Goal: Information Seeking & Learning: Learn about a topic

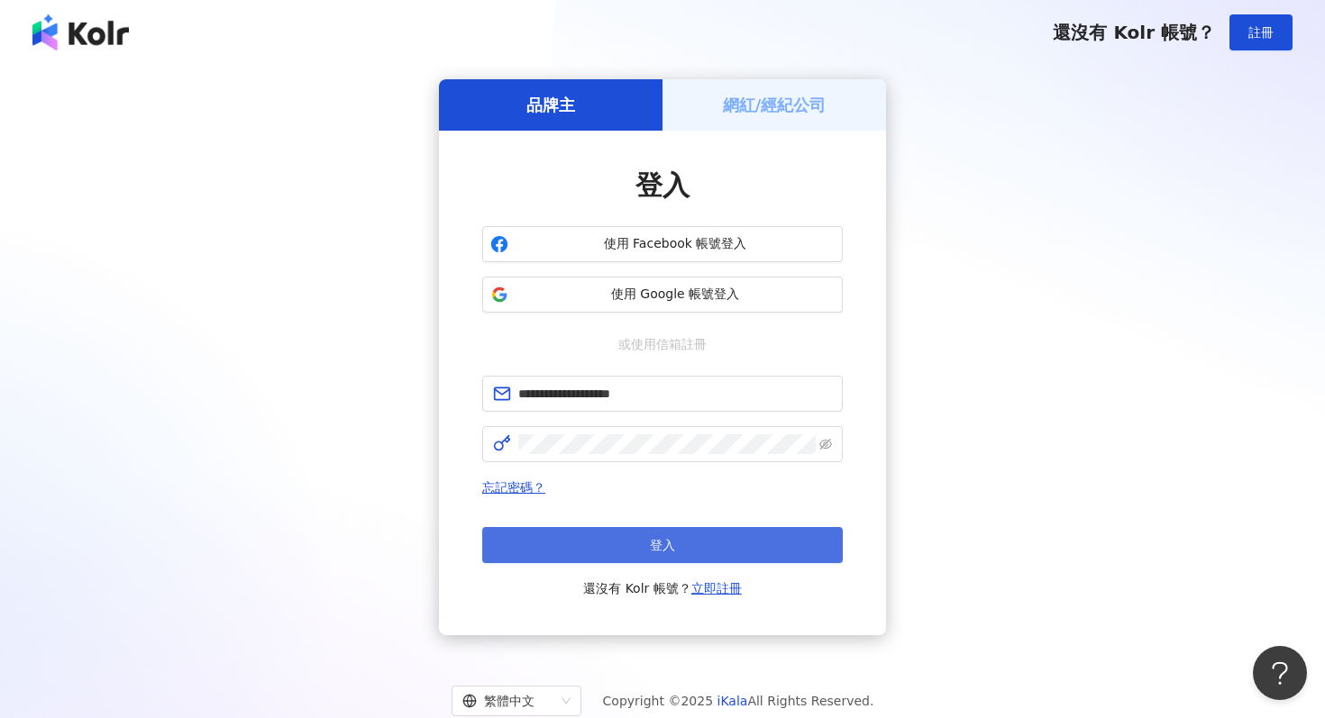
click at [640, 544] on button "登入" at bounding box center [662, 545] width 361 height 36
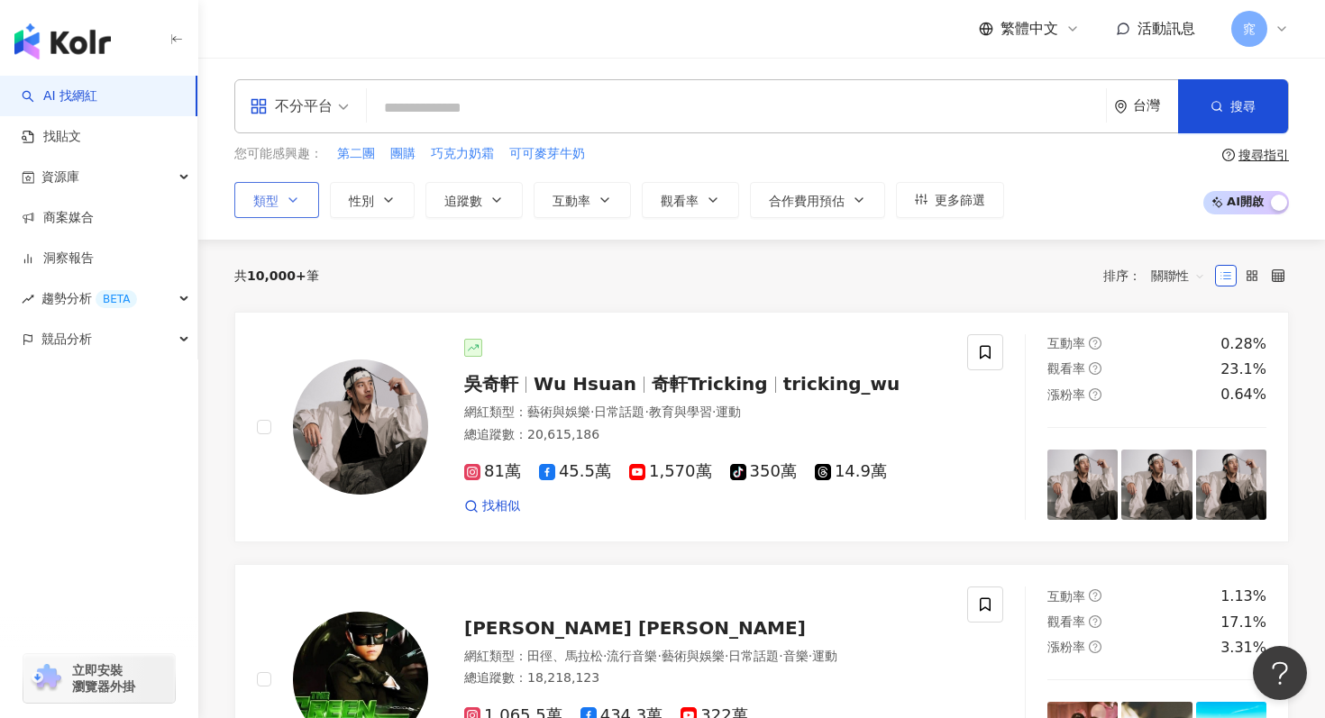
click at [280, 195] on button "類型" at bounding box center [276, 200] width 85 height 36
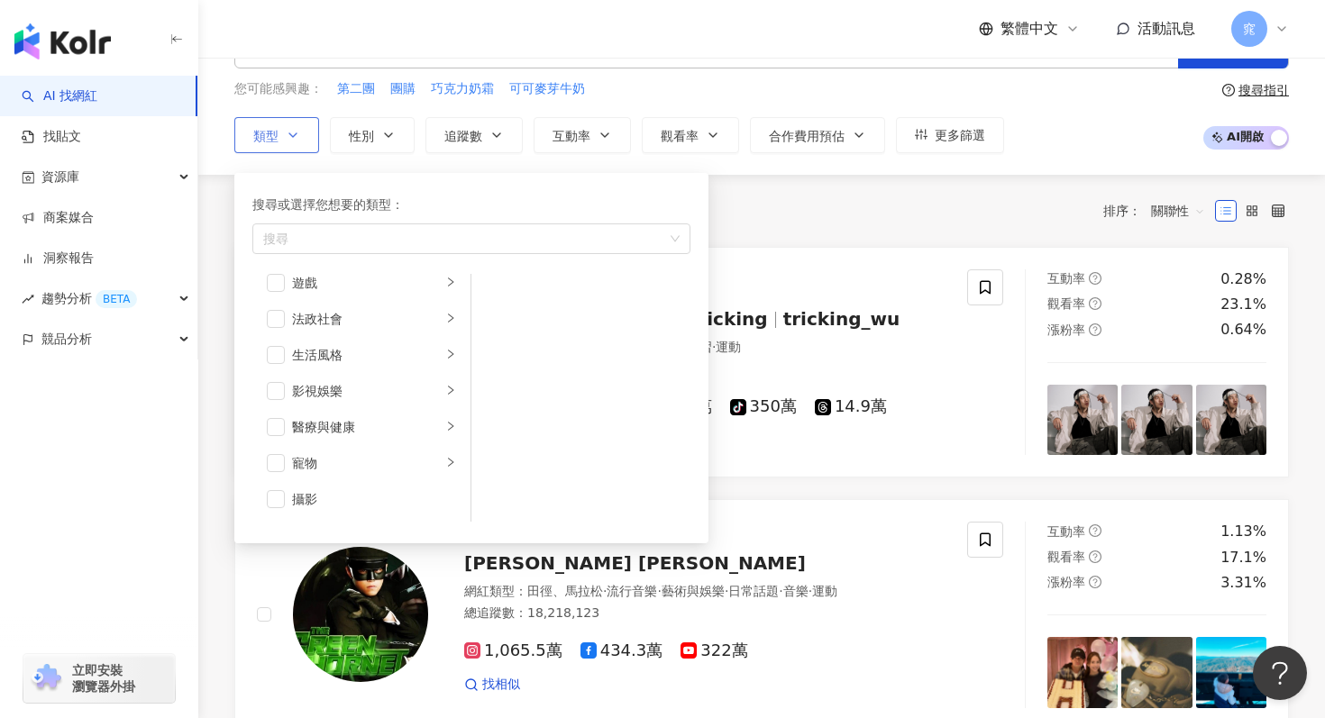
scroll to position [324, 0]
click at [454, 364] on icon "right" at bounding box center [450, 367] width 11 height 11
click at [283, 363] on span "button" at bounding box center [276, 369] width 18 height 18
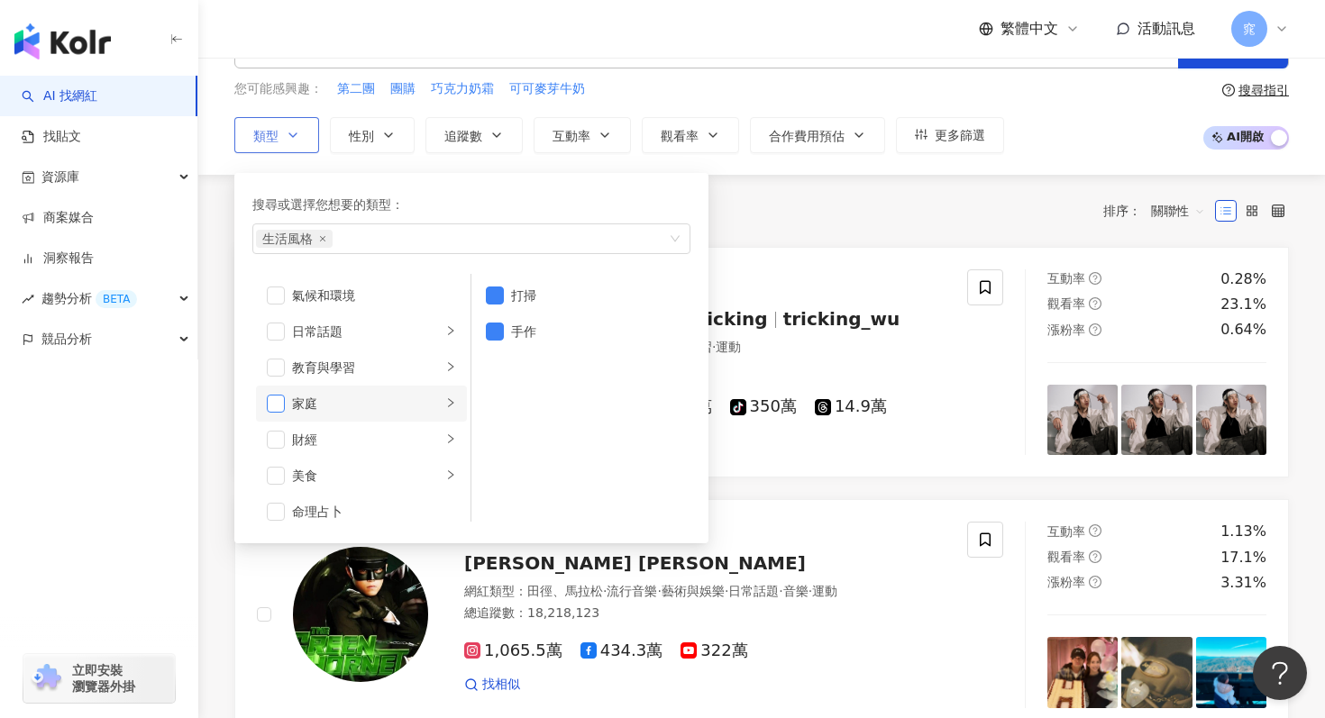
click at [284, 404] on span "button" at bounding box center [276, 404] width 18 height 18
click at [280, 338] on span "button" at bounding box center [276, 332] width 18 height 18
click at [273, 297] on span "button" at bounding box center [276, 296] width 18 height 18
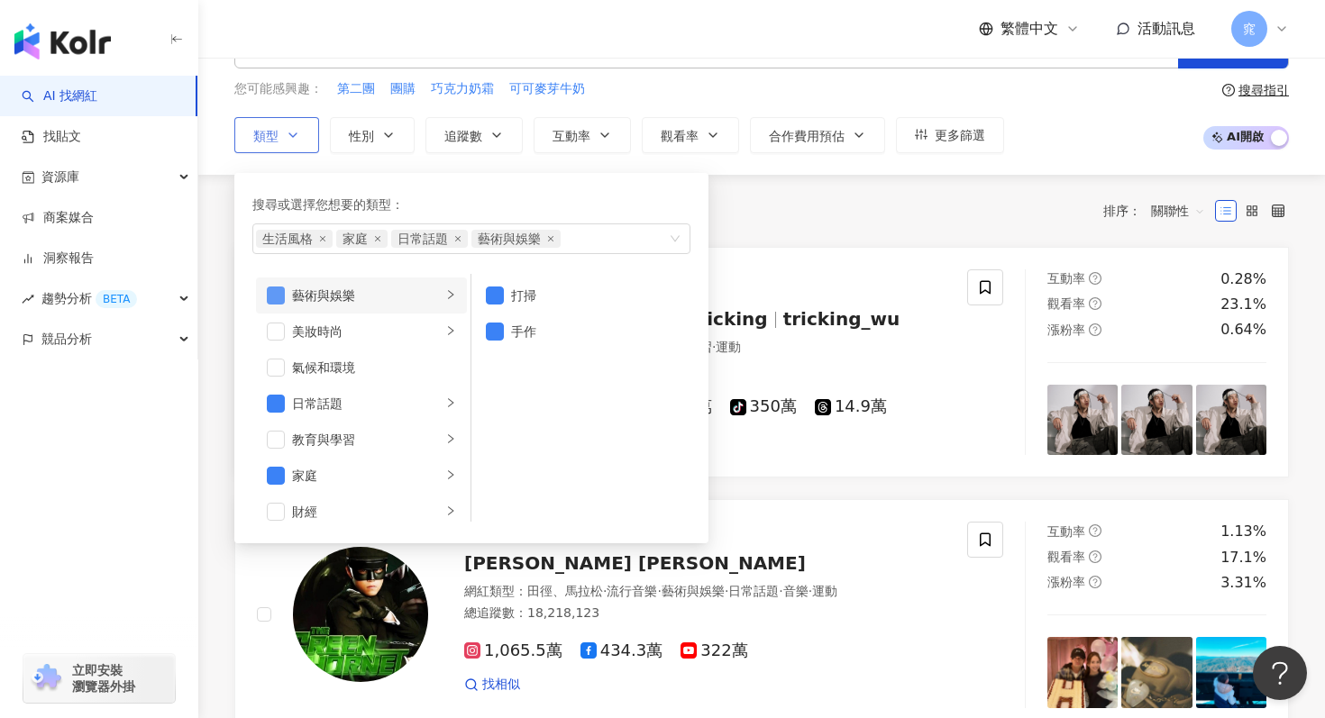
click at [279, 301] on span "button" at bounding box center [276, 296] width 18 height 18
click at [279, 329] on span "button" at bounding box center [276, 332] width 18 height 18
click at [454, 296] on icon "right" at bounding box center [450, 294] width 11 height 11
click at [448, 327] on icon "right" at bounding box center [450, 330] width 11 height 11
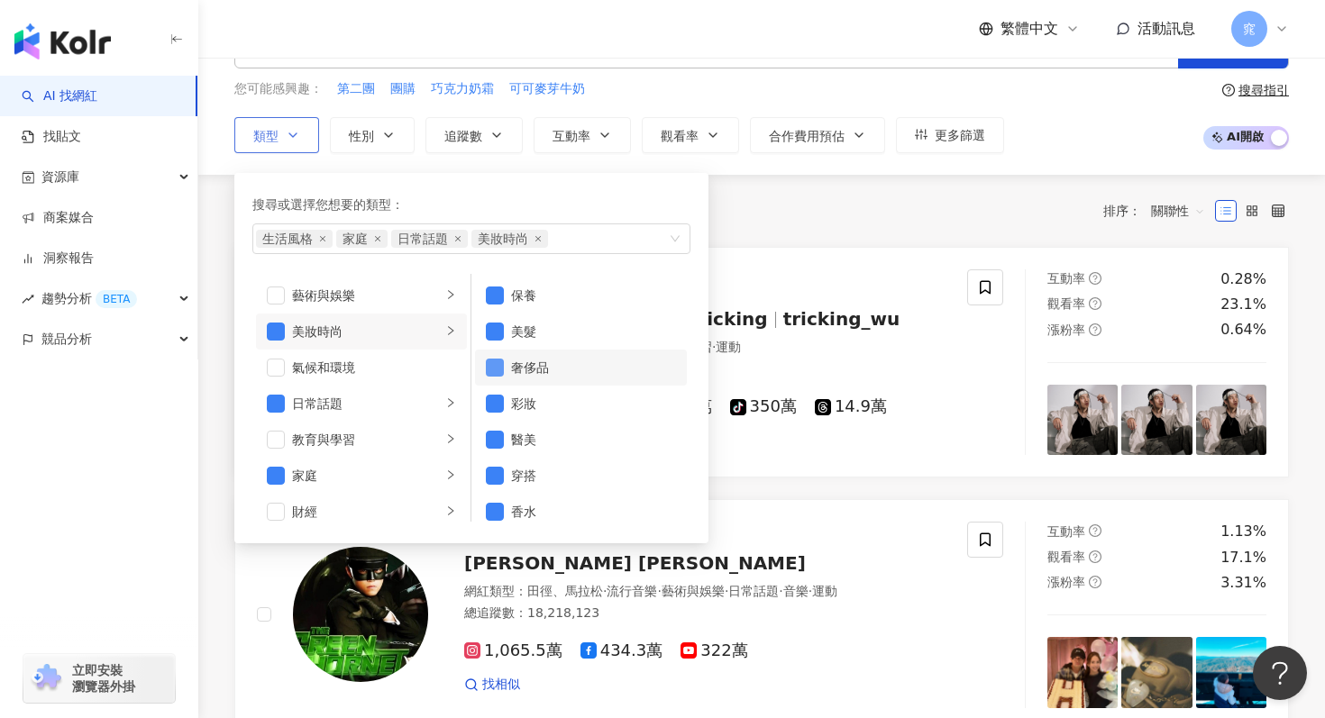
click at [501, 370] on span "button" at bounding box center [495, 368] width 18 height 18
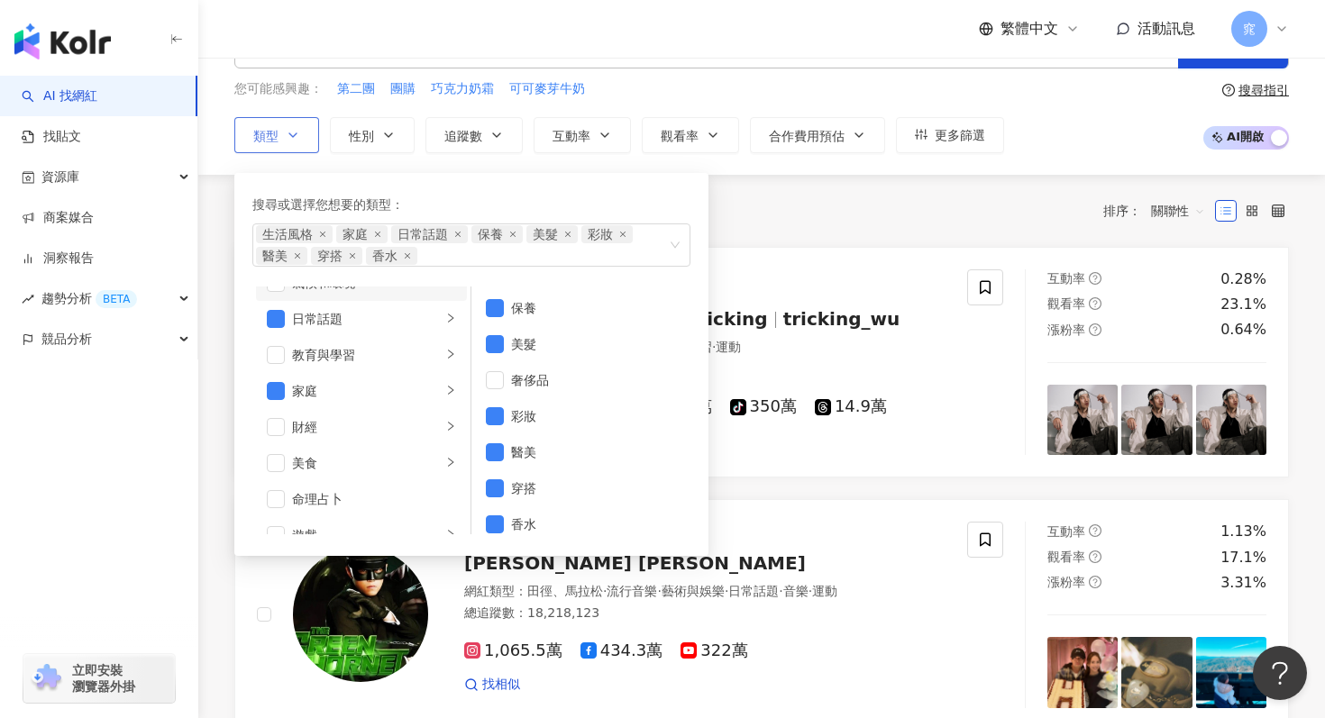
scroll to position [76, 0]
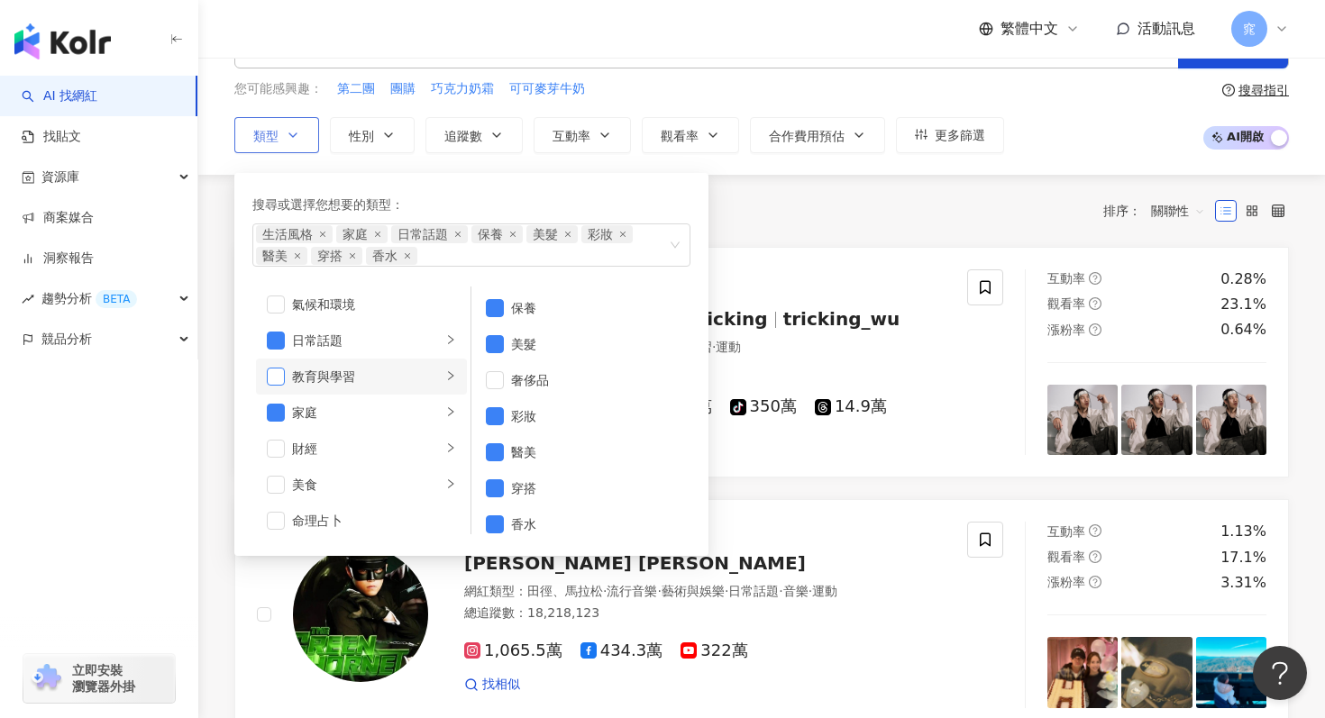
click at [270, 375] on span "button" at bounding box center [276, 377] width 18 height 18
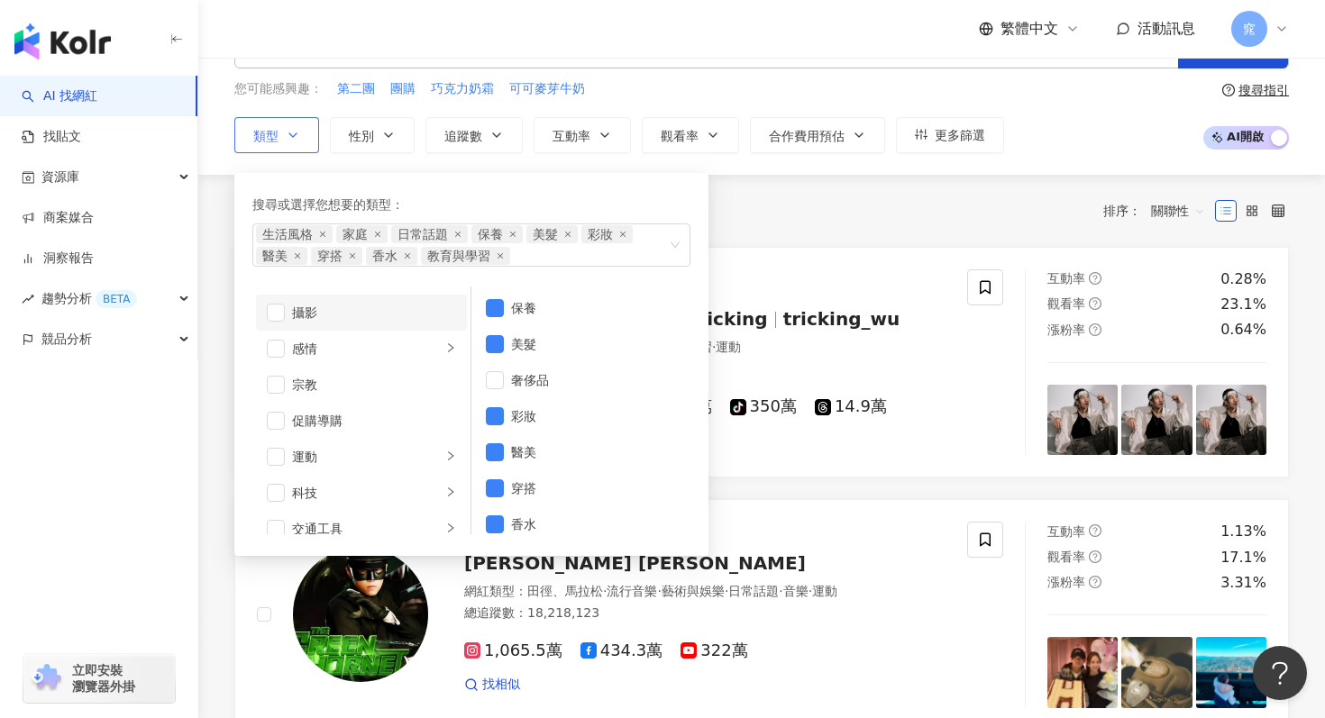
scroll to position [556, 0]
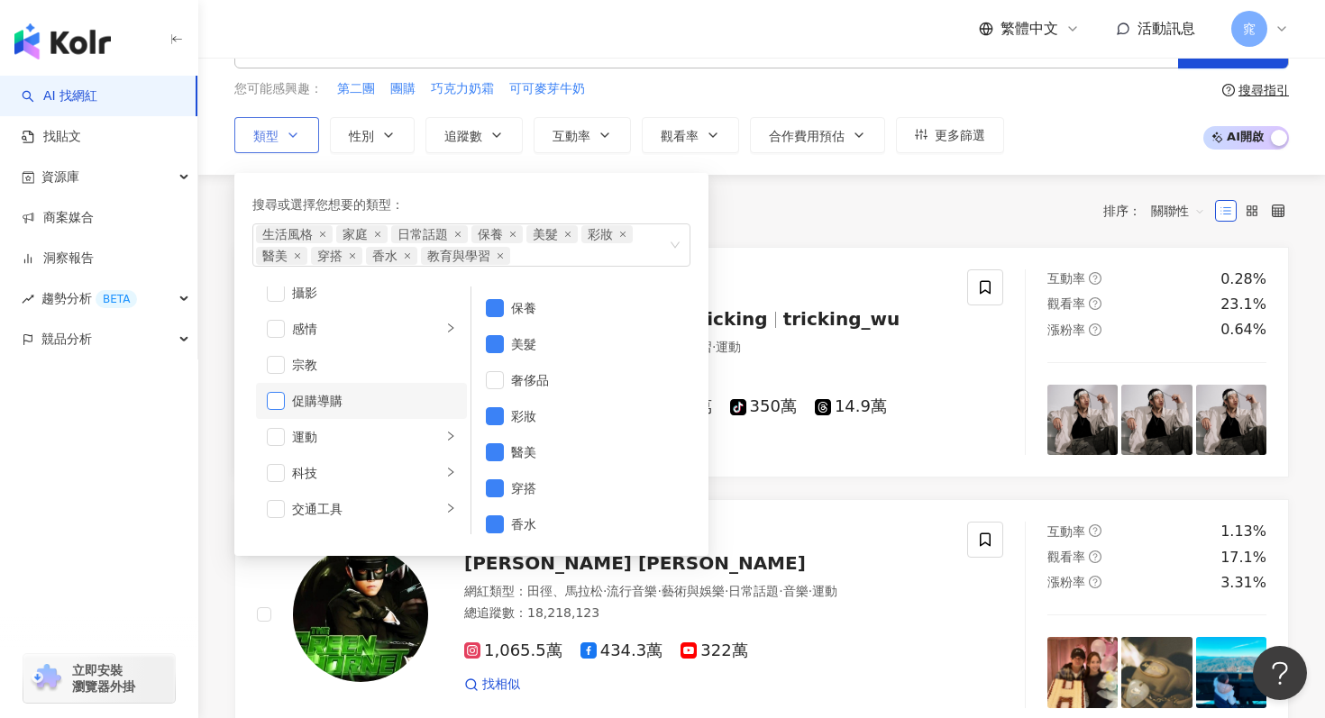
click at [284, 406] on span "button" at bounding box center [276, 401] width 18 height 18
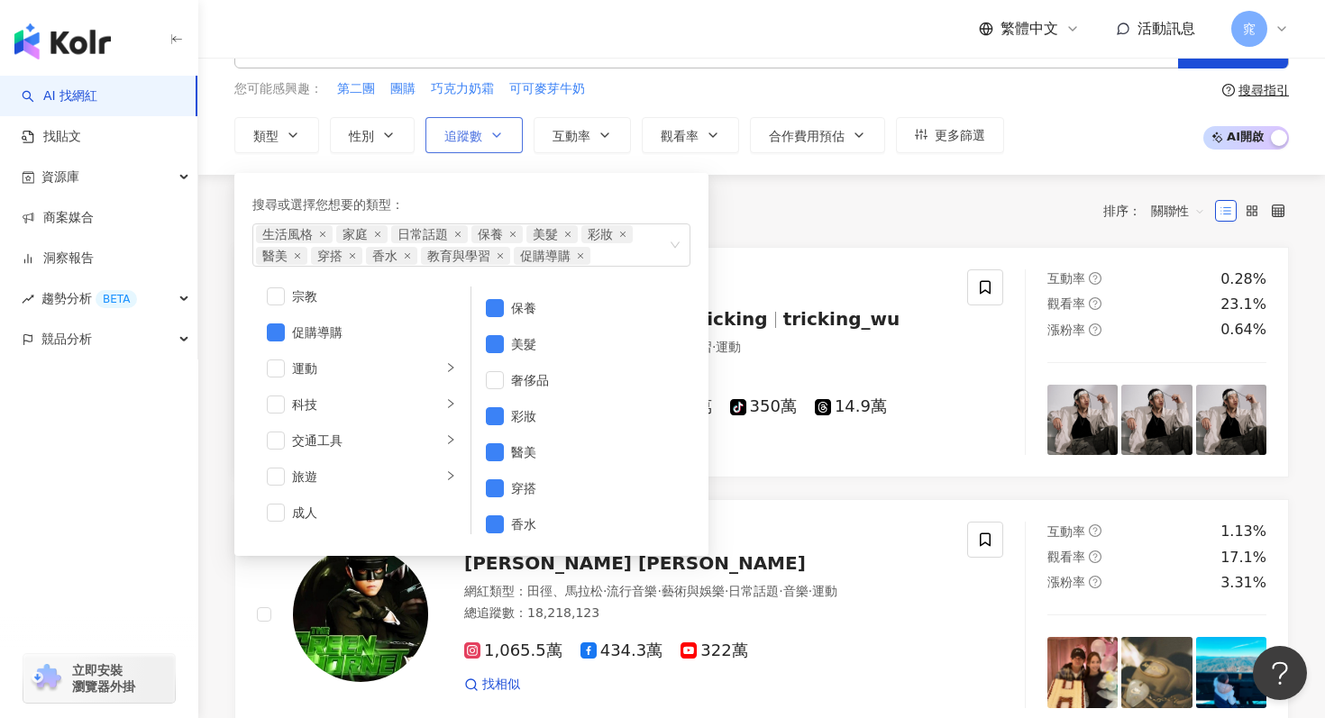
scroll to position [0, 0]
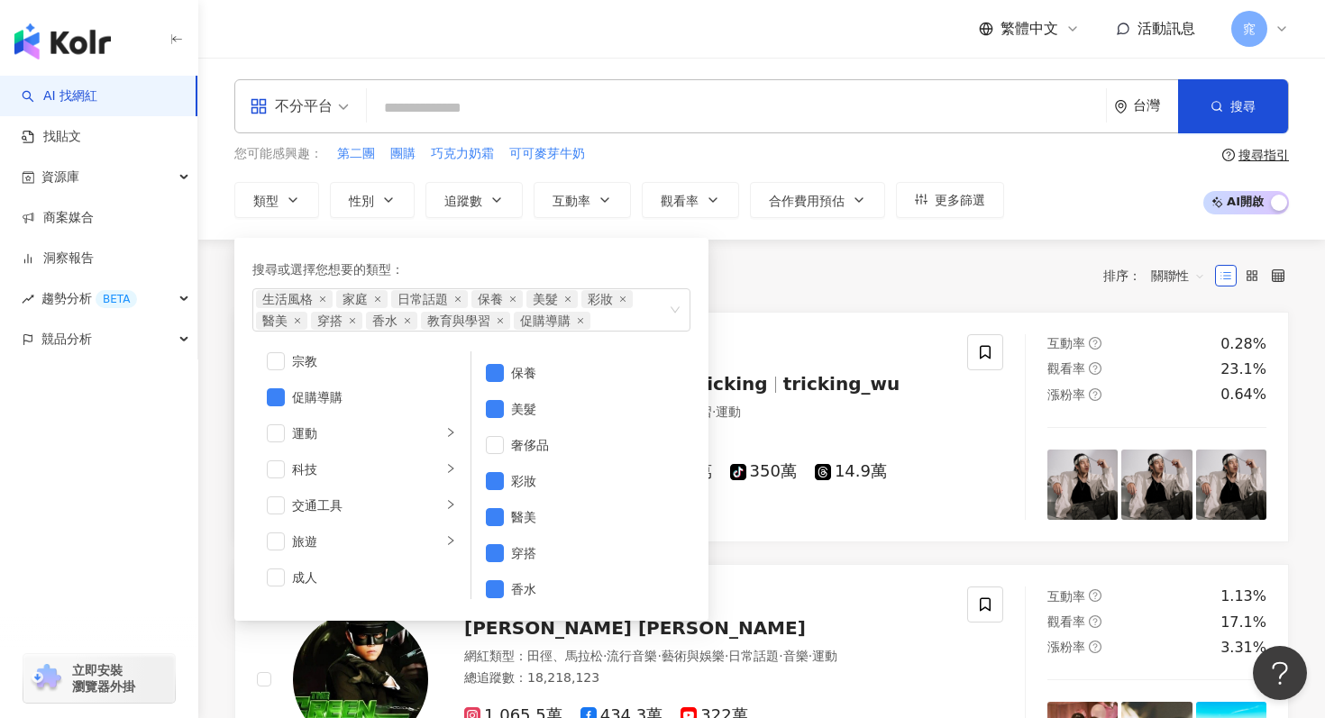
click at [467, 107] on input "search" at bounding box center [736, 108] width 725 height 34
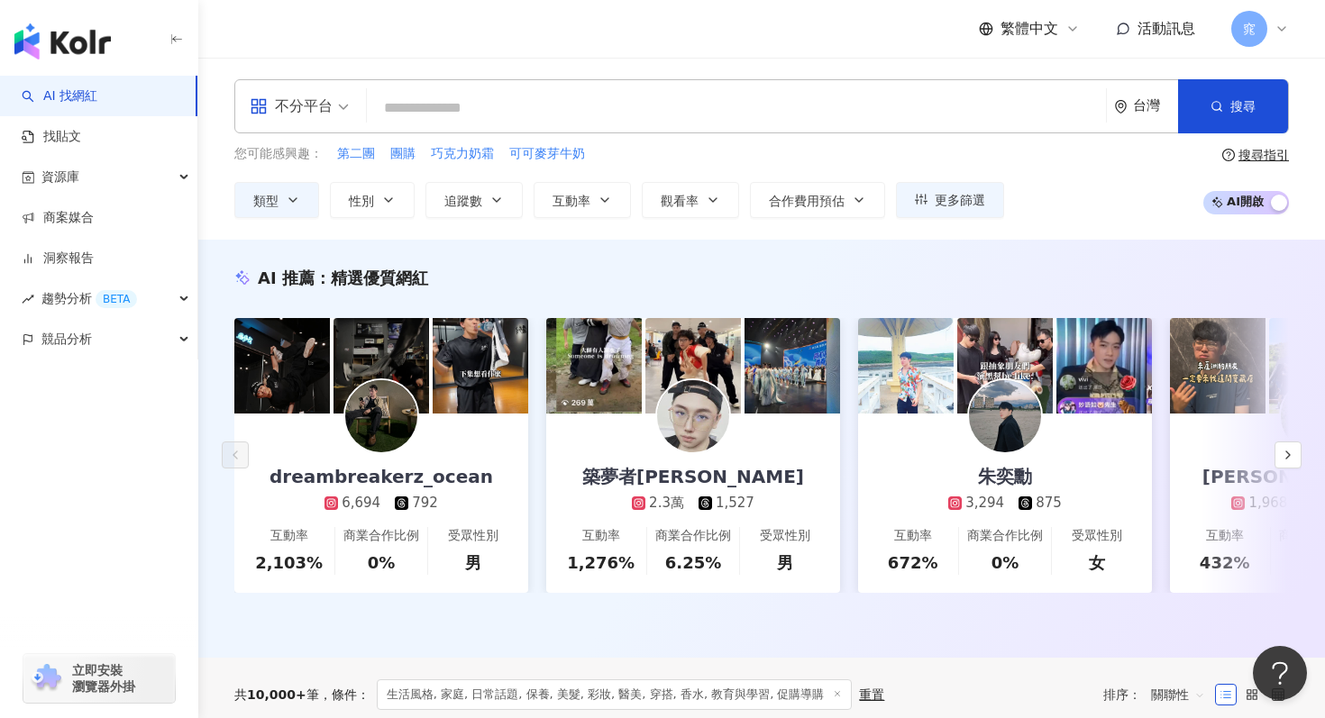
click at [350, 104] on div "不分平台" at bounding box center [299, 106] width 119 height 52
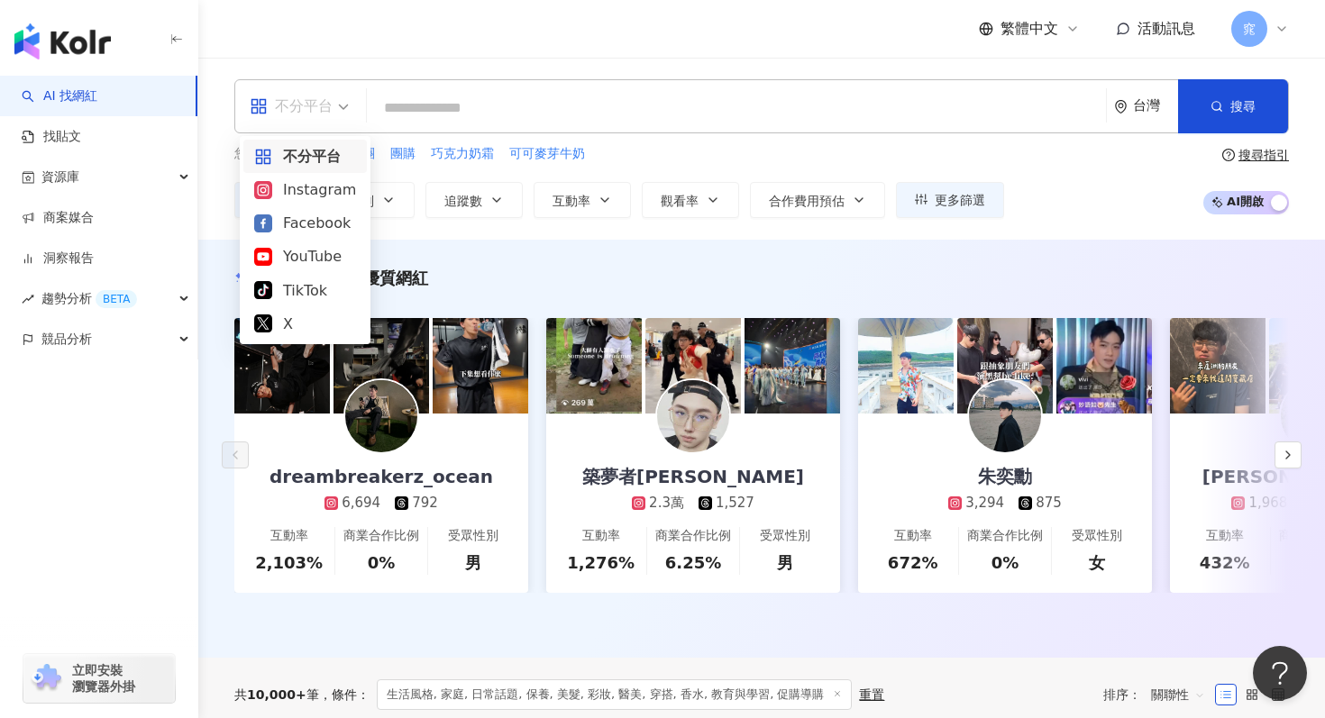
click at [327, 151] on div "不分平台" at bounding box center [305, 156] width 102 height 23
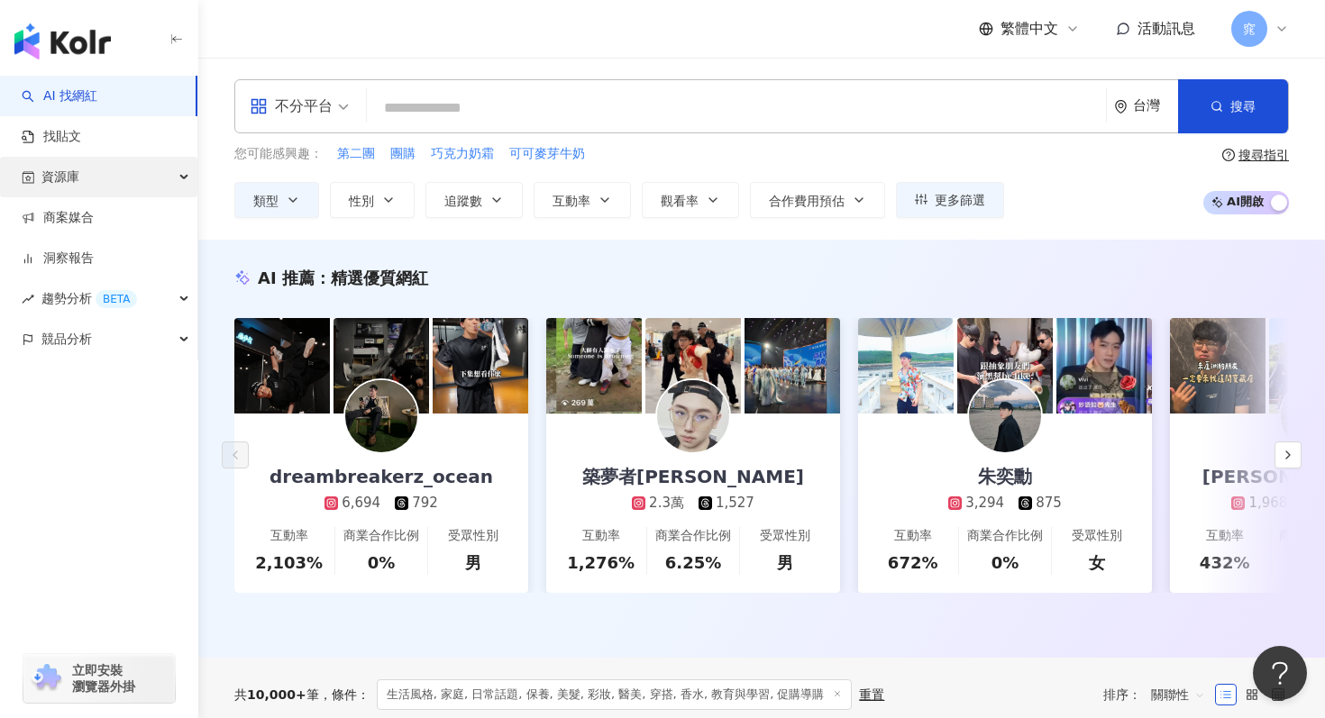
click at [188, 177] on div "資源庫" at bounding box center [98, 177] width 197 height 41
click at [928, 203] on button "更多篩選" at bounding box center [950, 200] width 108 height 36
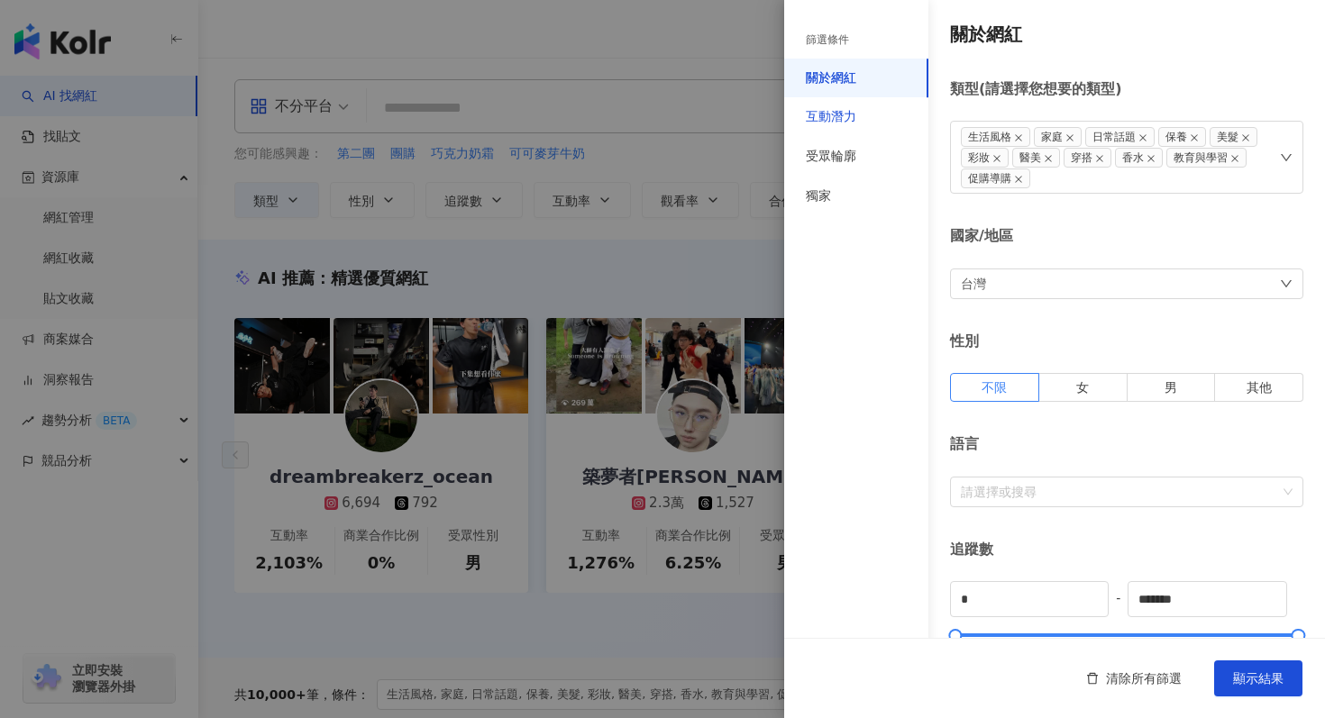
click at [852, 118] on div "互動潛力" at bounding box center [831, 117] width 50 height 18
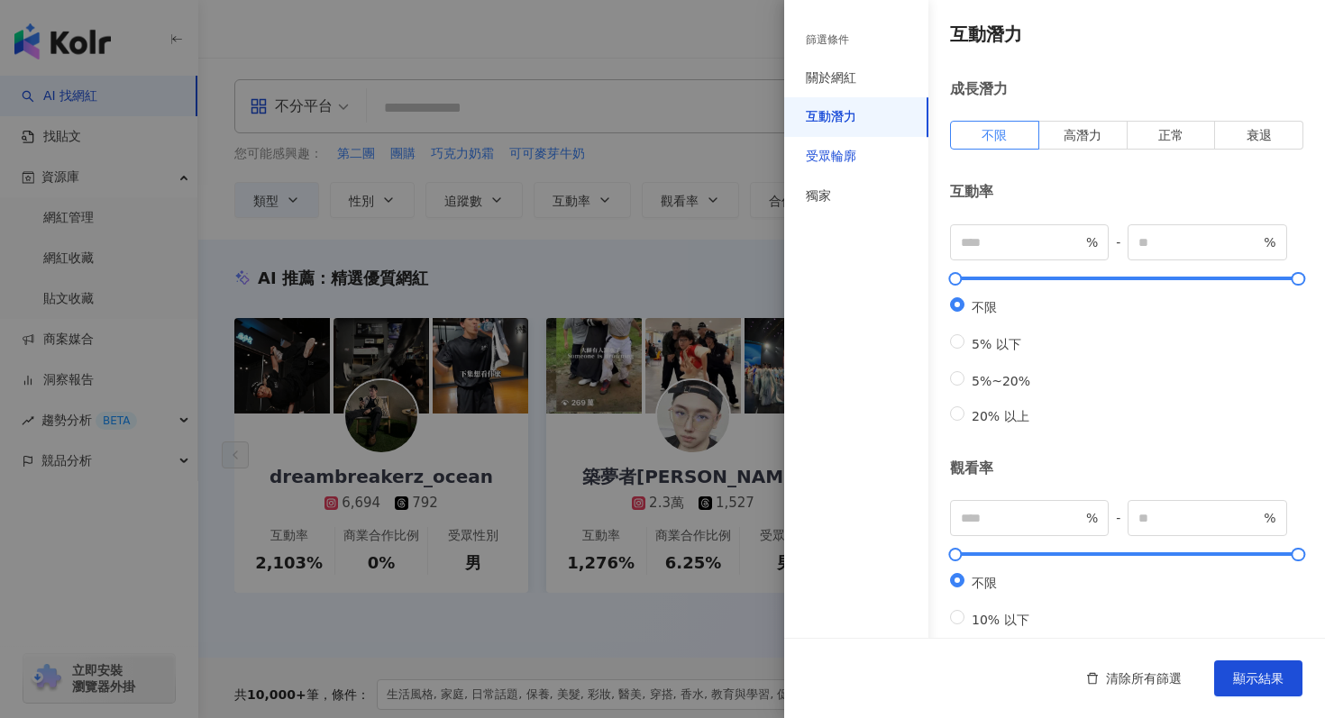
click at [848, 154] on div "受眾輪廓" at bounding box center [831, 157] width 50 height 18
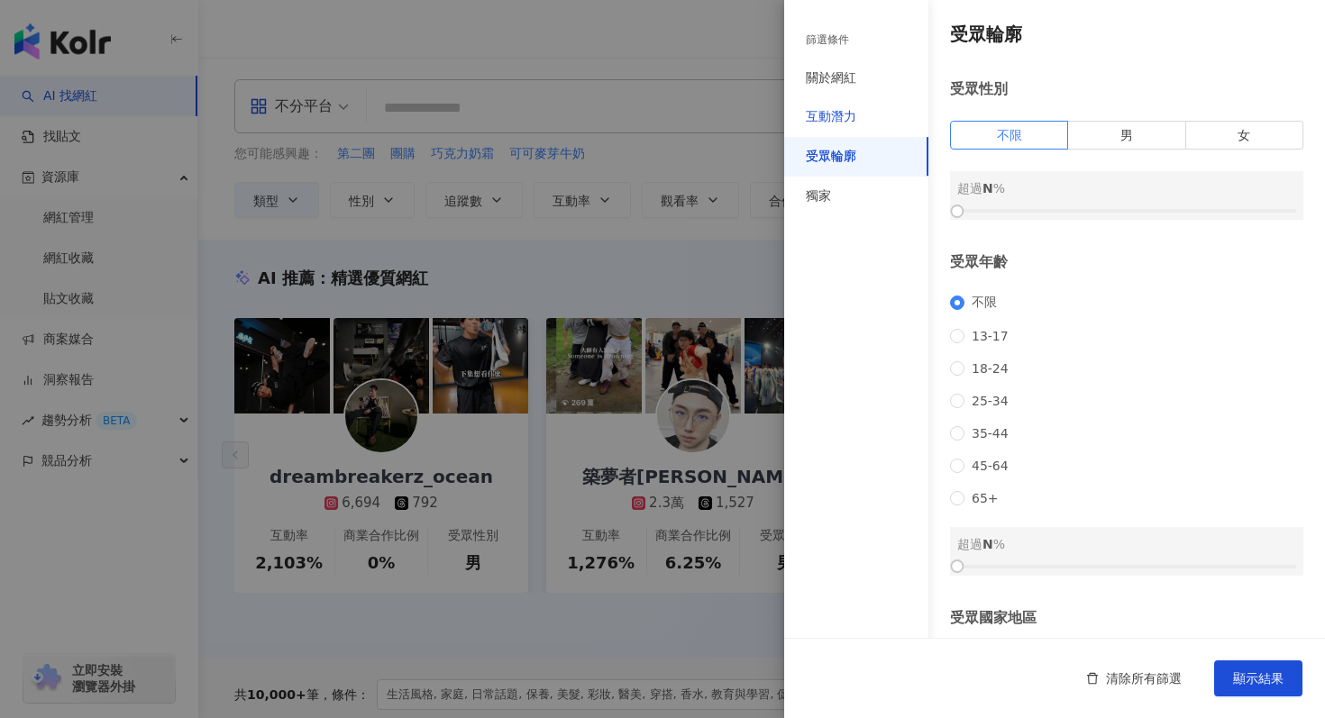
click at [840, 113] on div "互動潛力" at bounding box center [831, 117] width 50 height 18
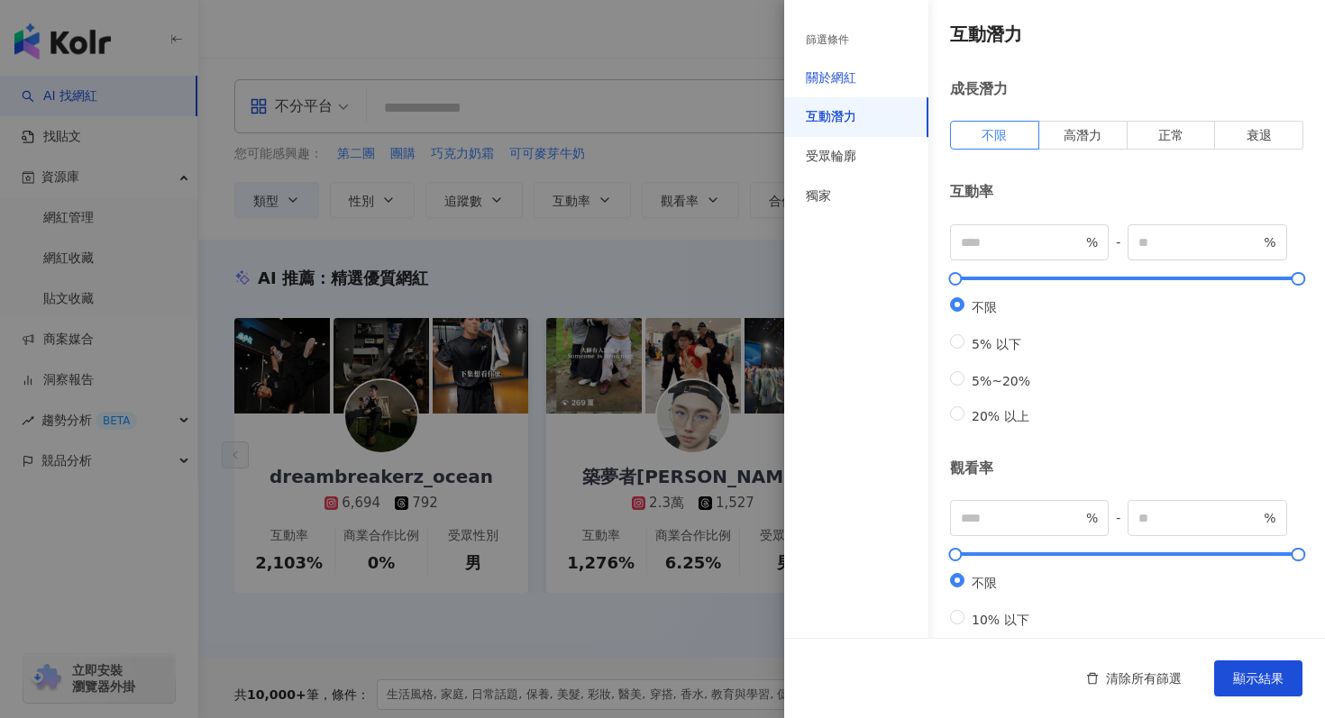
click at [837, 79] on div "關於網紅" at bounding box center [831, 78] width 50 height 18
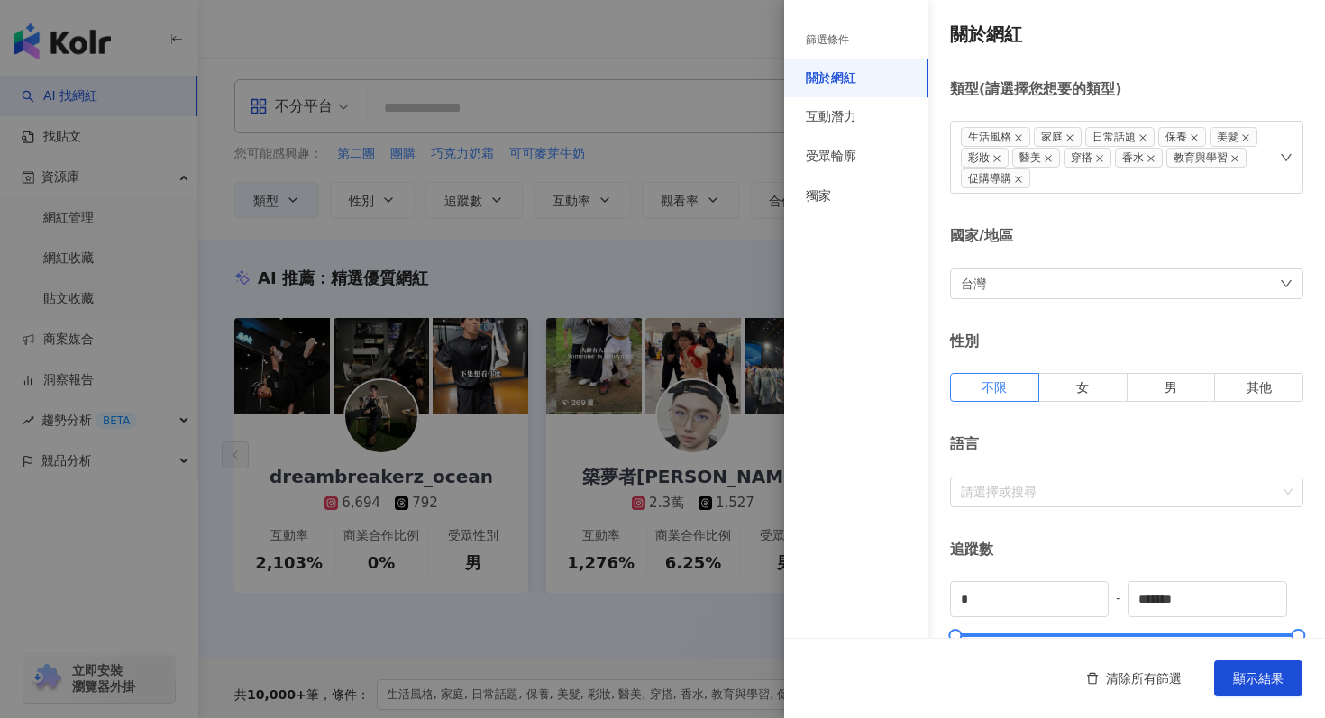
click at [714, 261] on div at bounding box center [662, 359] width 1325 height 718
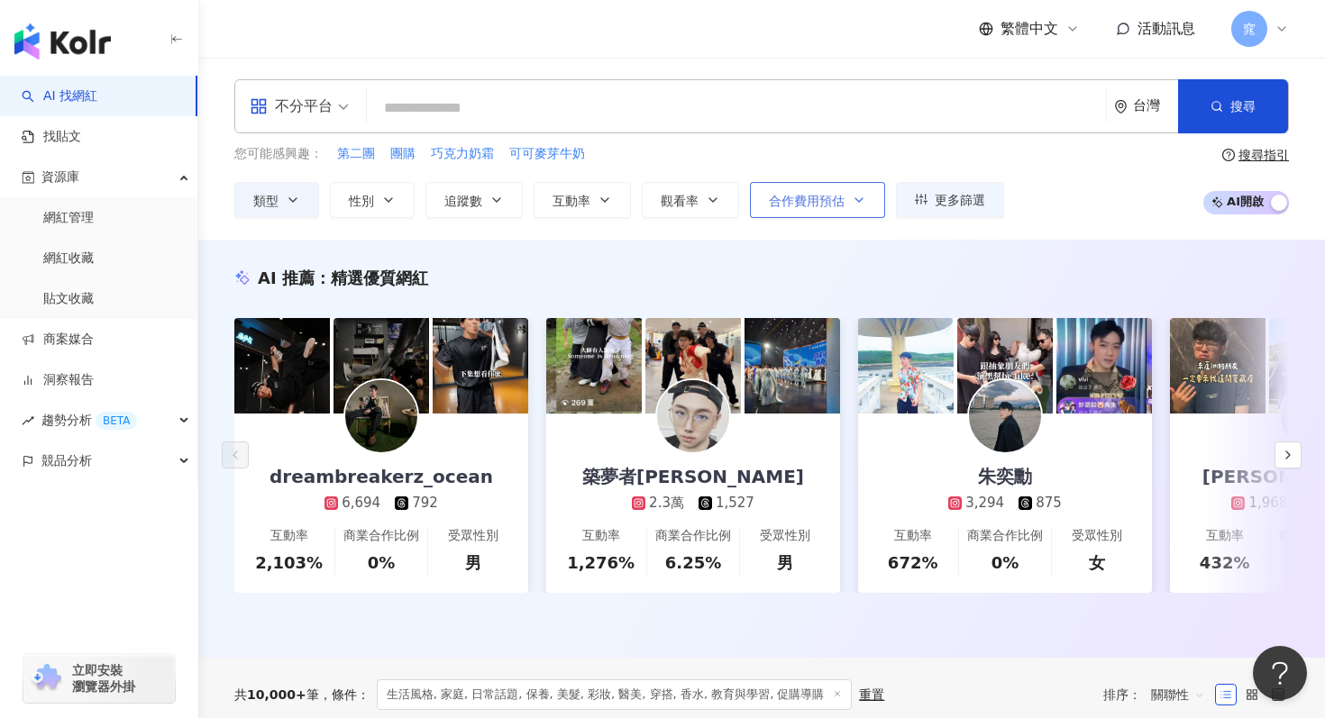
click at [849, 197] on button "合作費用預估" at bounding box center [817, 200] width 135 height 36
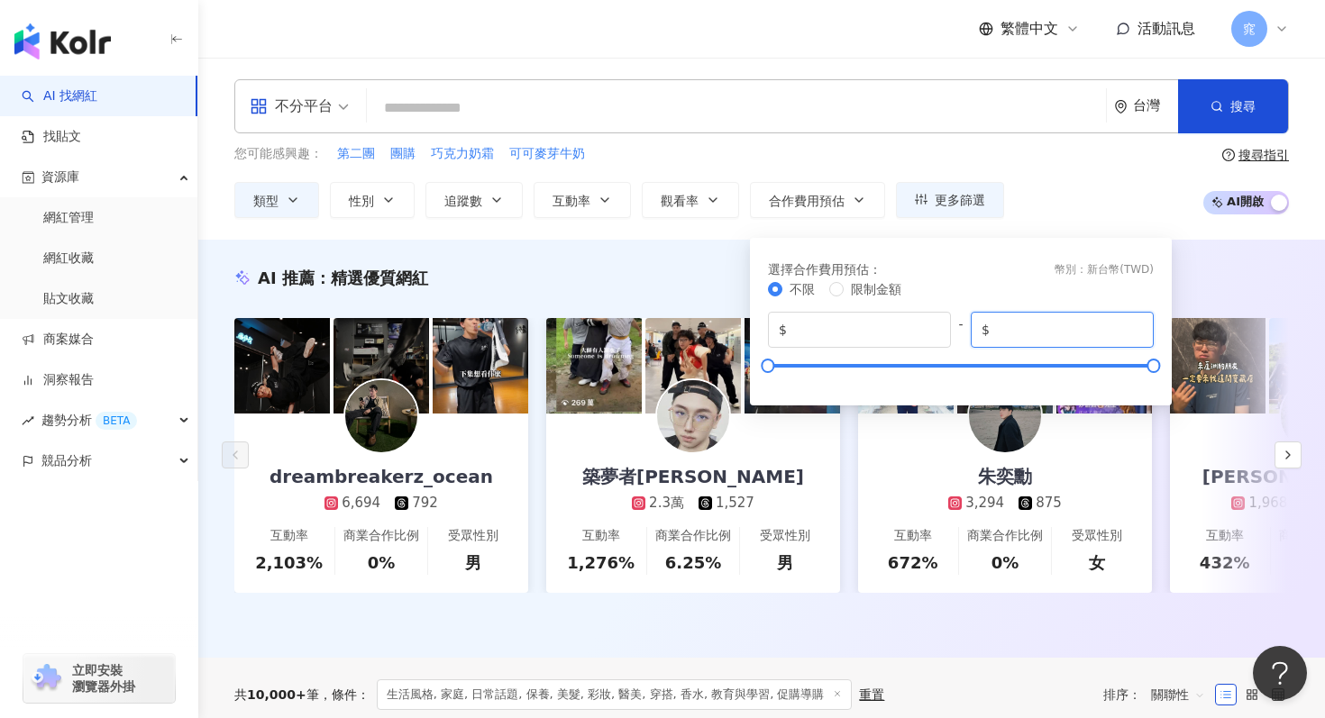
click at [1059, 330] on input "*******" at bounding box center [1068, 330] width 150 height 20
type input "*****"
click at [1059, 209] on div "您可能感興趣： 第二團 團購 巧克力奶霜 可可麥芽牛奶 類型 性別 追蹤數 互動率 觀看率 合作費用預估 更多篩選 篩選條件 關於網紅 互動潛力 受眾輪廓 獨…" at bounding box center [761, 181] width 1055 height 74
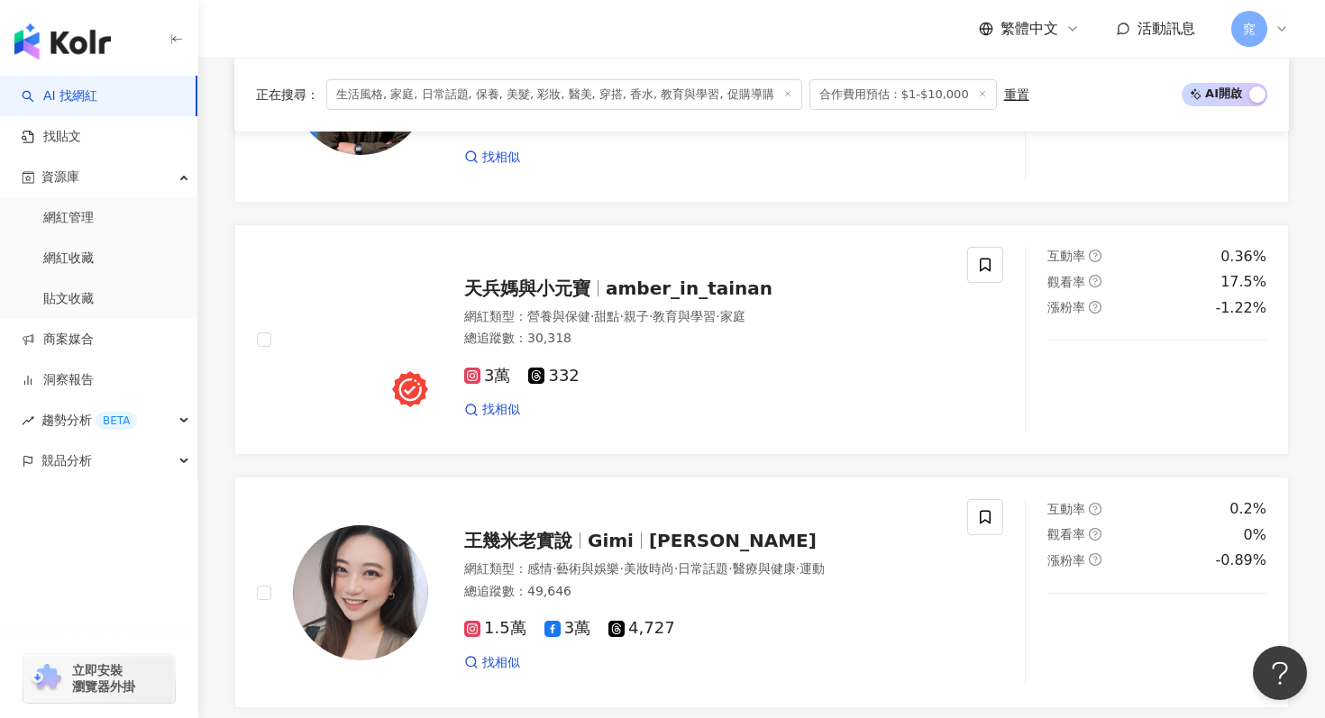
scroll to position [2254, 0]
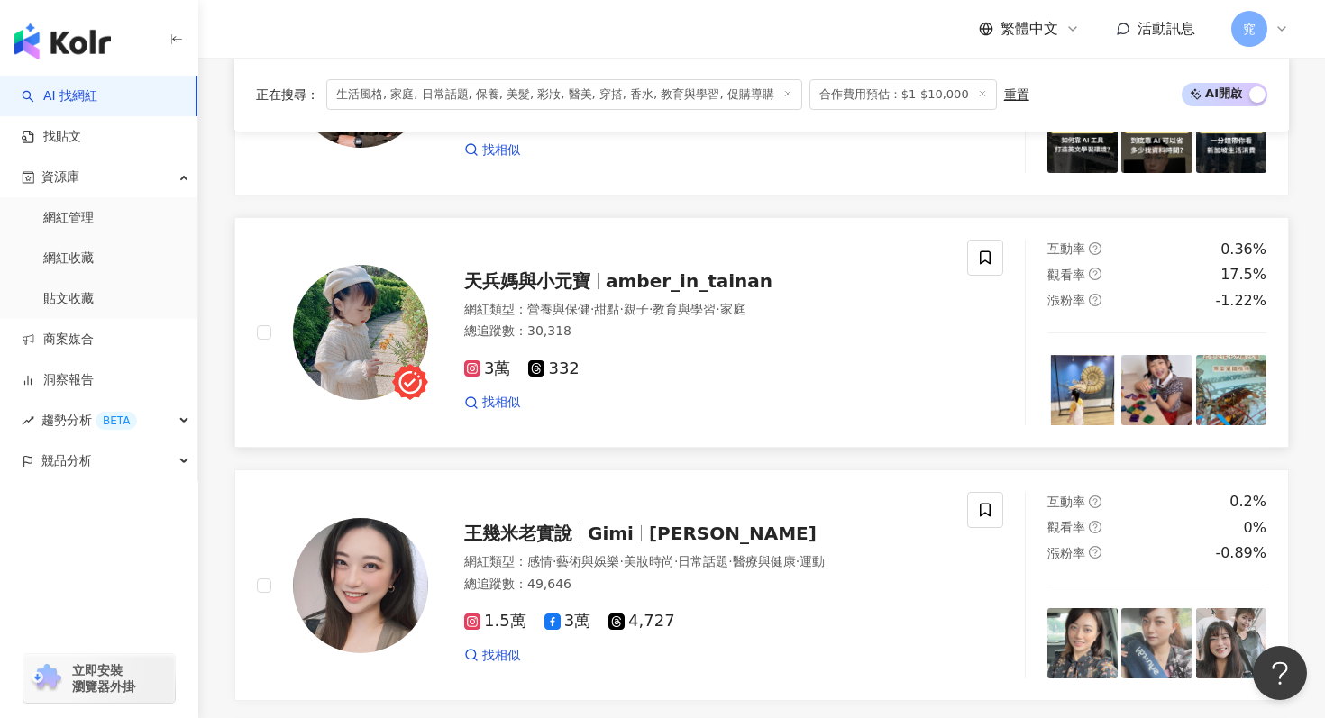
click at [745, 306] on span "家庭" at bounding box center [732, 309] width 25 height 14
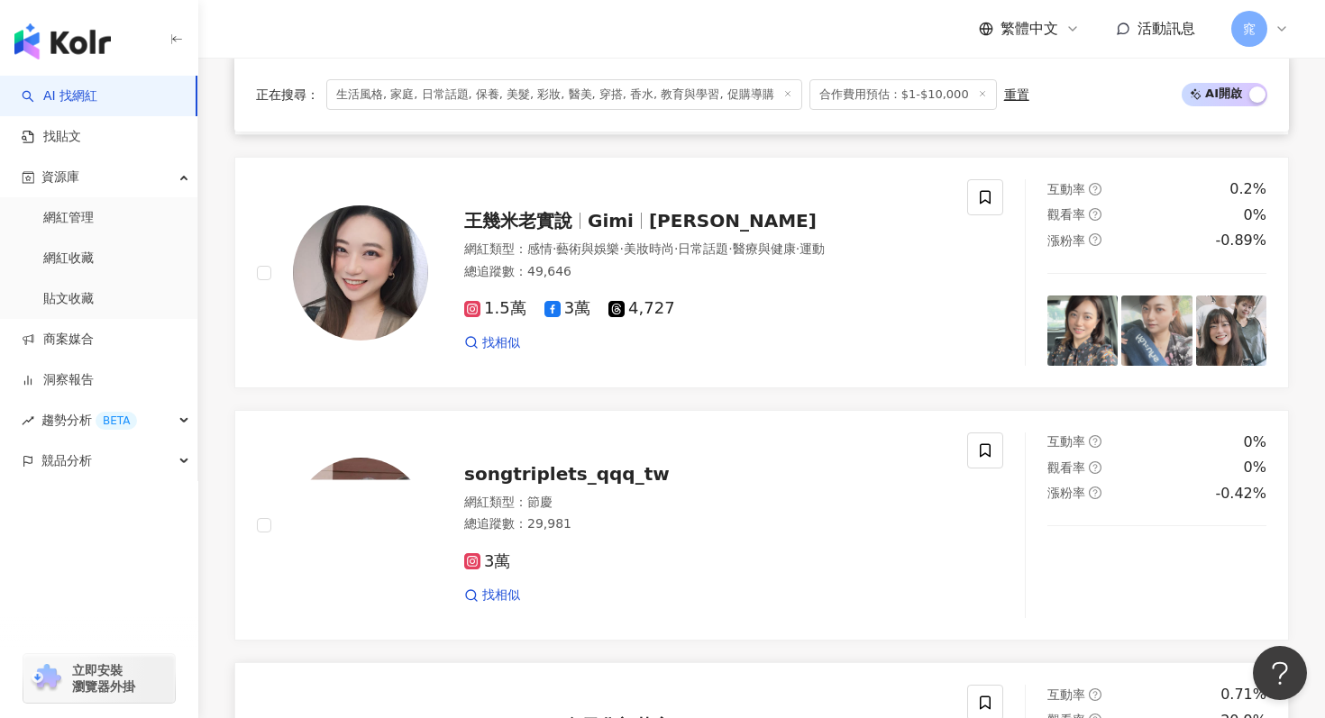
scroll to position [2551, 0]
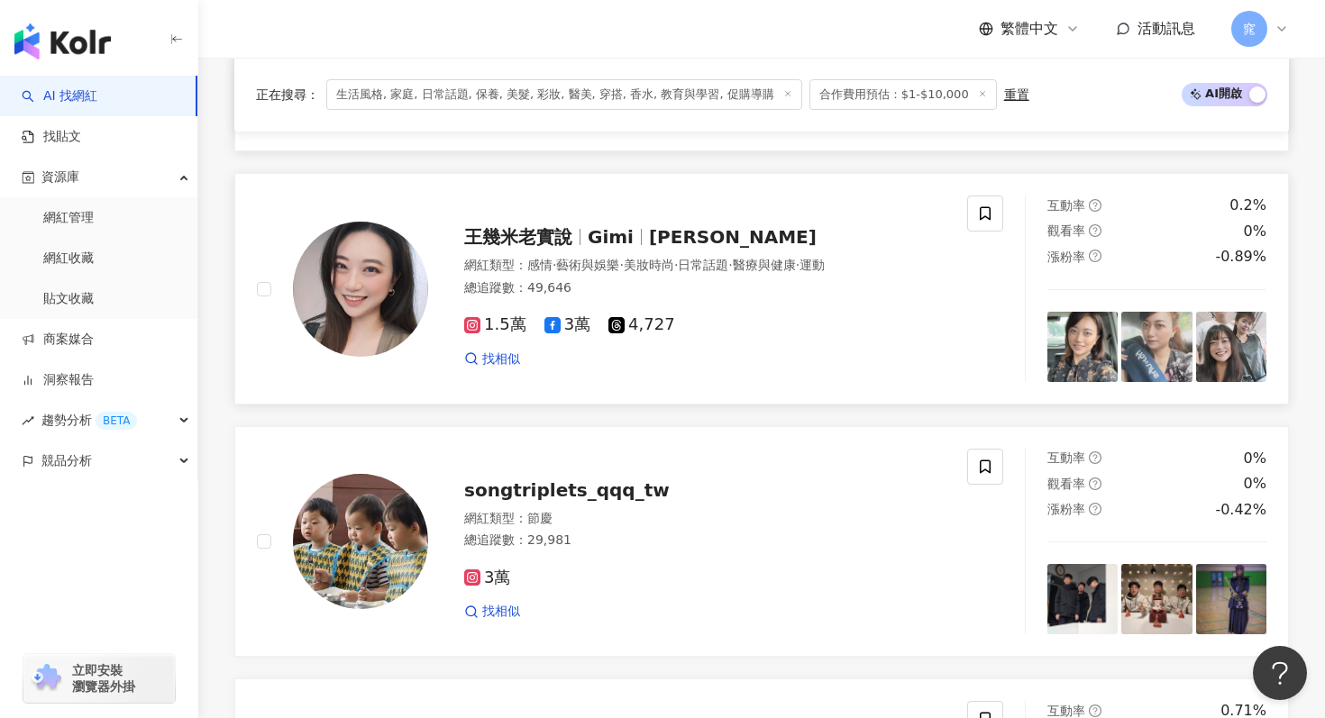
click at [570, 231] on span "王幾米老實說" at bounding box center [518, 237] width 108 height 22
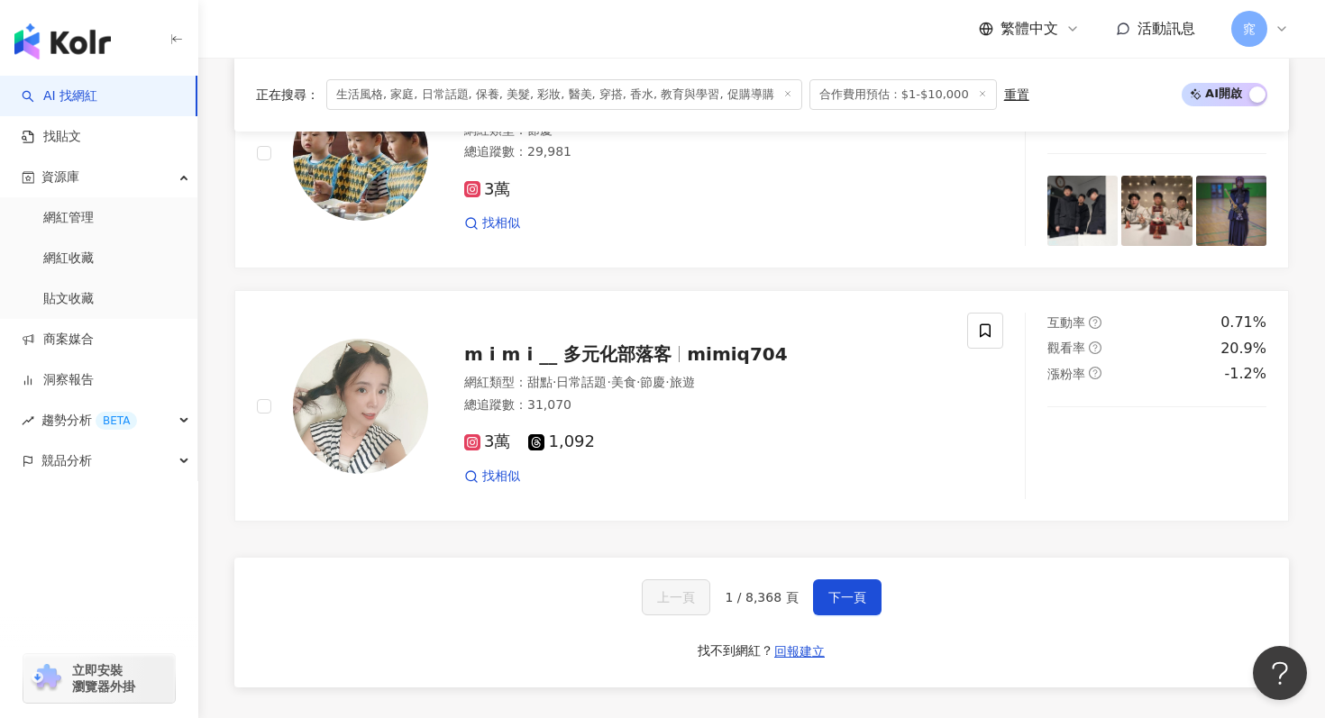
scroll to position [2955, 0]
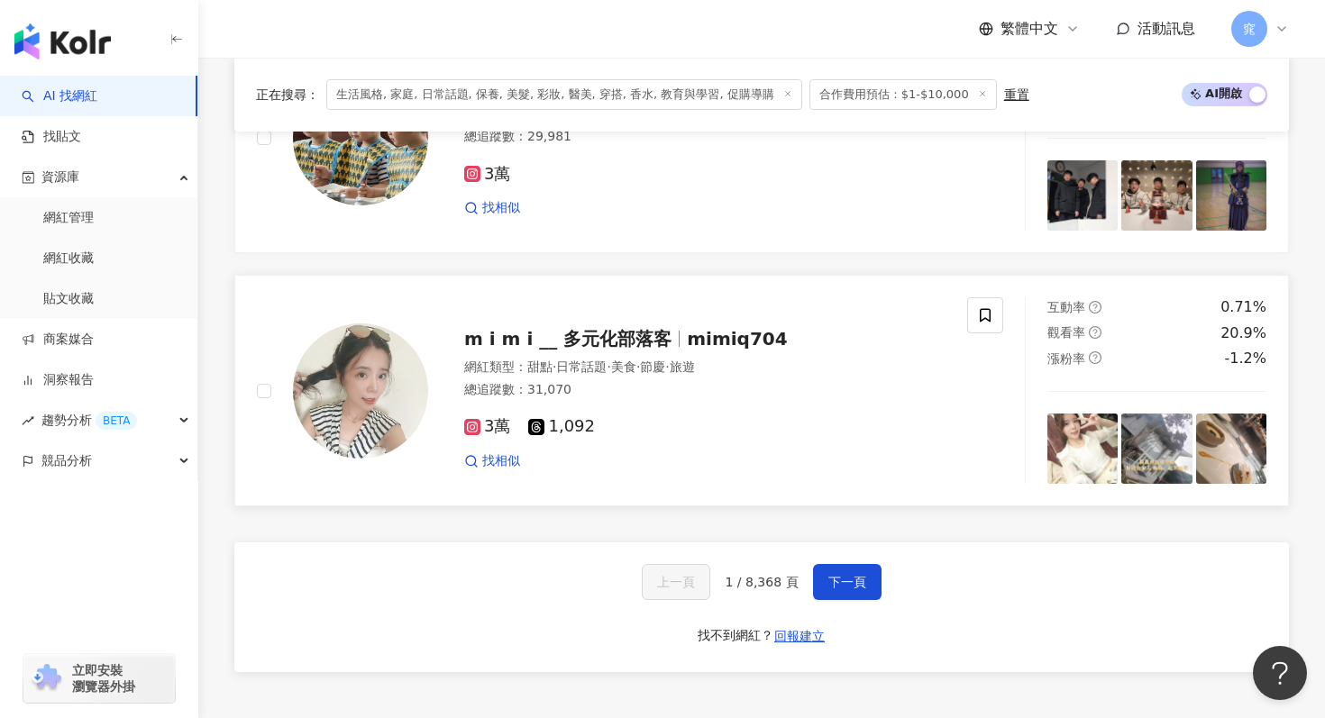
click at [732, 352] on div "m i m i __ 多元化部落客 mimiq704 網紅類型 ： 甜點 · 日常話題 · 美食 · 節慶 · 旅遊 總追蹤數 ： 31,070 3萬 1,0…" at bounding box center [686, 391] width 517 height 158
click at [846, 577] on span "下一頁" at bounding box center [847, 582] width 38 height 14
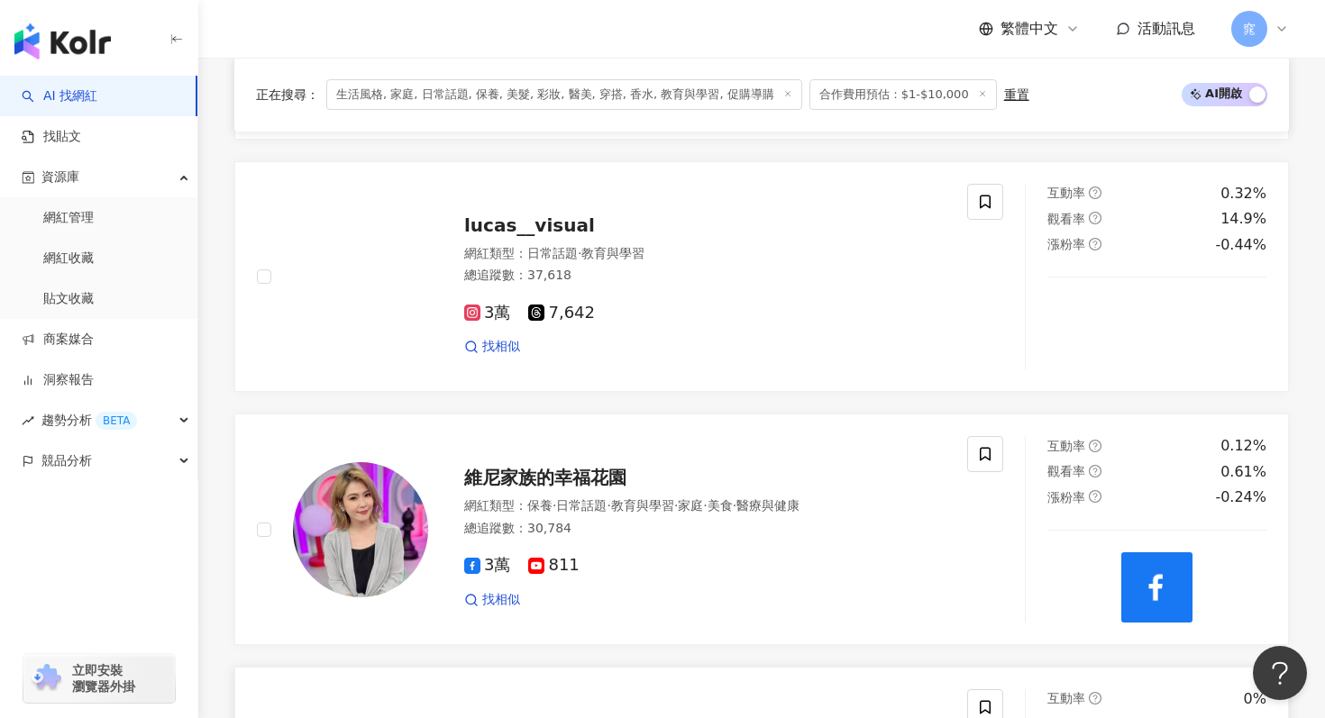
scroll to position [743, 0]
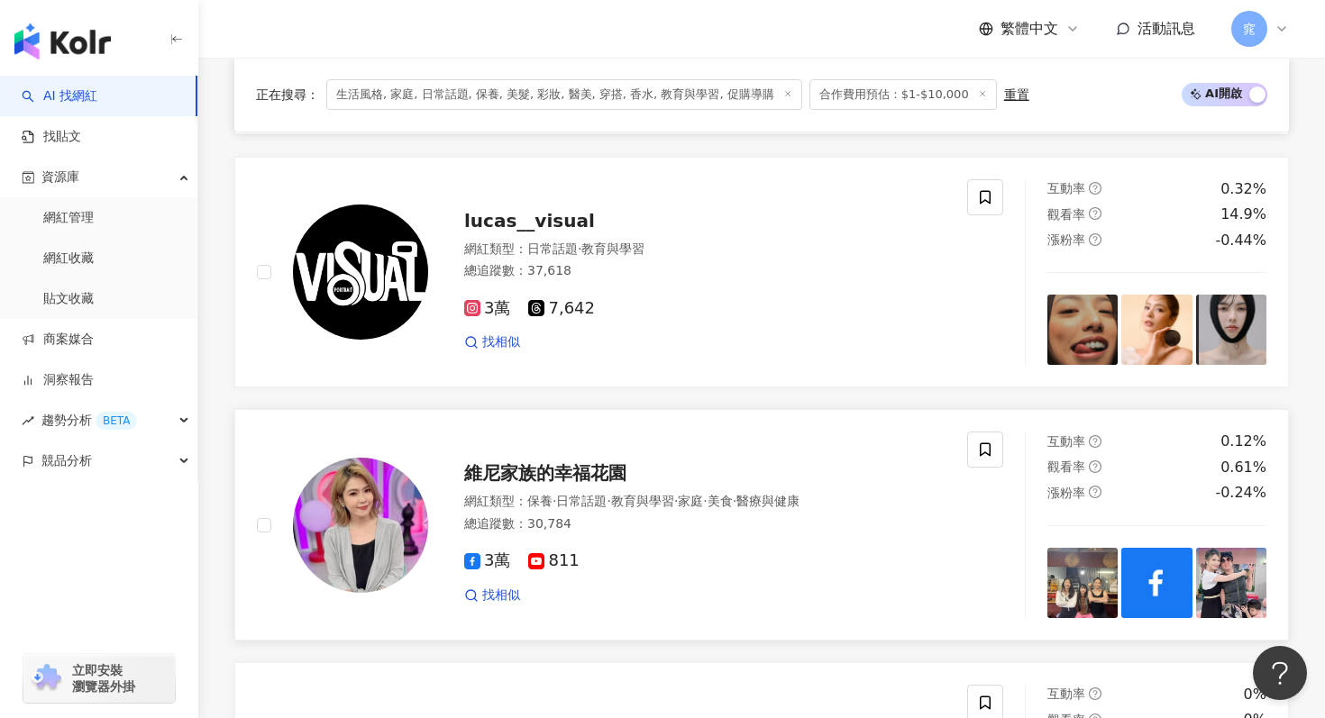
click at [599, 472] on span "維尼家族的幸福花園" at bounding box center [545, 473] width 162 height 22
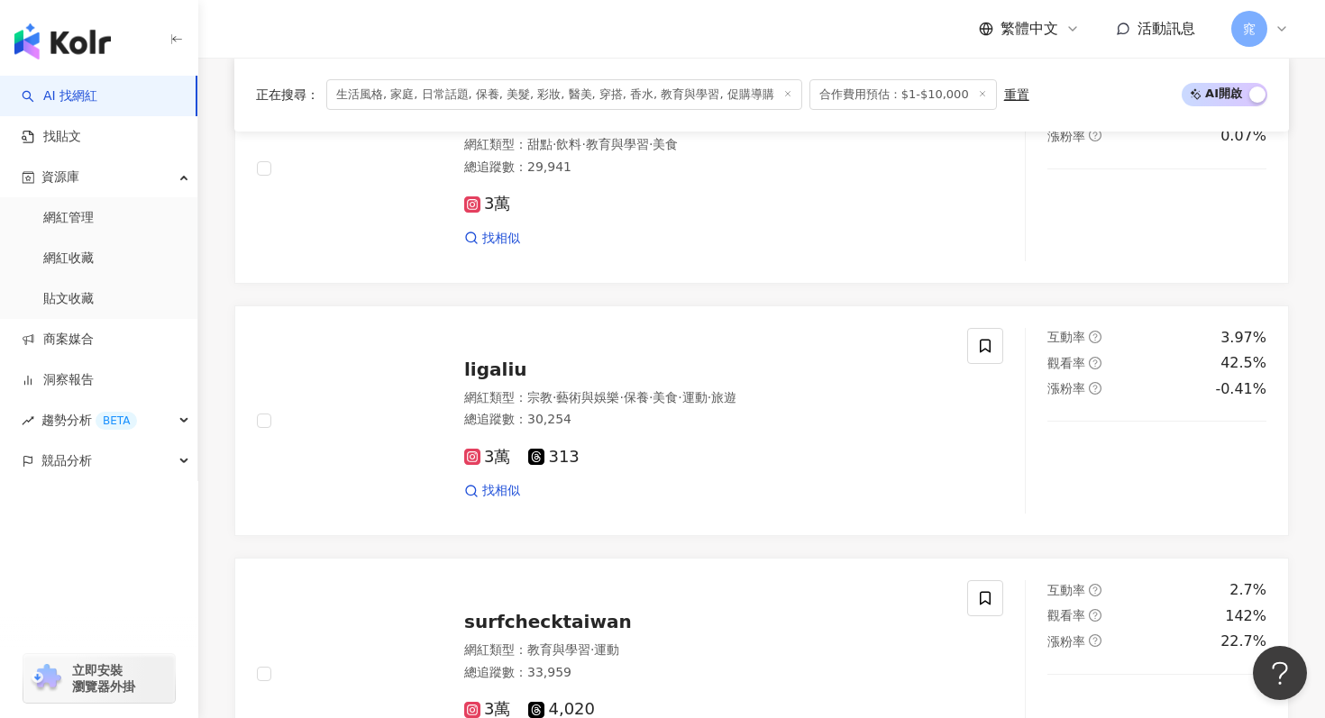
scroll to position [2673, 0]
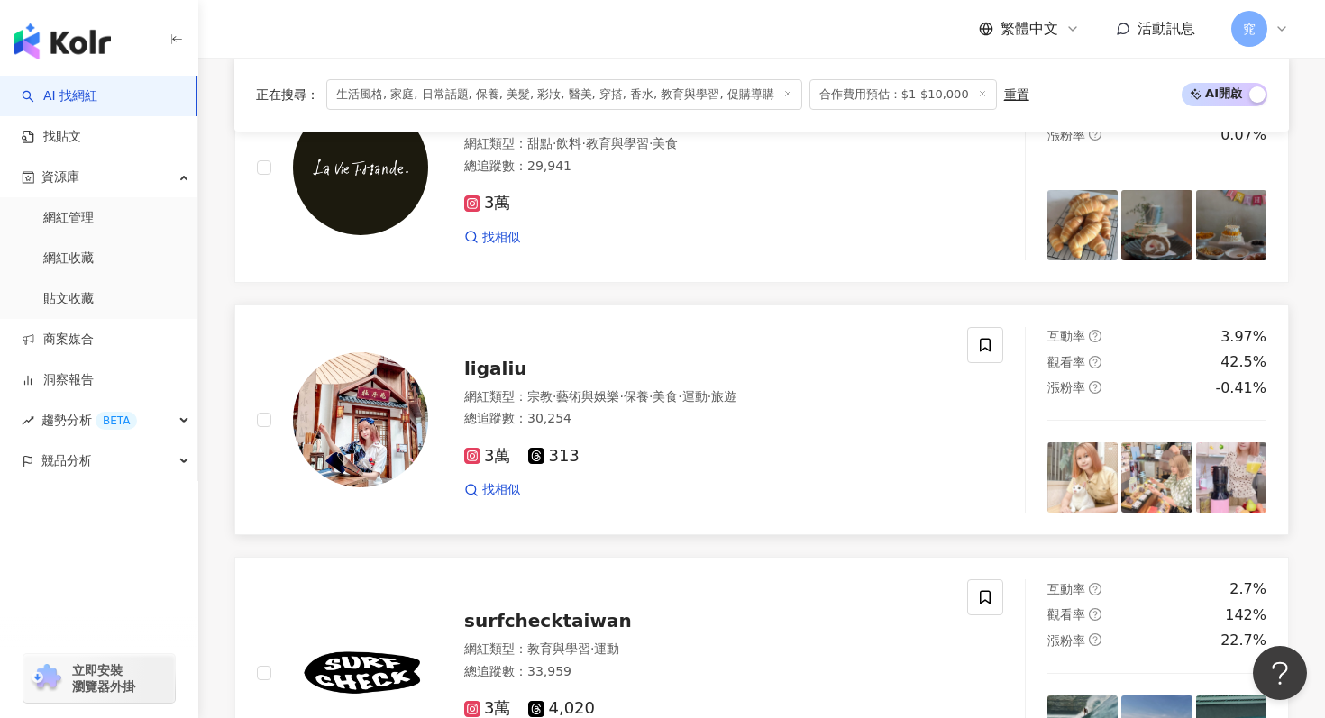
click at [730, 429] on div "網紅類型 ： 宗教 · 藝術與娛樂 · 保養 · 美食 · 運動 · 旅遊 總追蹤數 ： 30,254" at bounding box center [704, 411] width 481 height 44
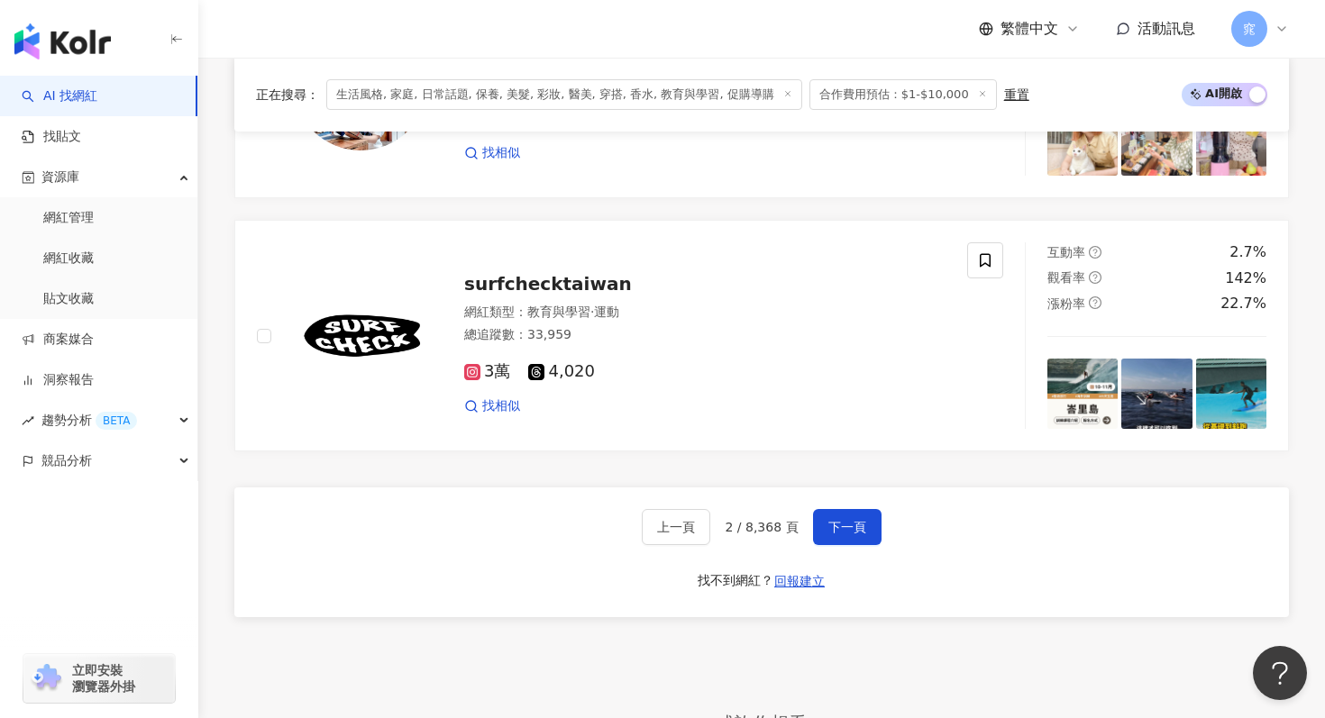
scroll to position [3023, 0]
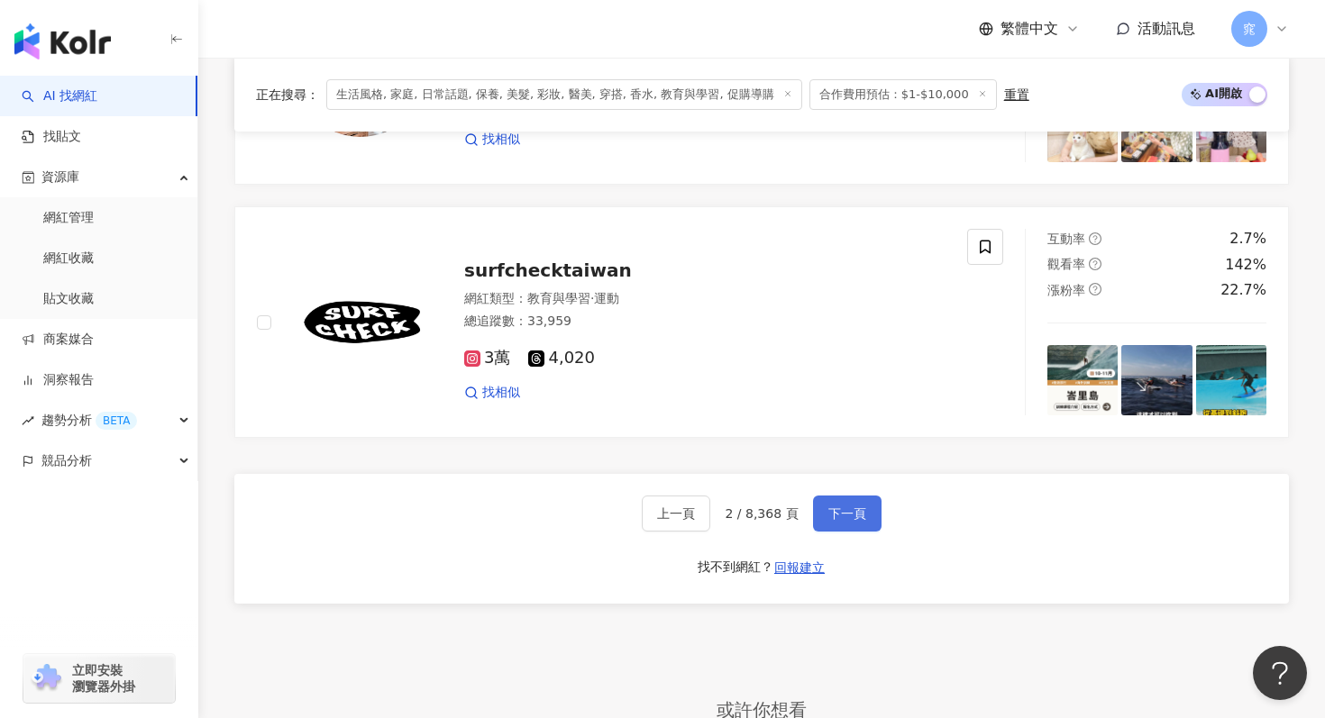
click at [845, 511] on span "下一頁" at bounding box center [847, 514] width 38 height 14
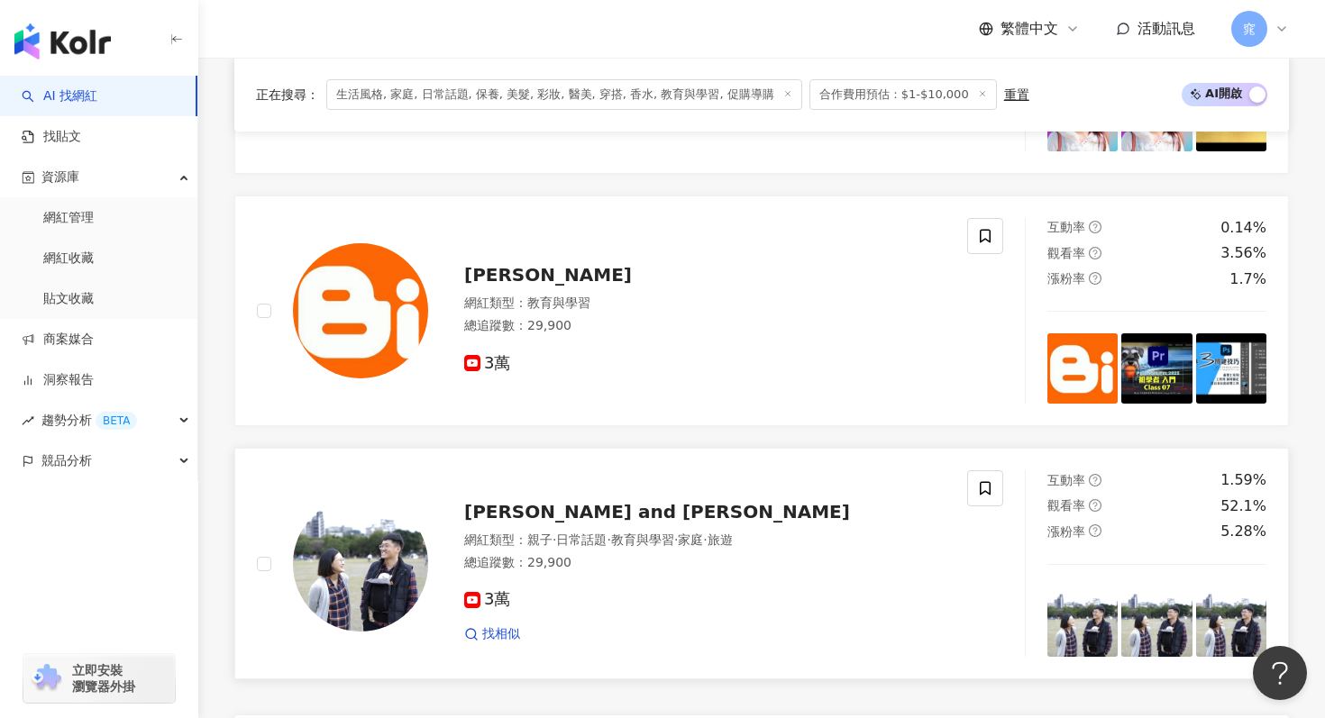
scroll to position [2803, 0]
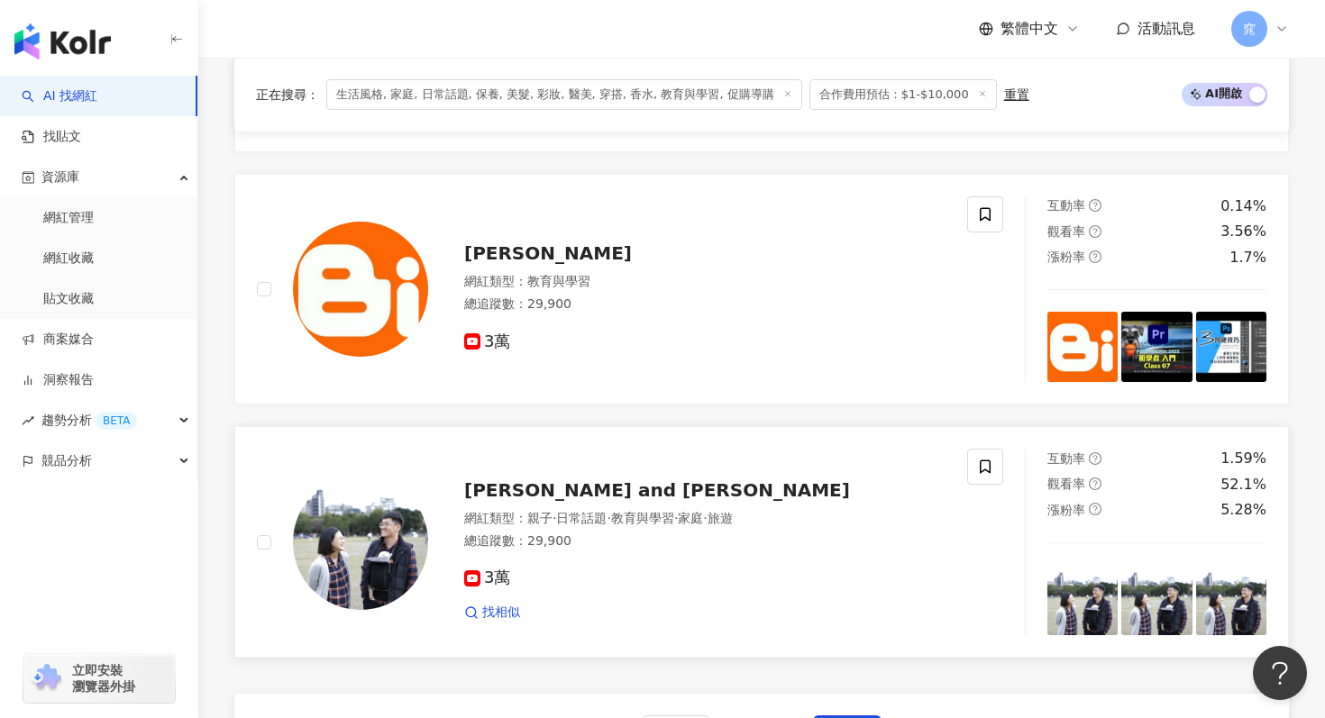
click at [516, 493] on span "Kai and Hannah" at bounding box center [657, 491] width 386 height 22
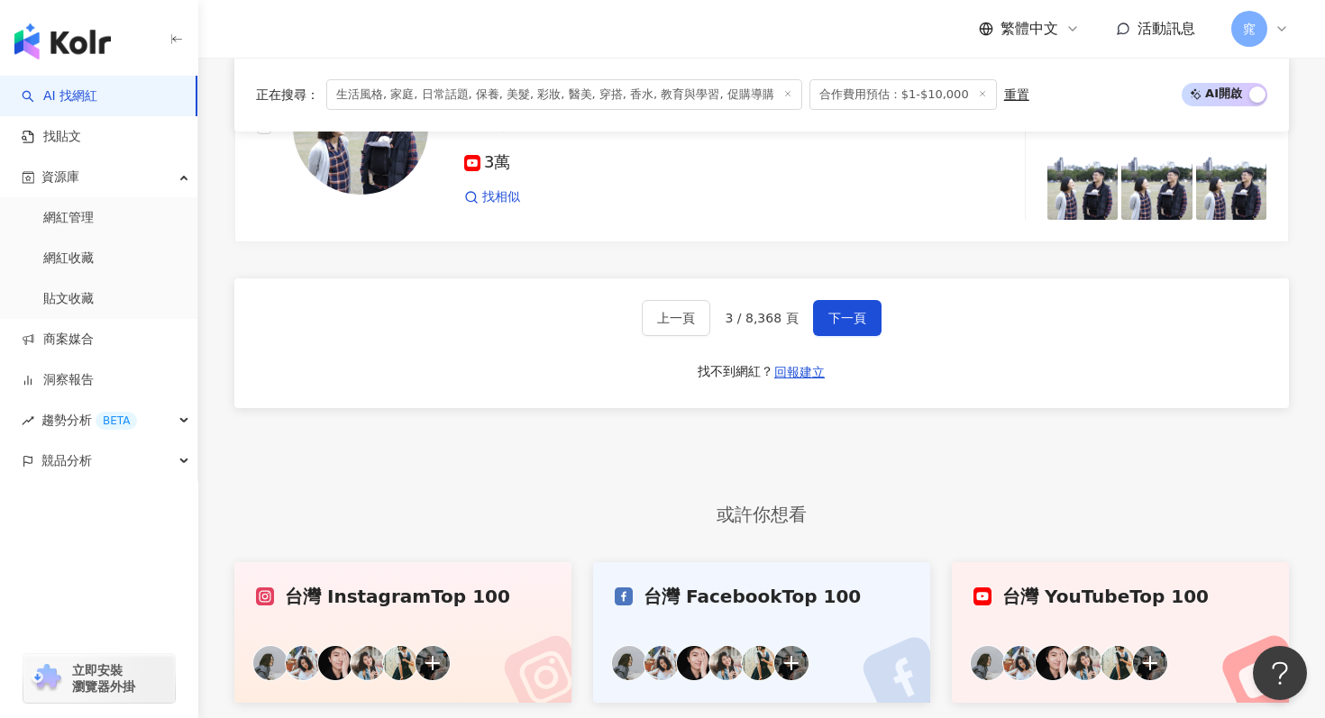
scroll to position [3250, 0]
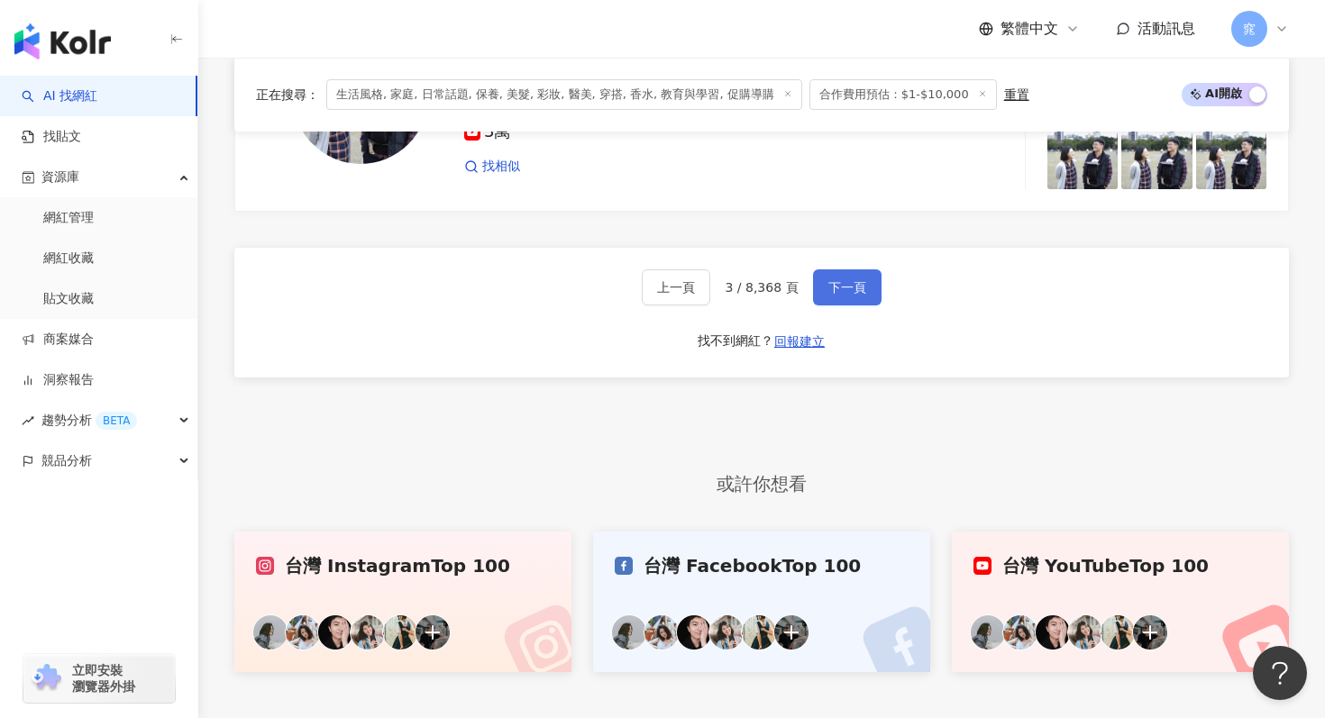
click at [828, 289] on span "下一頁" at bounding box center [847, 287] width 38 height 14
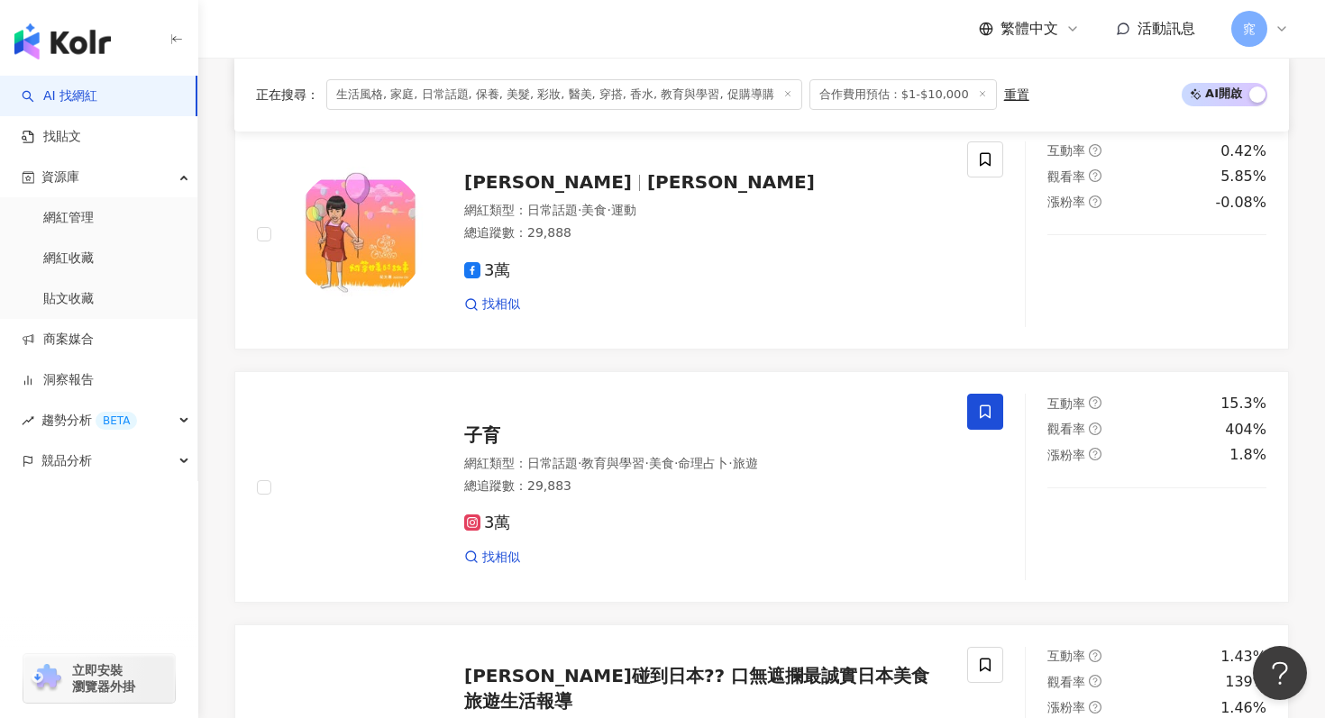
scroll to position [1848, 0]
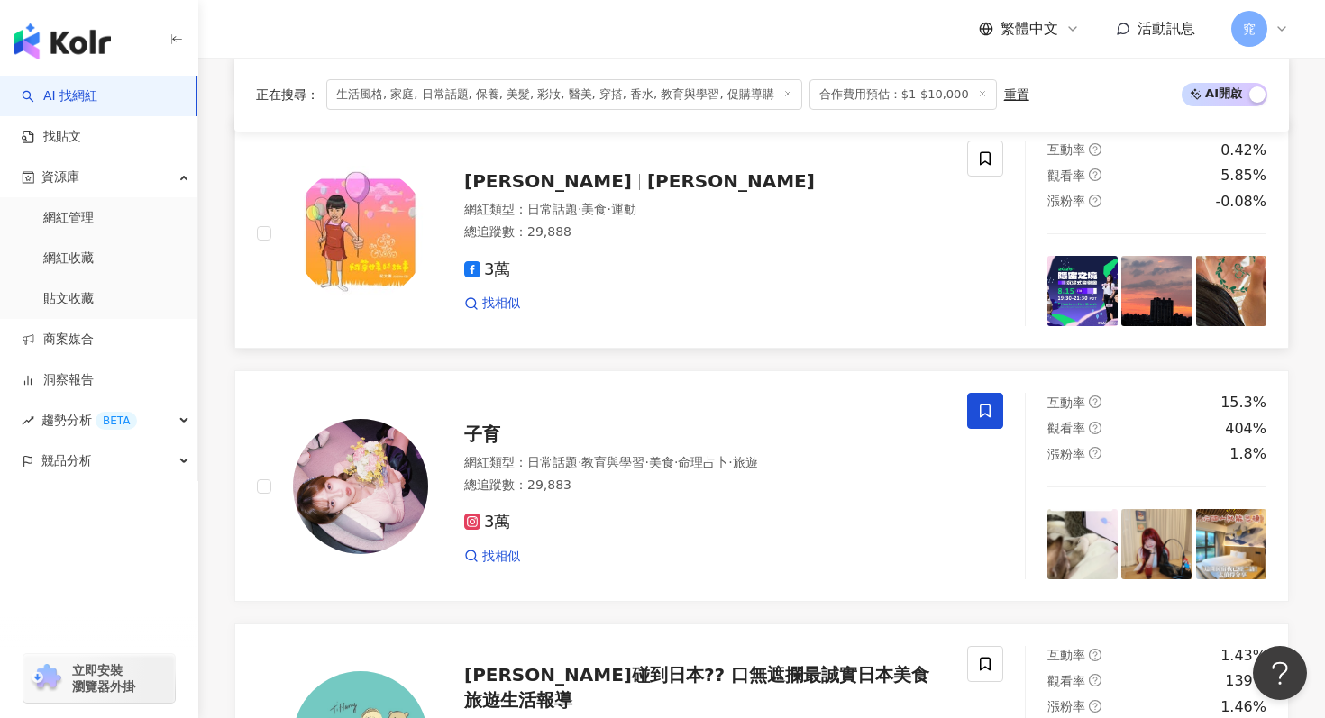
click at [647, 176] on span "Justine Chi紀文惠" at bounding box center [731, 181] width 168 height 22
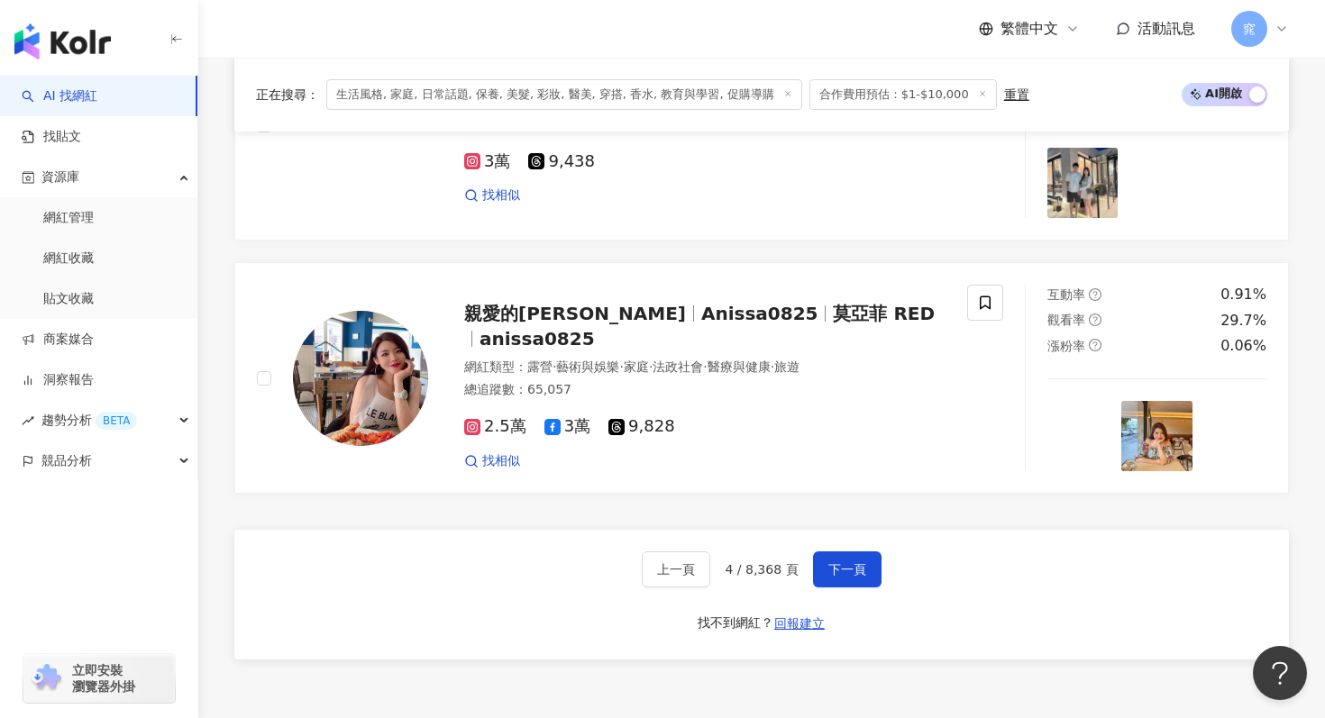
scroll to position [2969, 0]
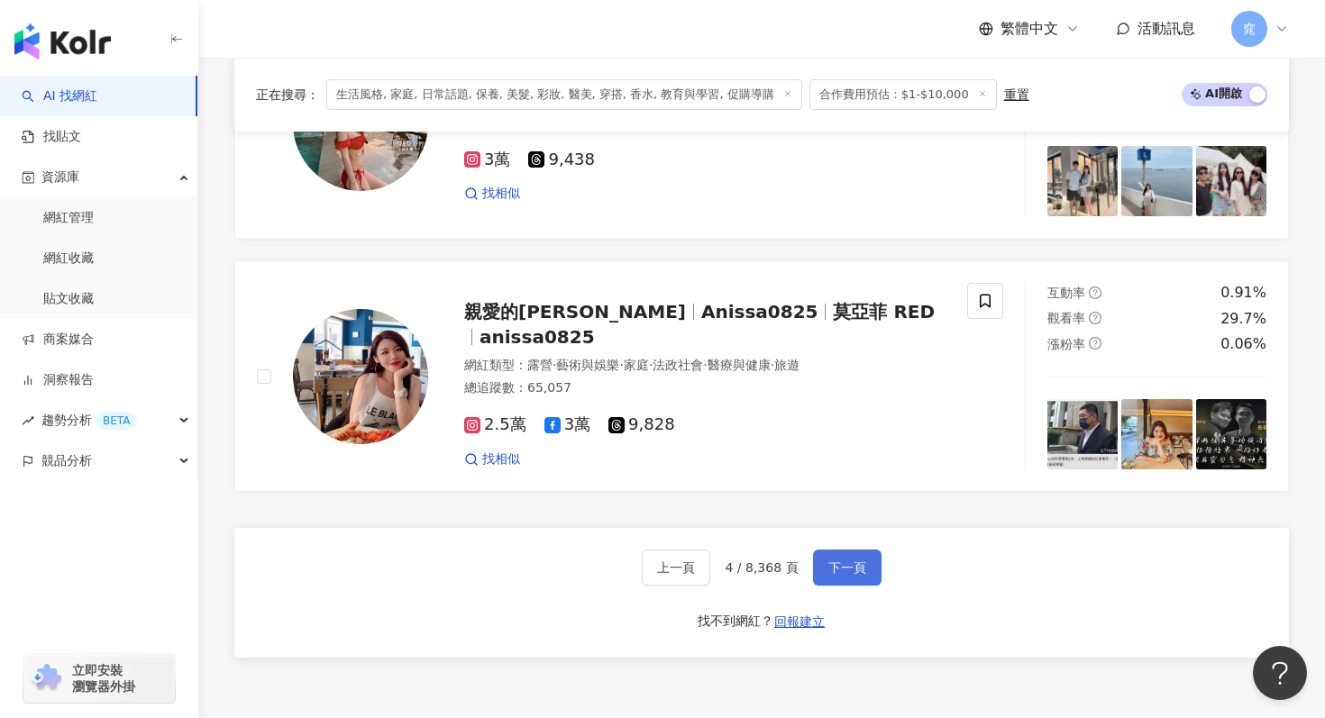
click at [860, 567] on span "下一頁" at bounding box center [847, 568] width 38 height 14
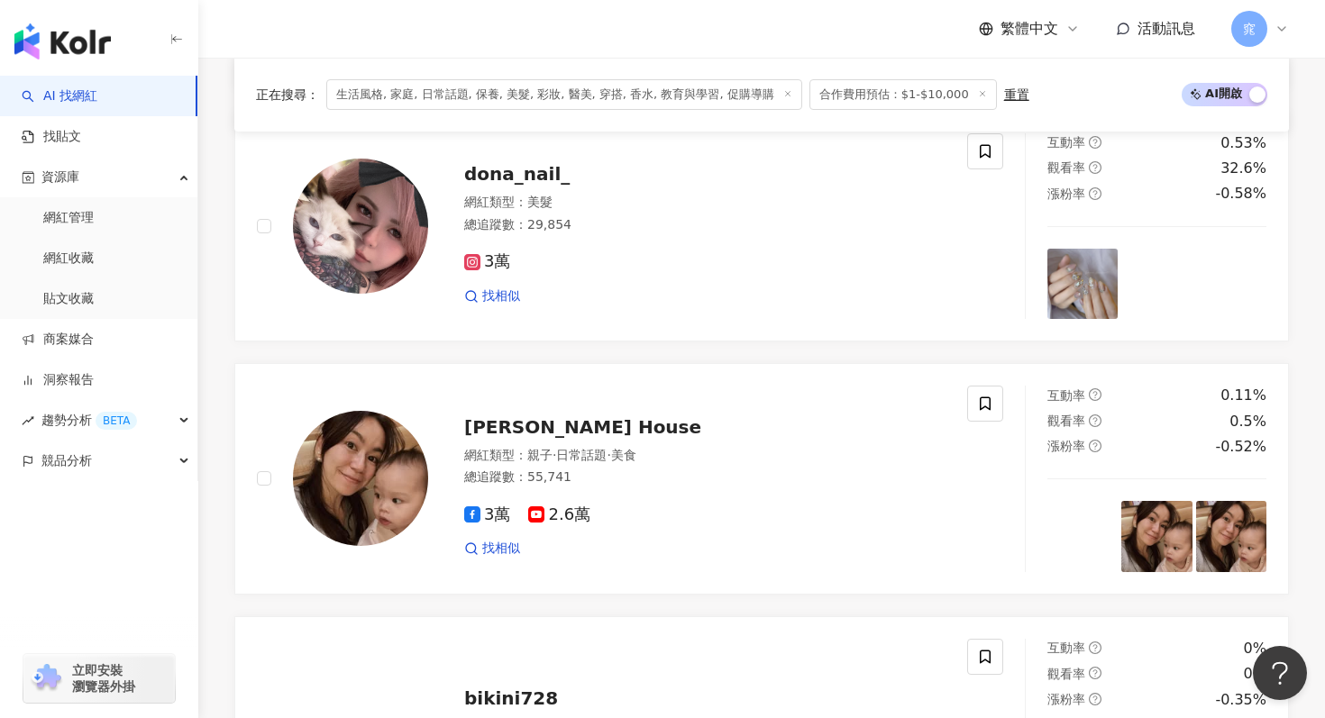
scroll to position [2060, 0]
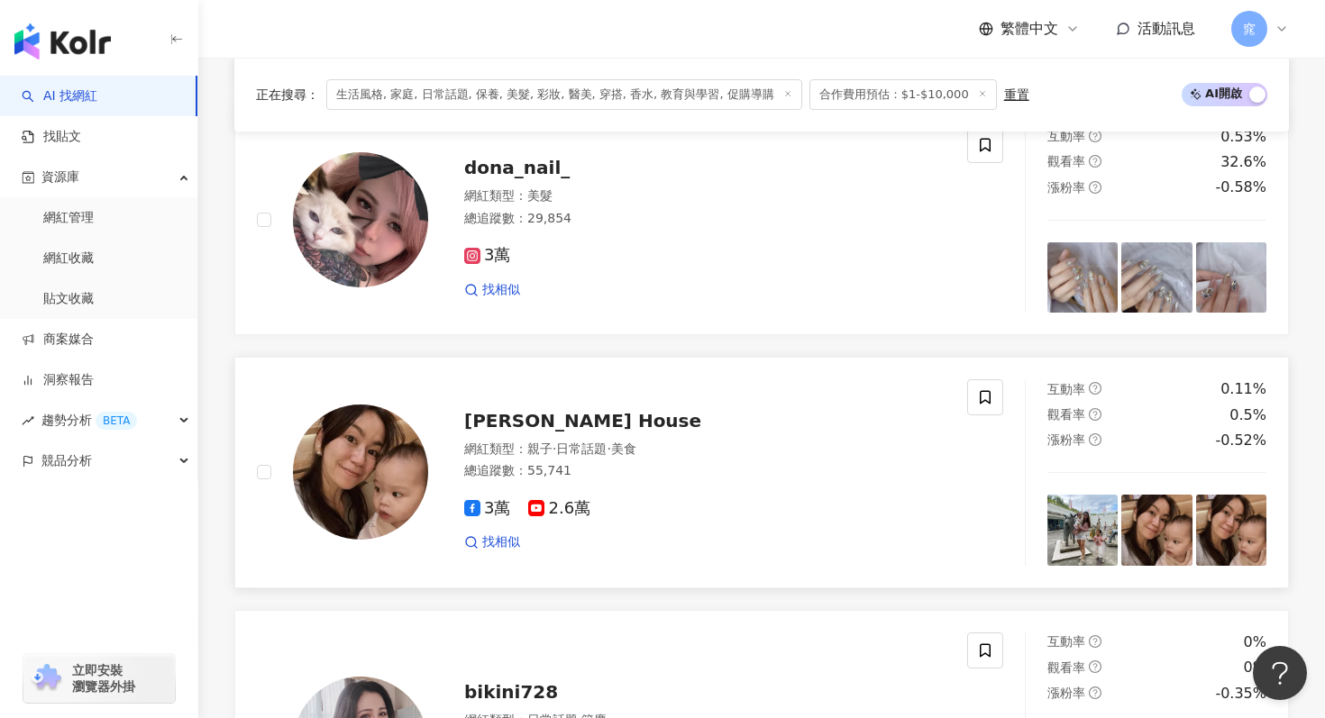
click at [599, 416] on div "Penny's House" at bounding box center [704, 420] width 481 height 25
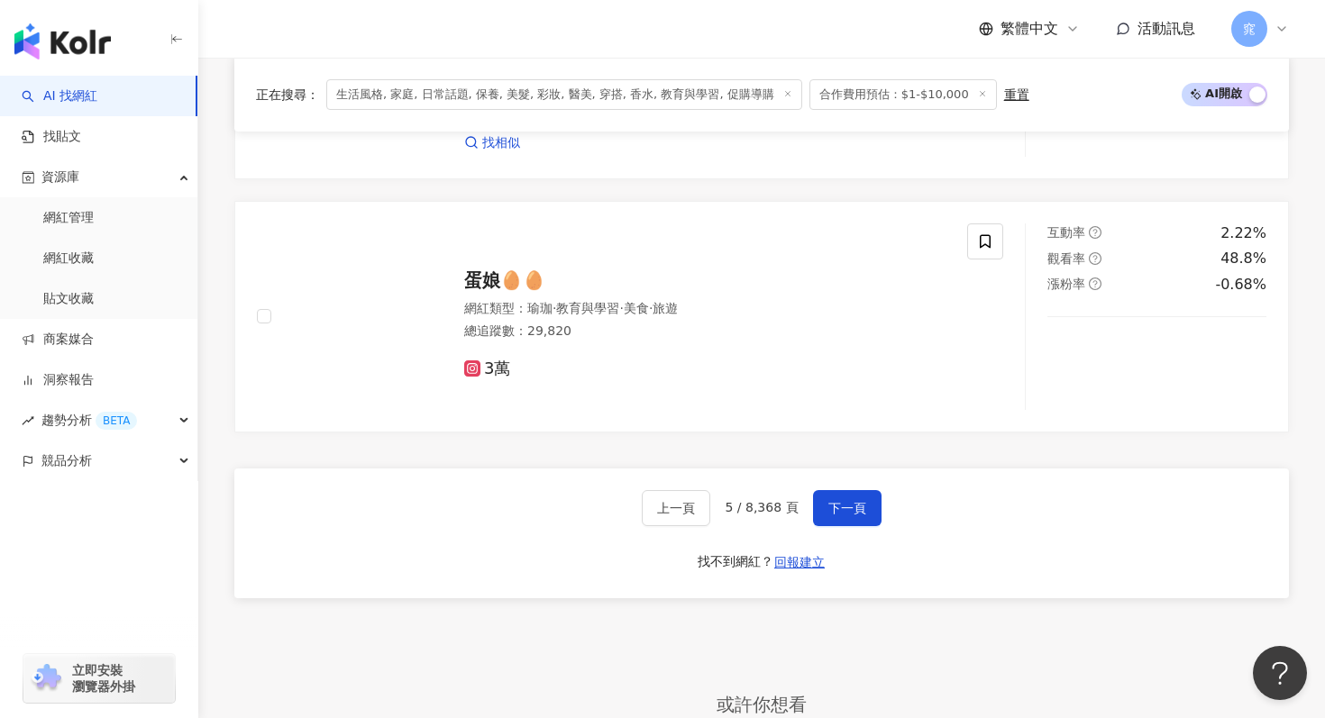
scroll to position [3024, 0]
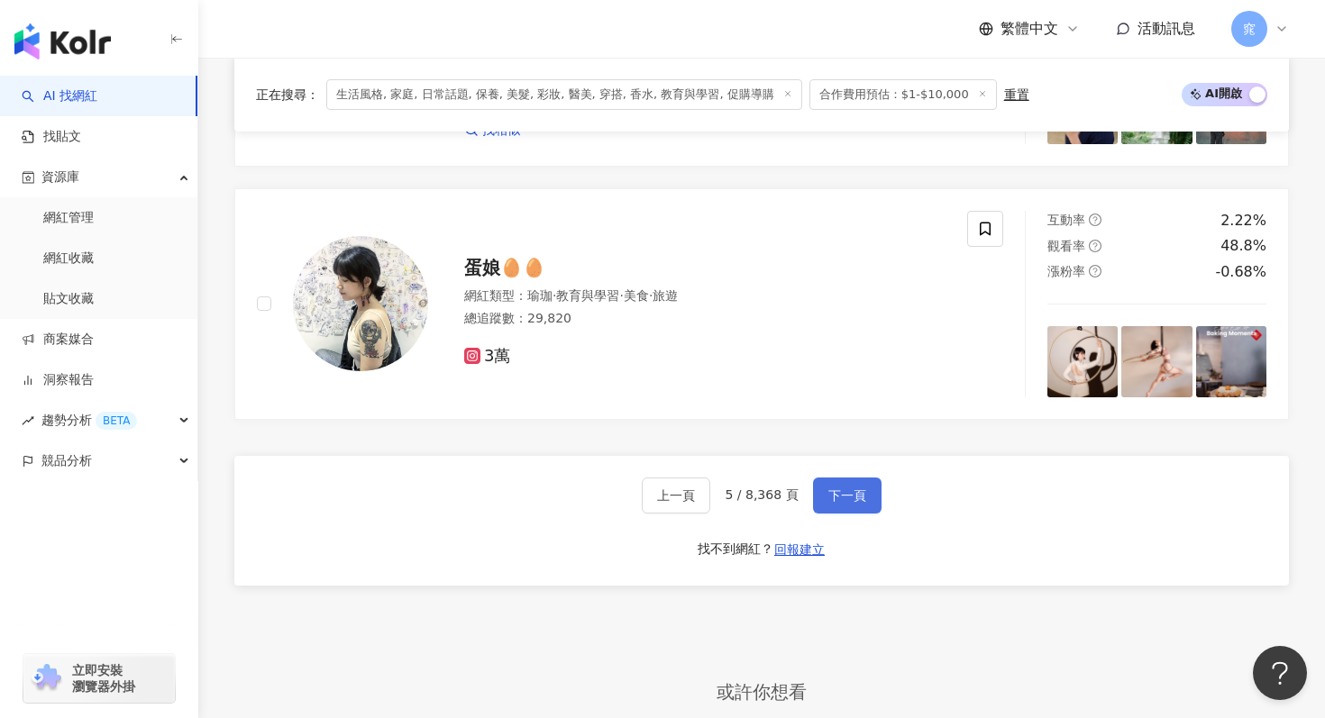
click at [850, 480] on button "下一頁" at bounding box center [847, 496] width 69 height 36
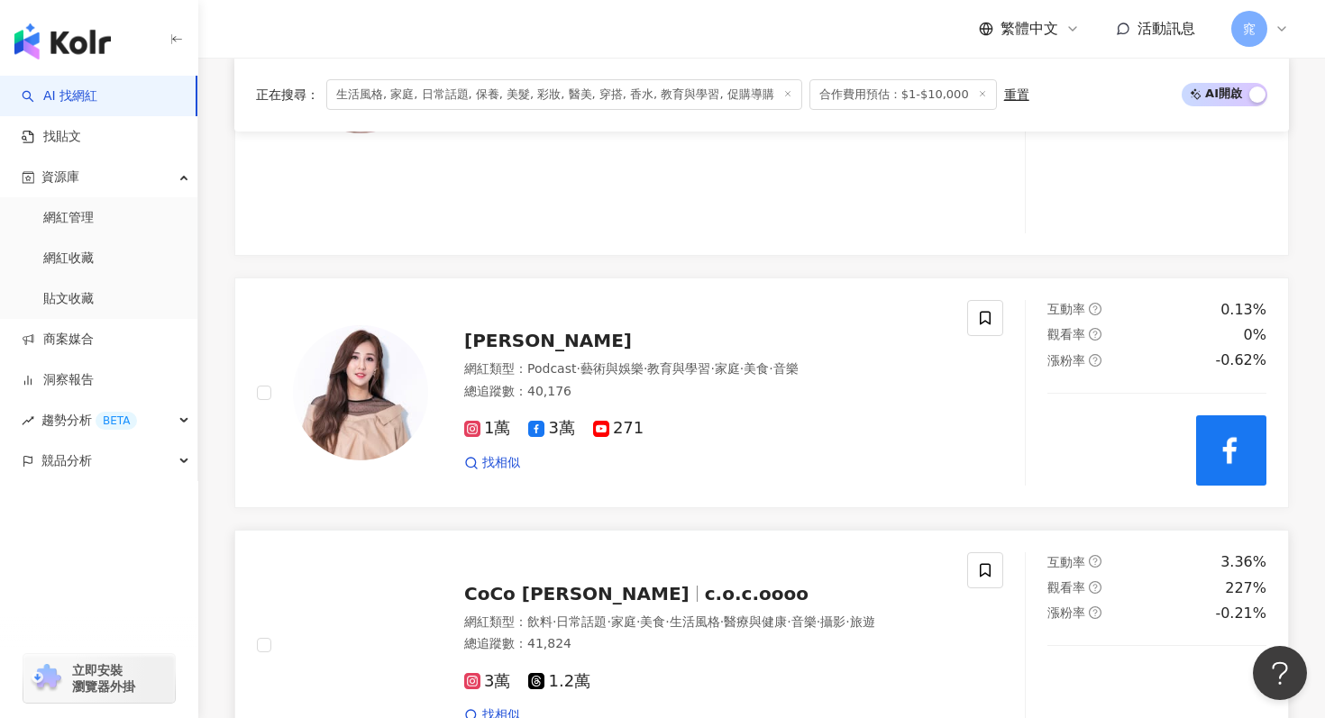
scroll to position [3076, 0]
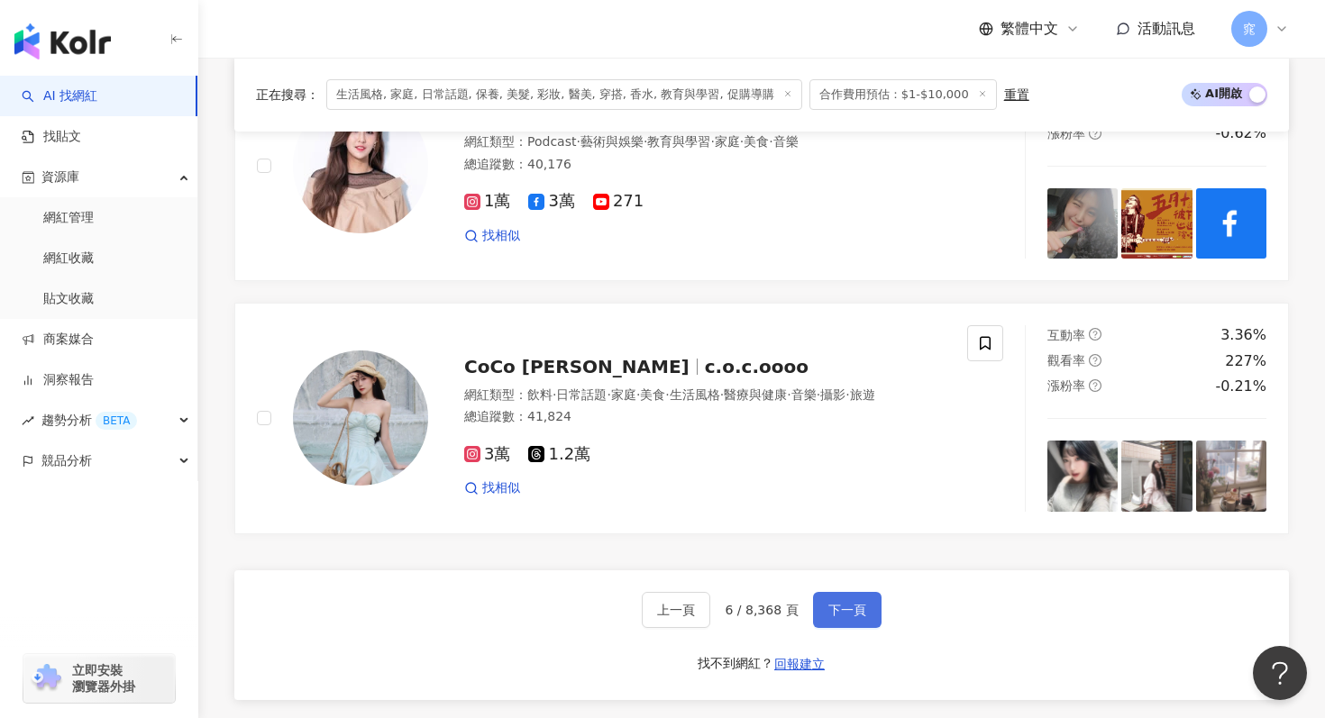
click at [833, 614] on span "下一頁" at bounding box center [847, 610] width 38 height 14
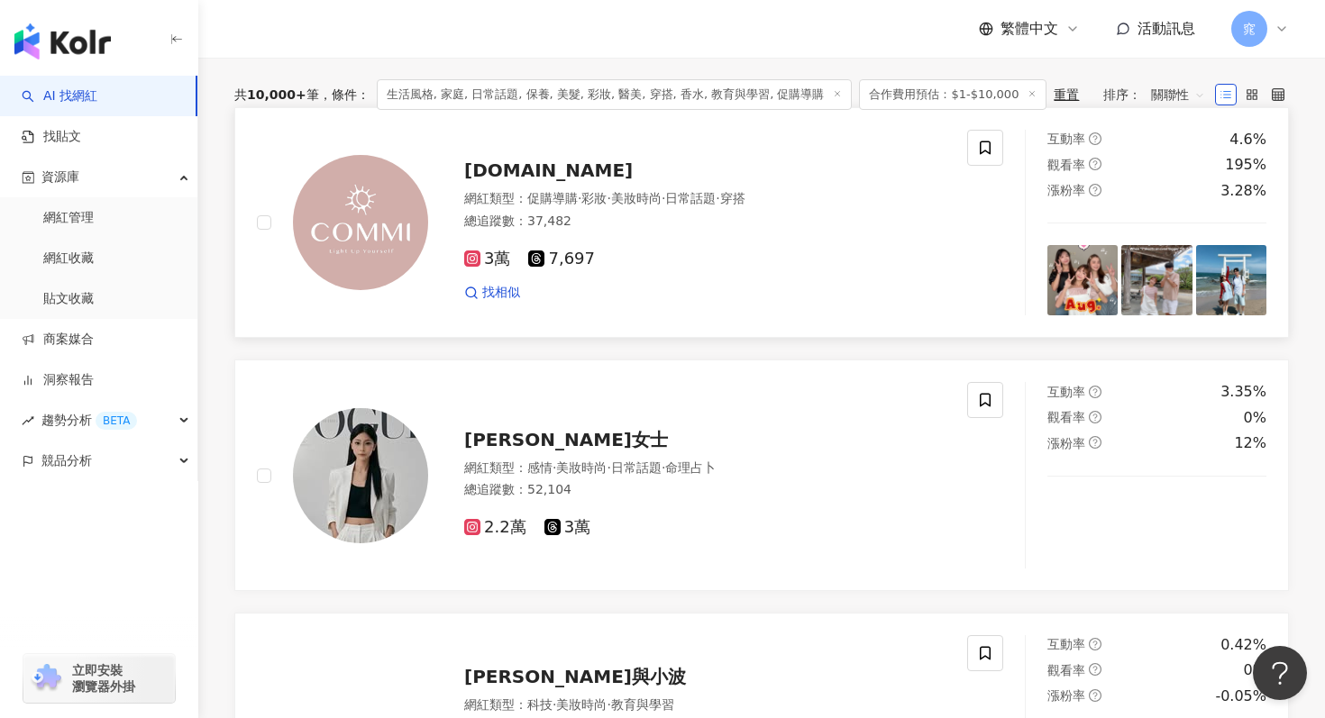
scroll to position [0, 0]
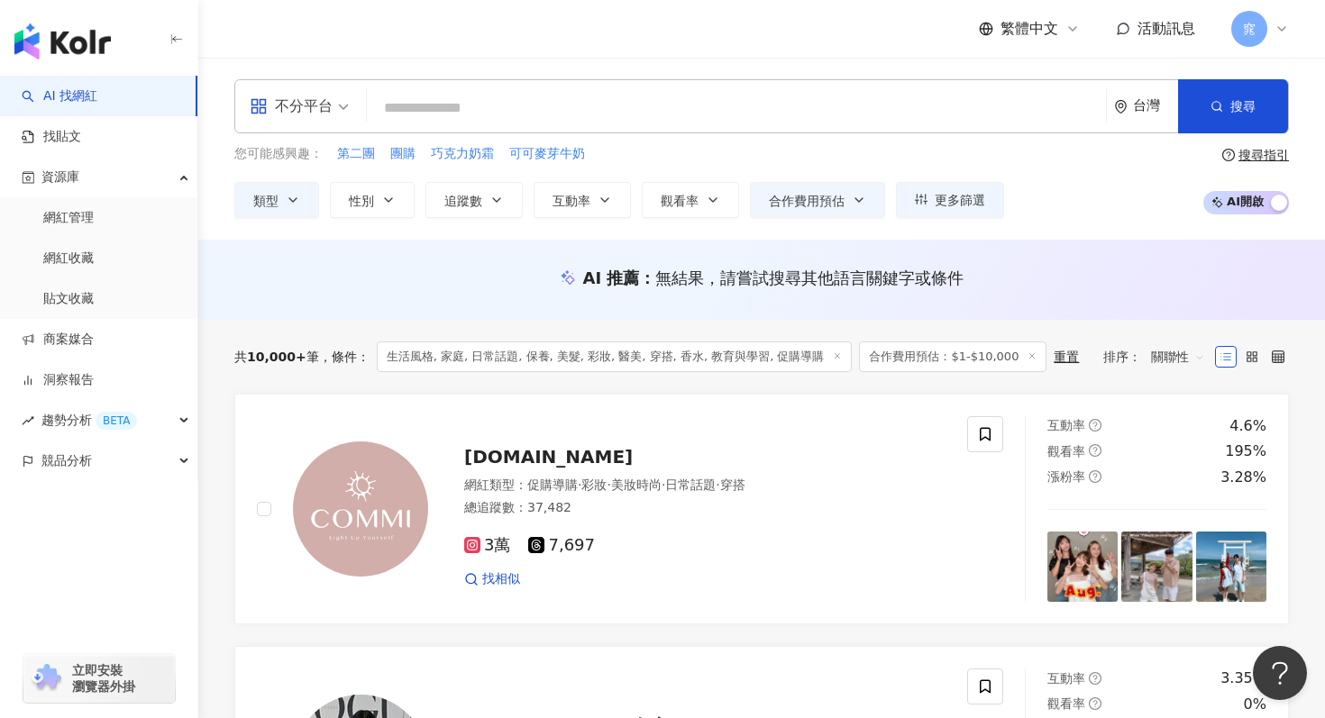
click at [591, 108] on input "search" at bounding box center [736, 108] width 725 height 34
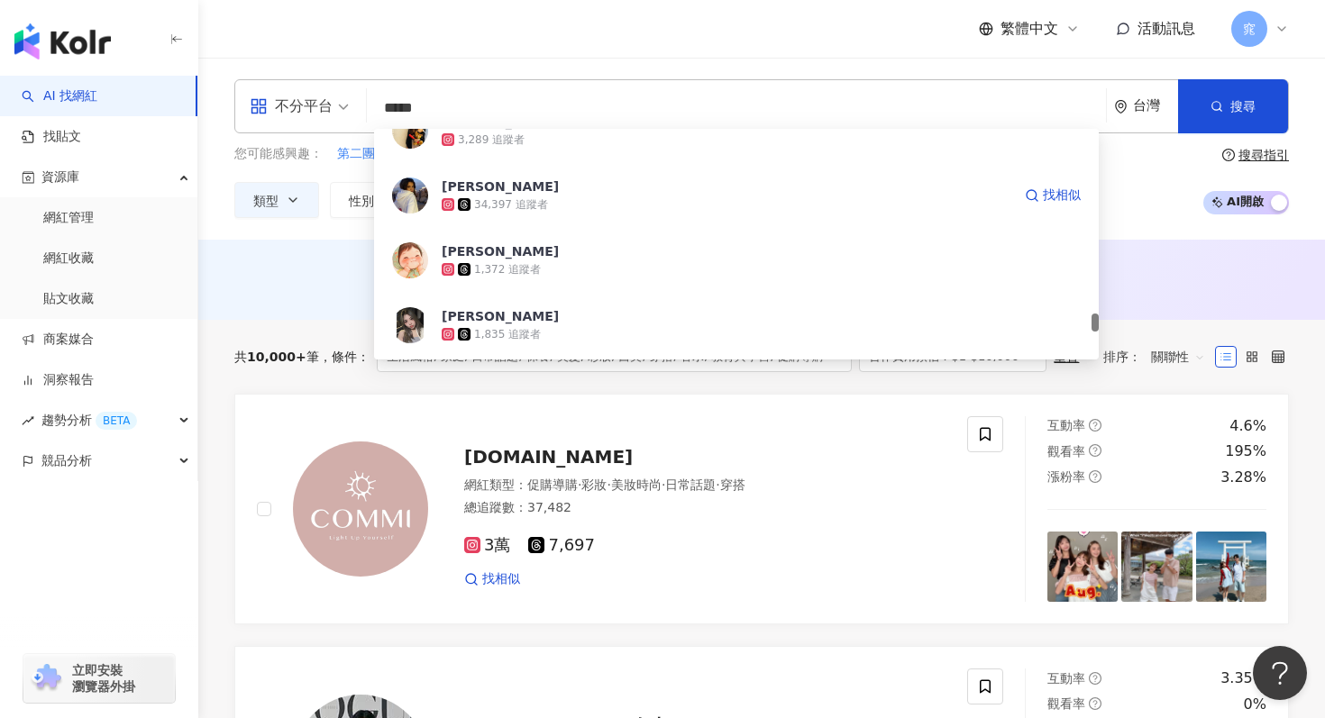
scroll to position [3065, 0]
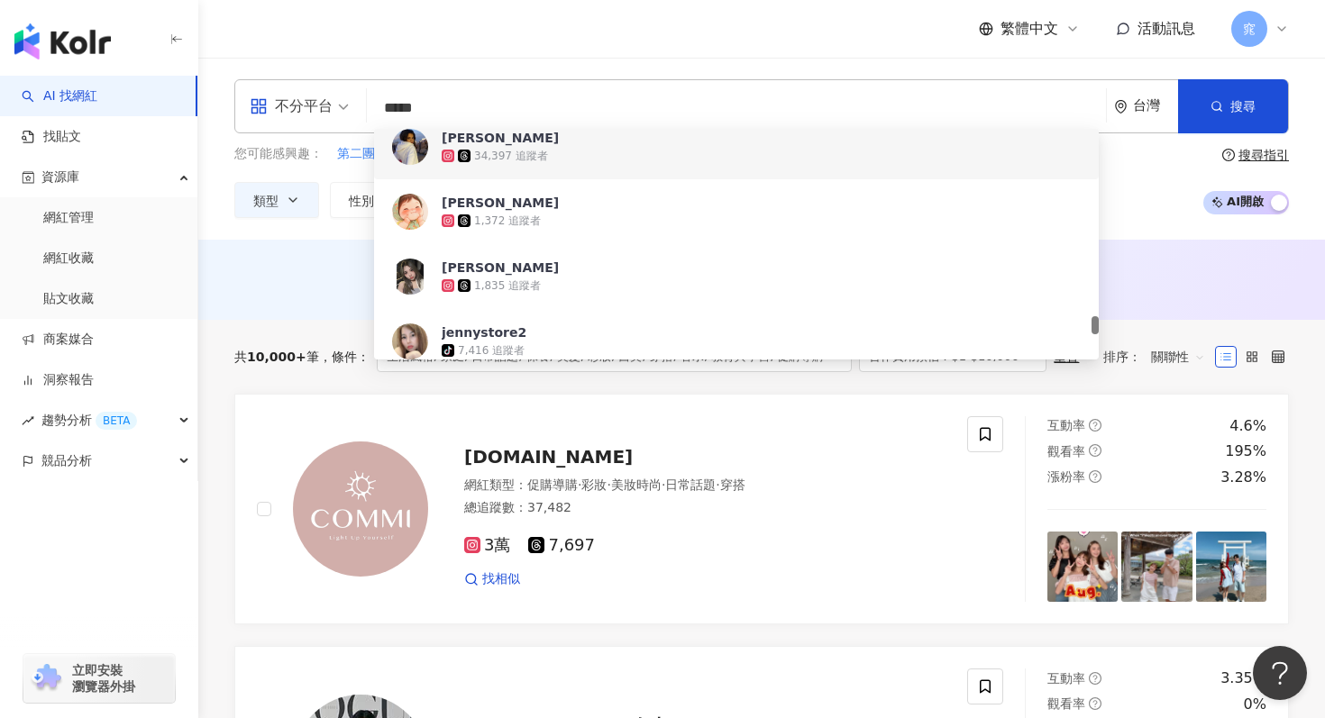
click at [489, 108] on input "*****" at bounding box center [736, 108] width 725 height 34
type input "******"
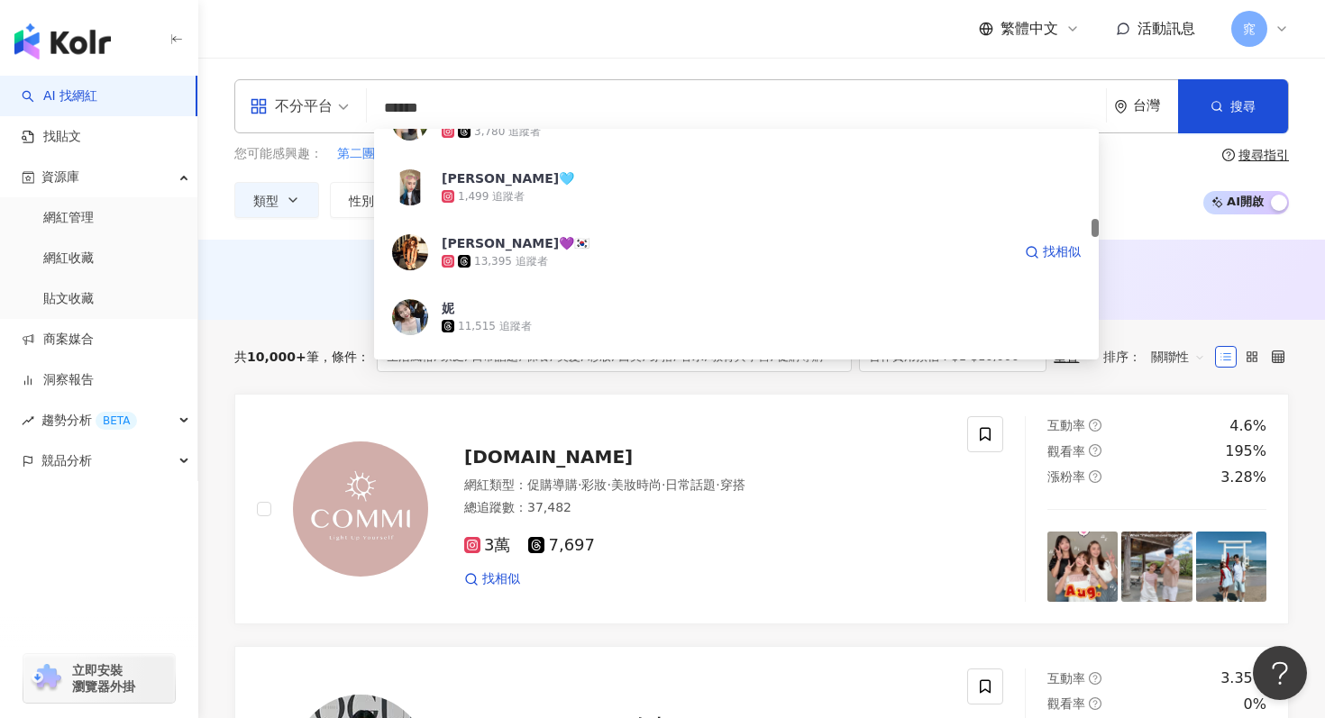
scroll to position [1091, 0]
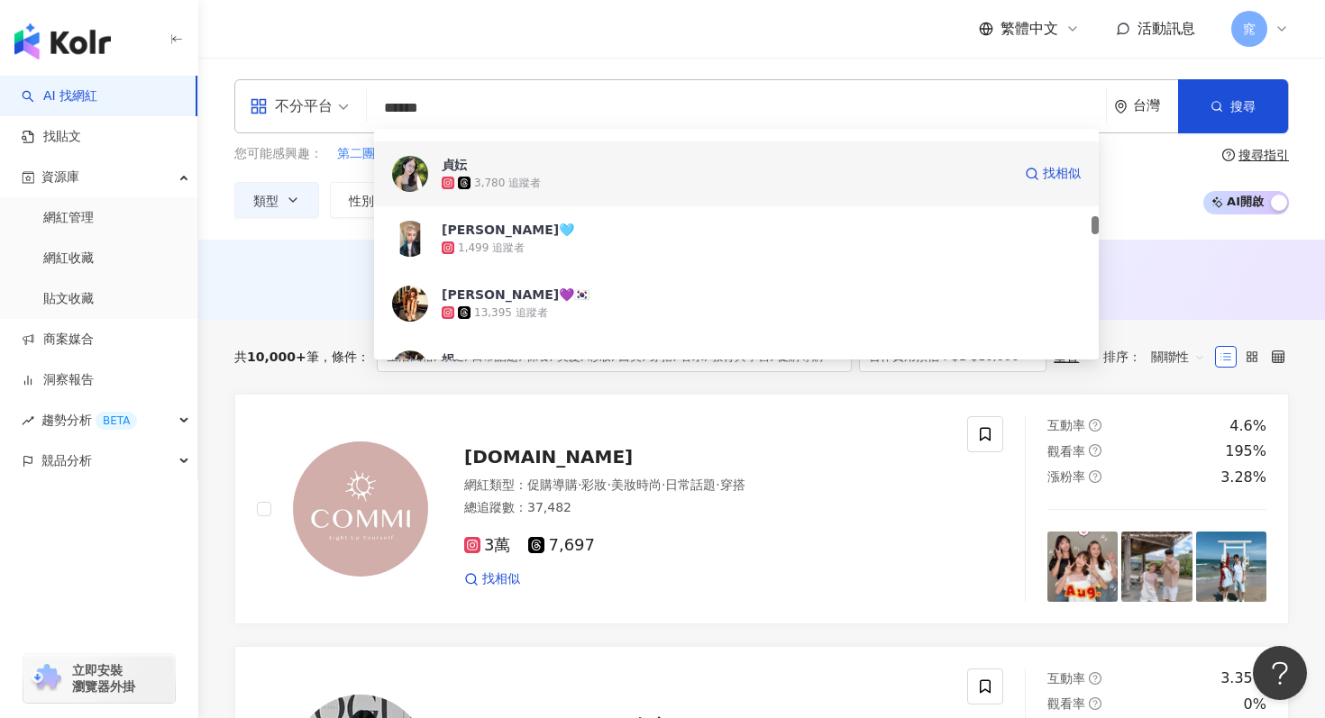
click at [527, 169] on span "貞妘" at bounding box center [727, 165] width 570 height 18
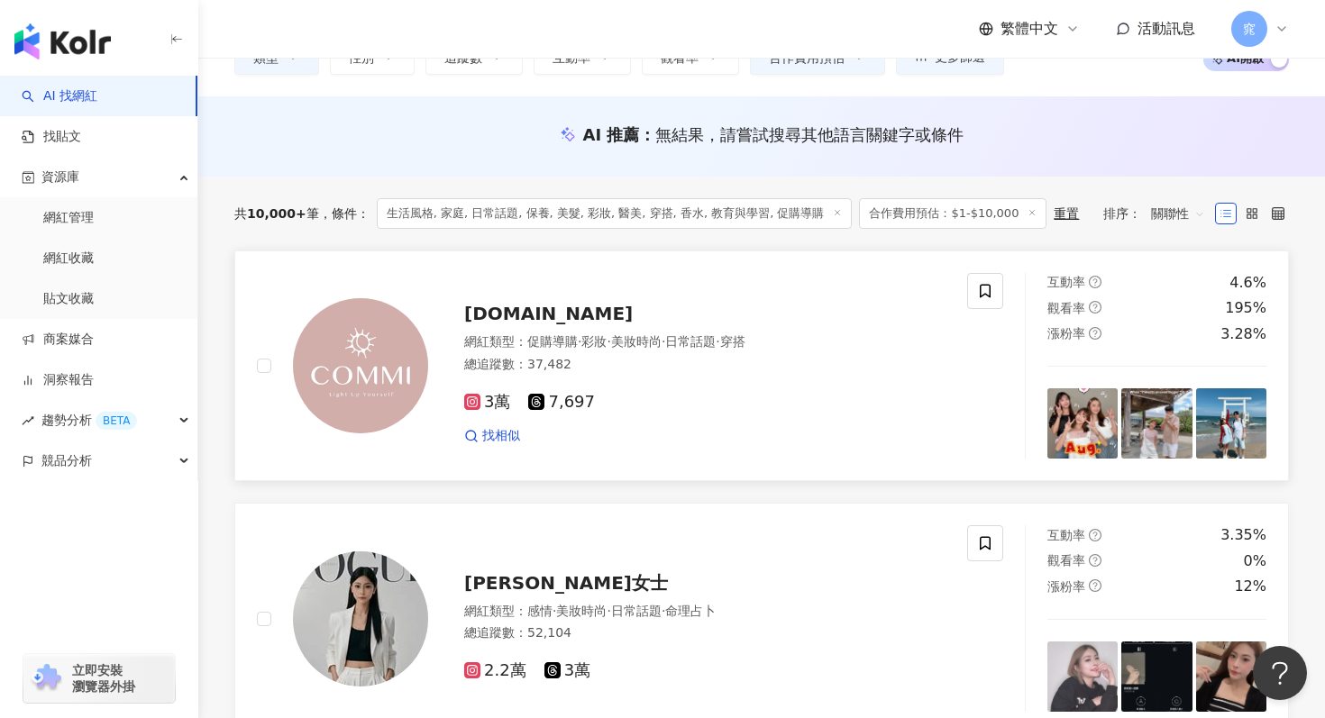
scroll to position [0, 0]
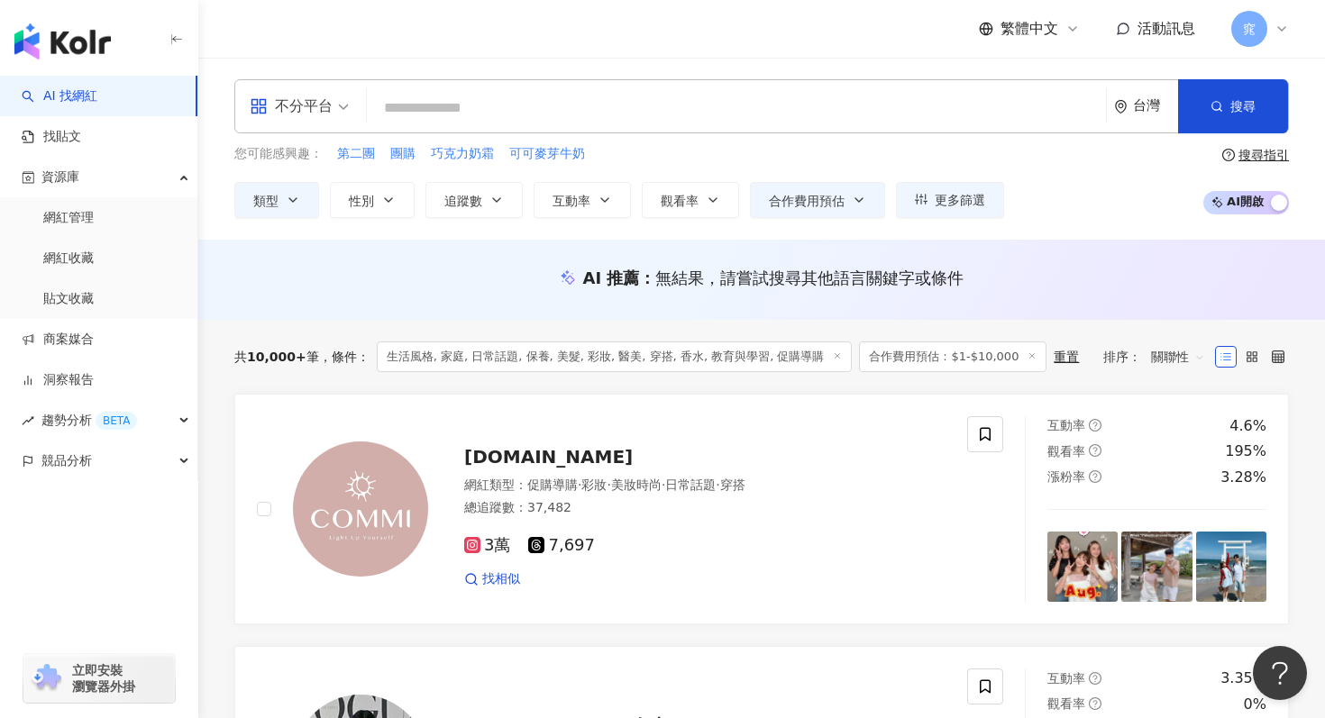
click at [416, 114] on input "search" at bounding box center [736, 108] width 725 height 34
click at [184, 178] on div "資源庫" at bounding box center [98, 177] width 197 height 41
click at [184, 178] on icon "button" at bounding box center [185, 178] width 9 height 0
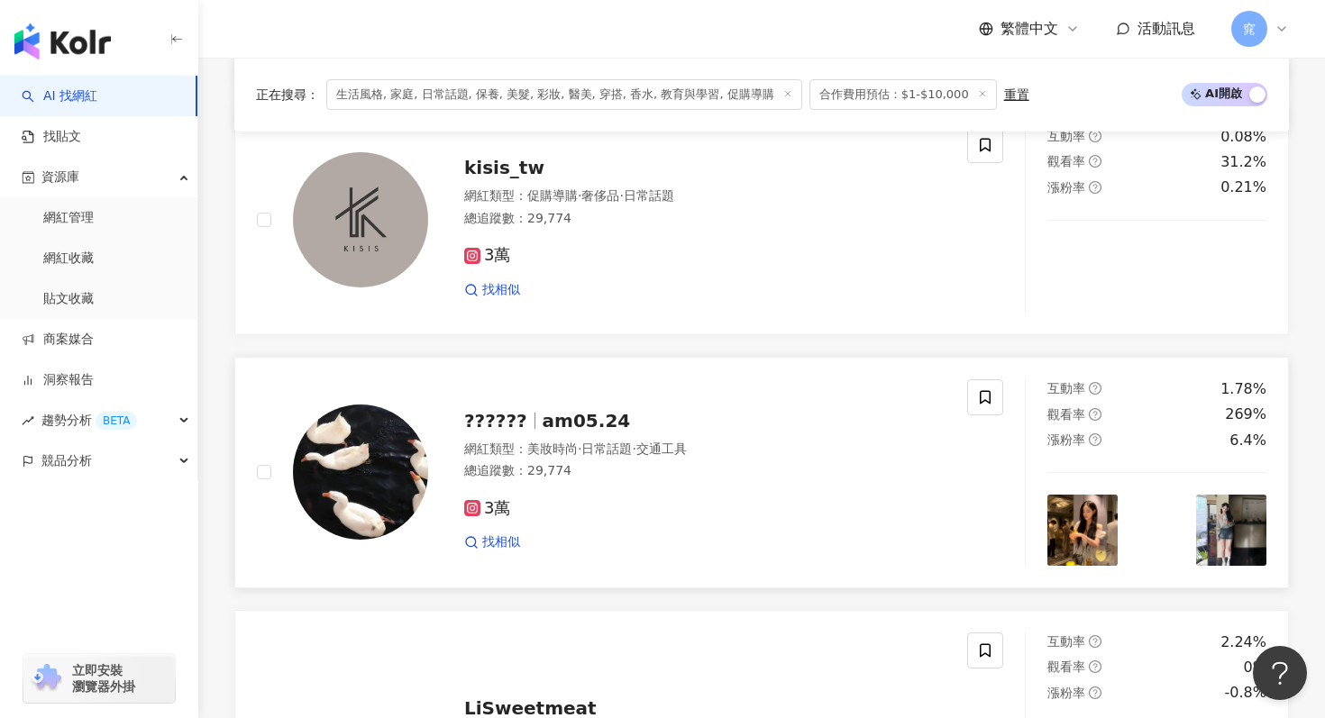
scroll to position [1557, 0]
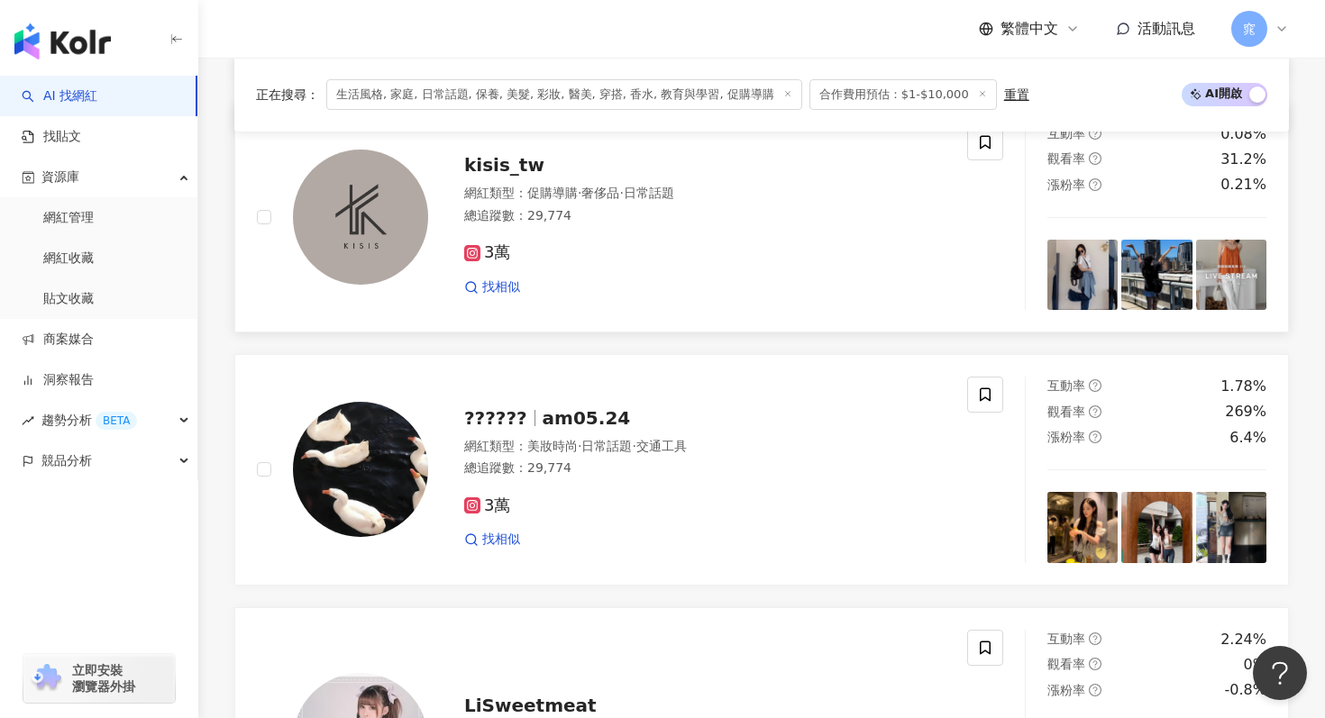
click at [508, 178] on div "kisis_tw" at bounding box center [704, 164] width 481 height 25
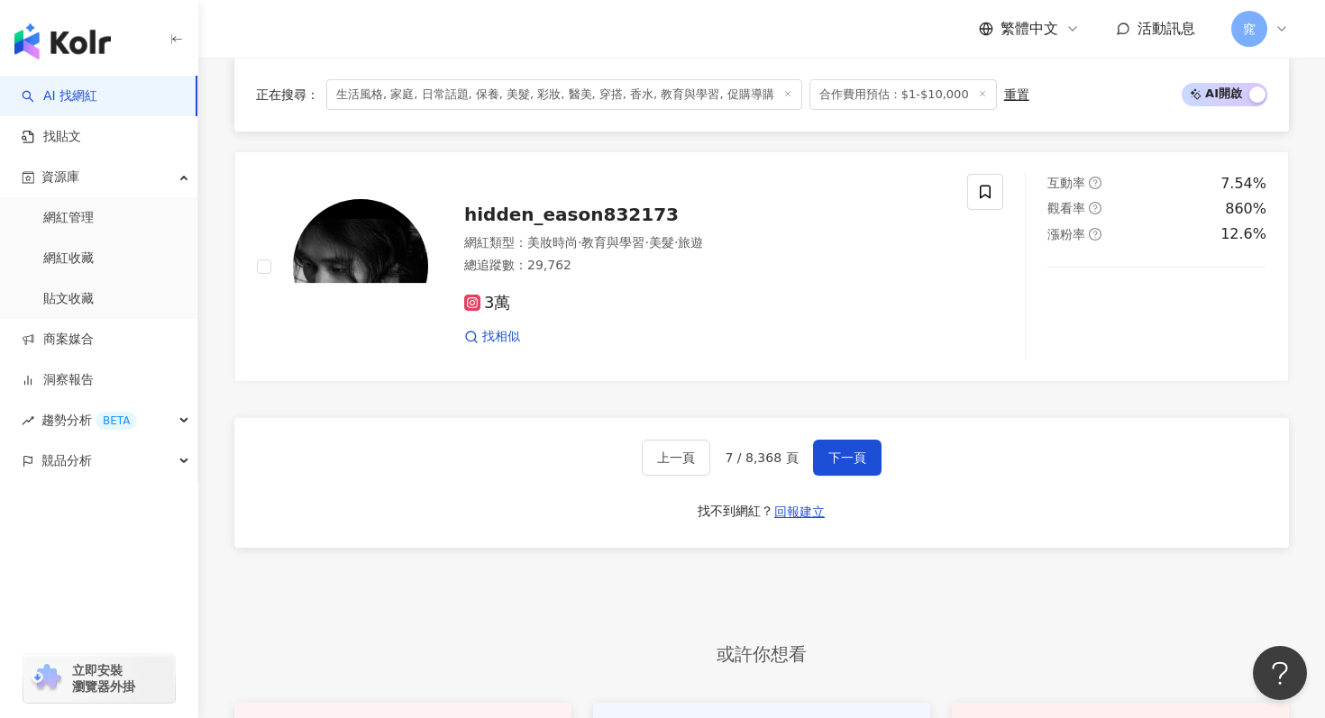
scroll to position [3118, 0]
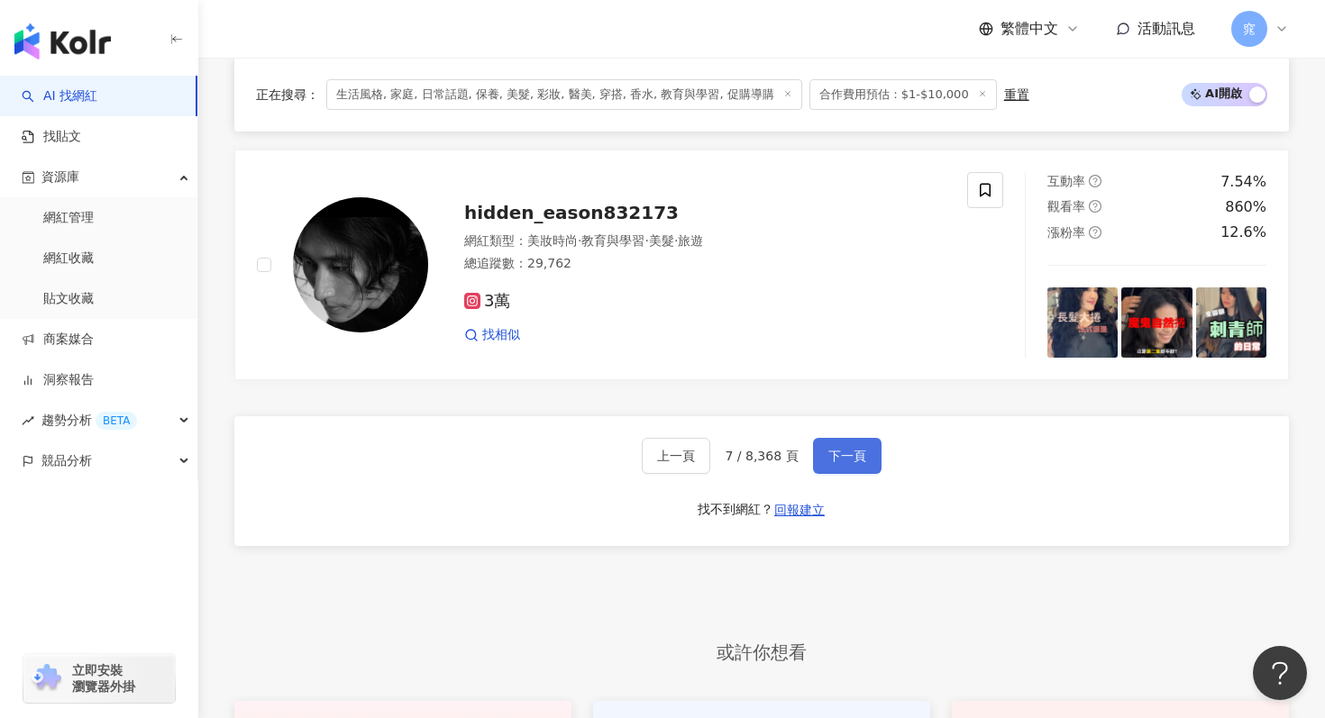
click at [852, 465] on button "下一頁" at bounding box center [847, 456] width 69 height 36
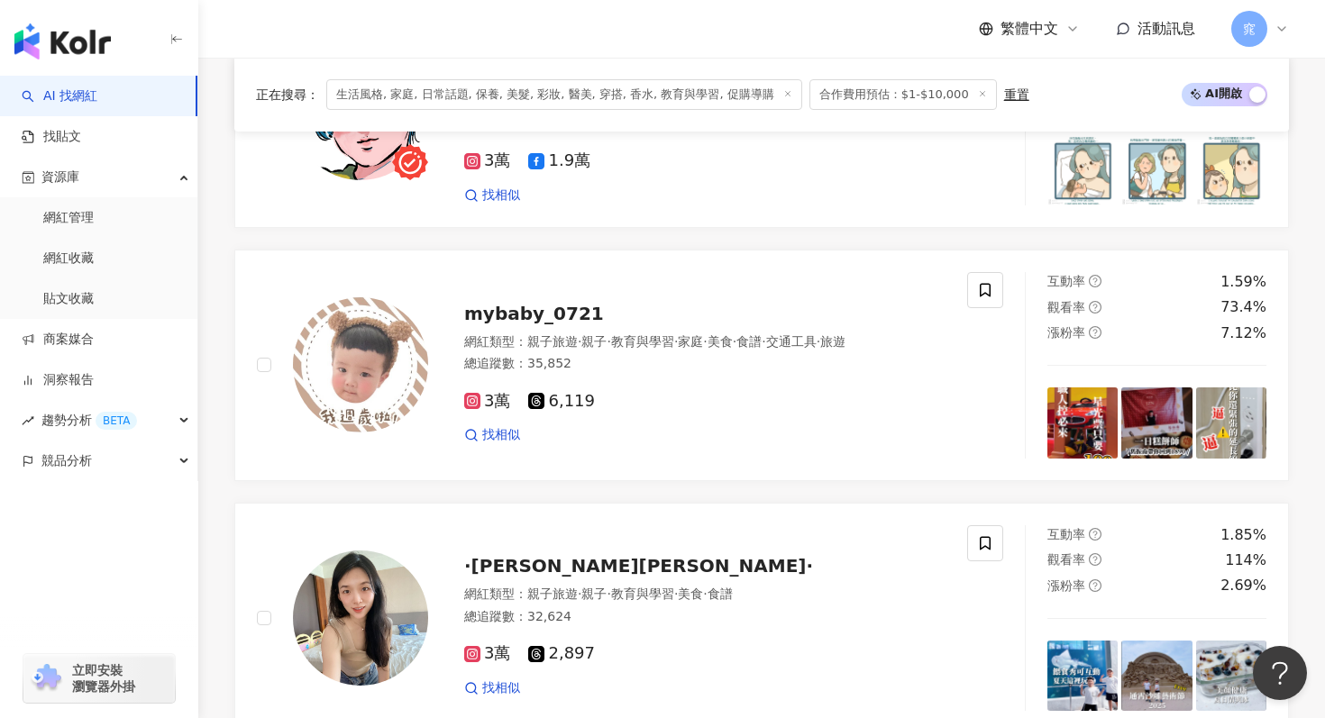
scroll to position [1149, 0]
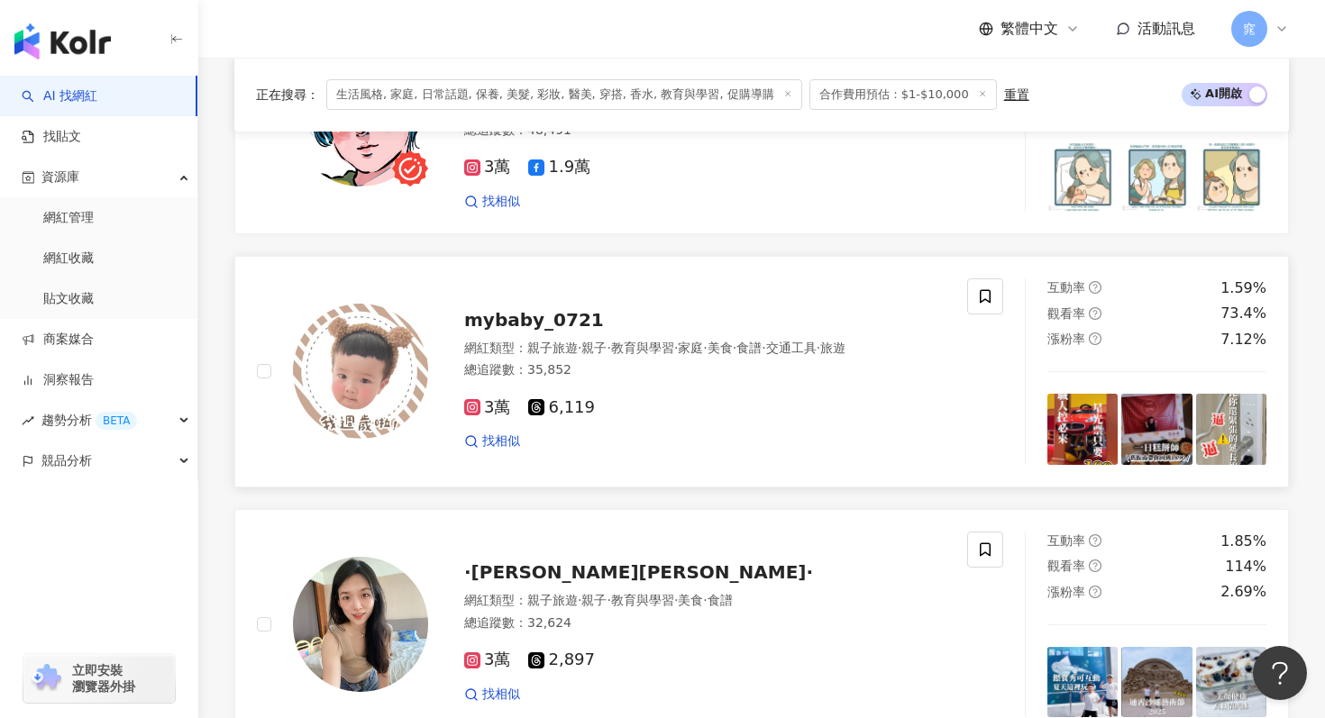
click at [541, 317] on span "mybaby_0721" at bounding box center [534, 320] width 140 height 22
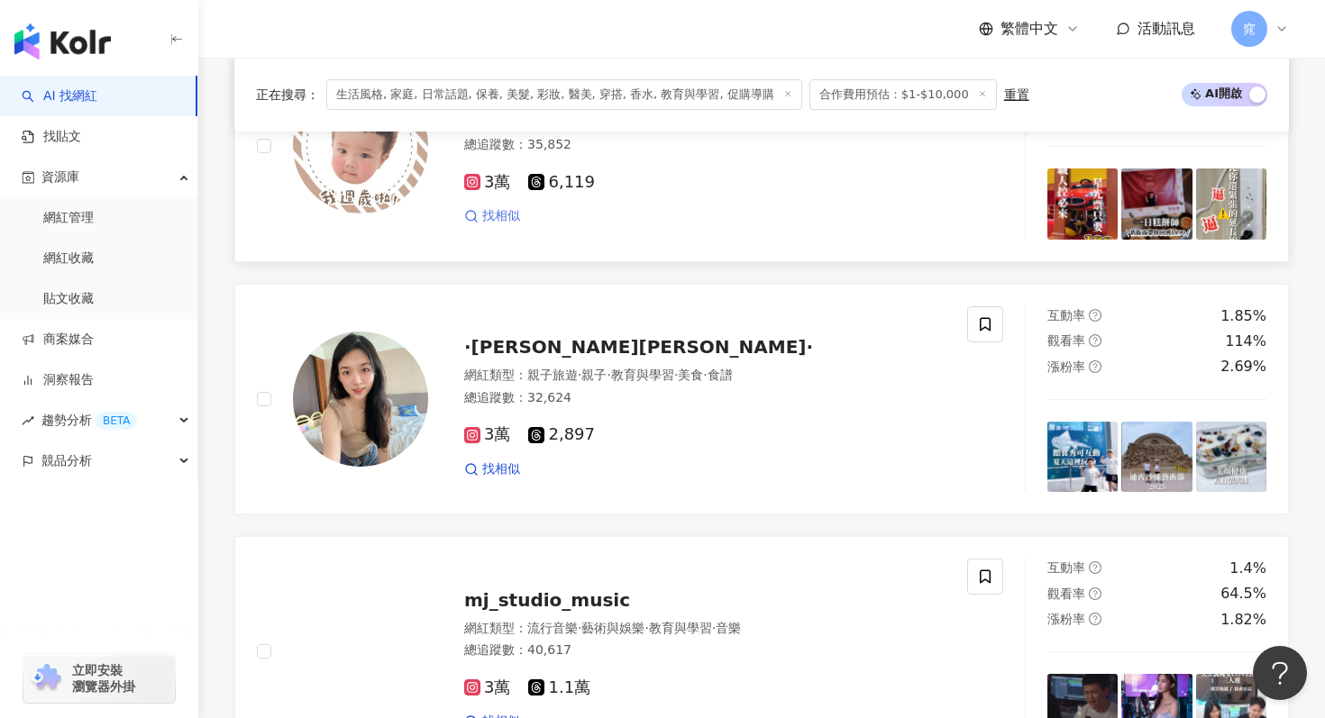
scroll to position [1403, 0]
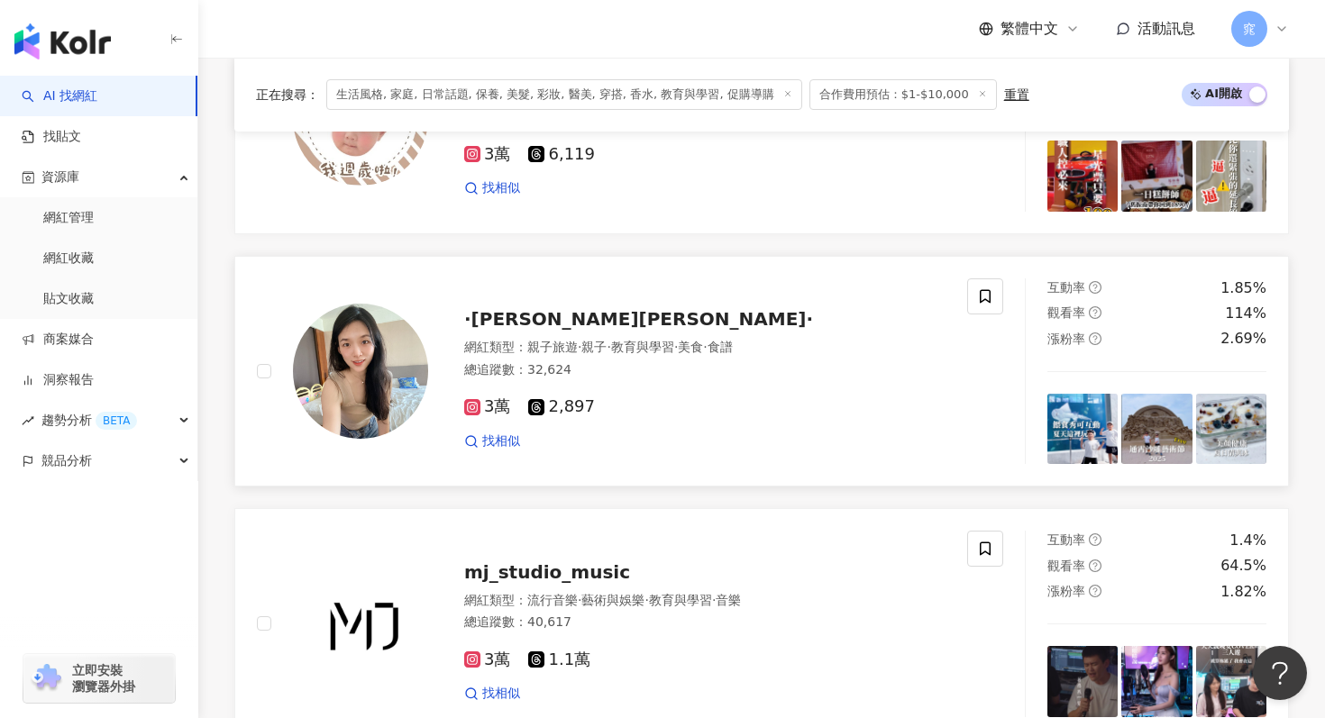
click at [552, 324] on span "·曉鈞Daisy·" at bounding box center [638, 319] width 349 height 22
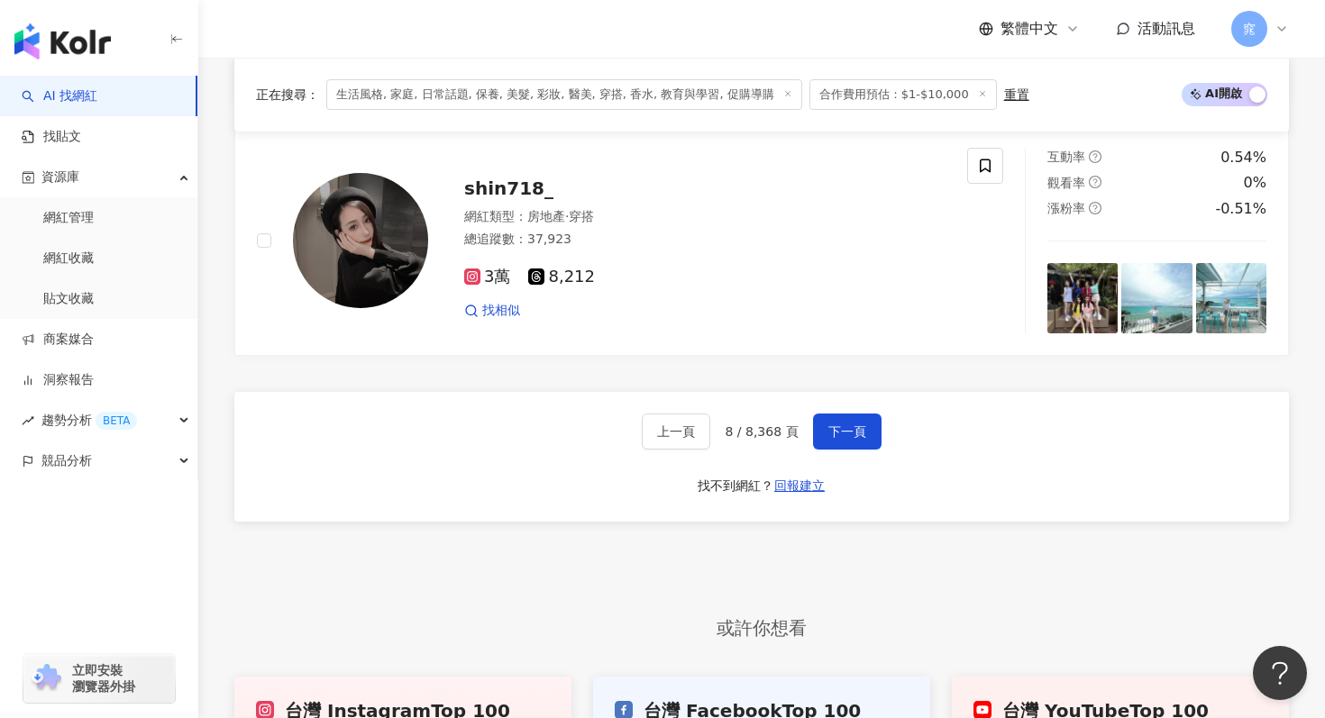
scroll to position [3051, 0]
click at [828, 433] on span "下一頁" at bounding box center [847, 431] width 38 height 14
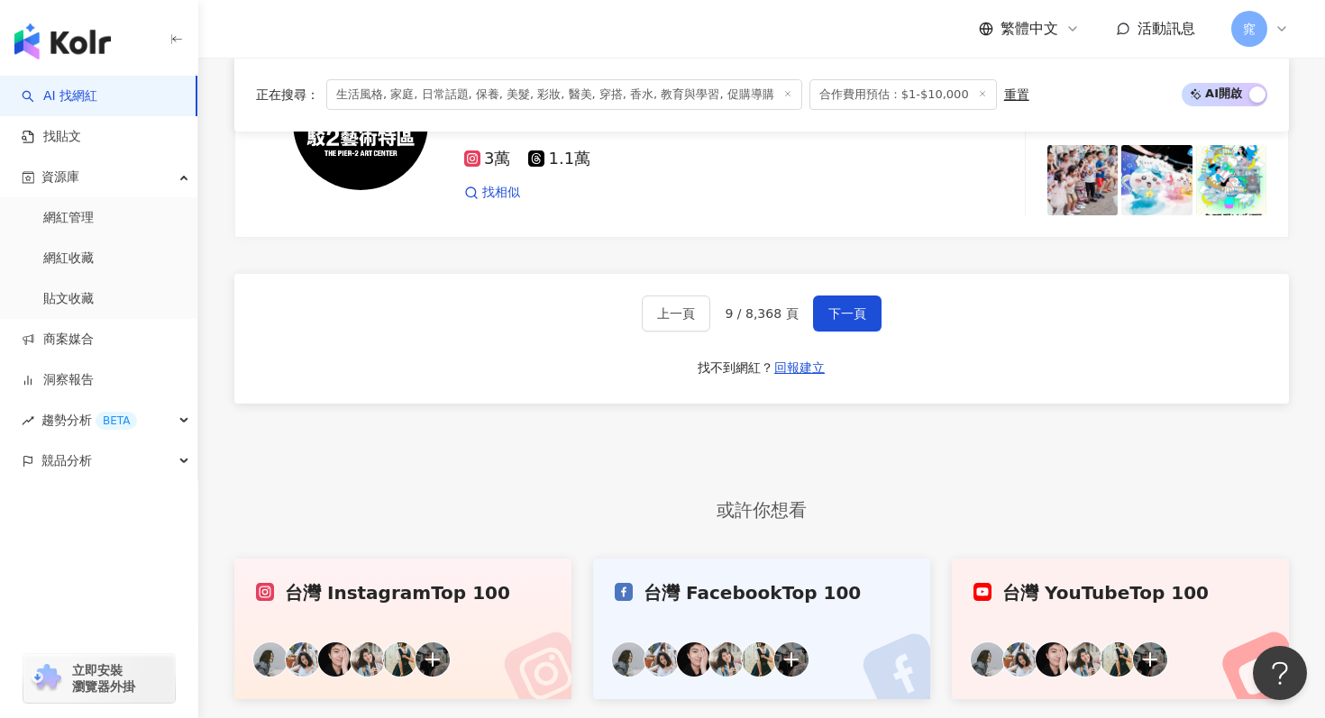
scroll to position [3135, 0]
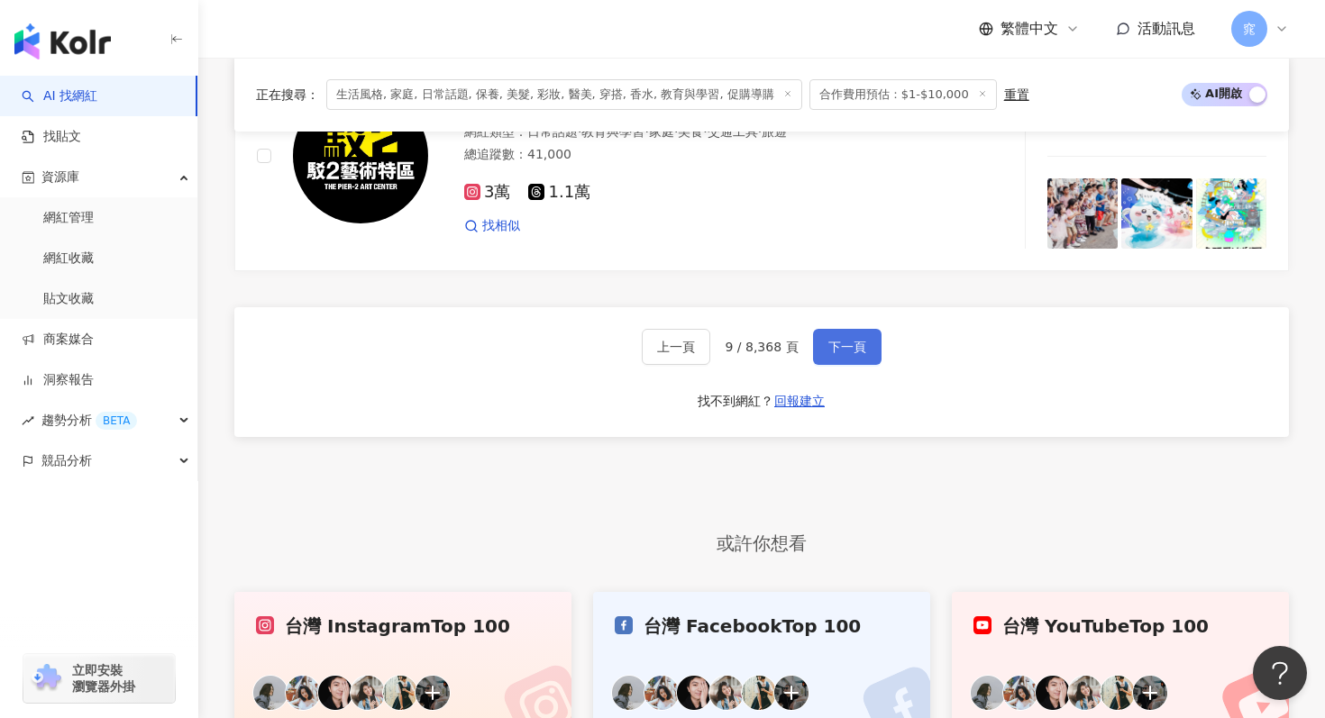
click at [850, 342] on span "下一頁" at bounding box center [847, 347] width 38 height 14
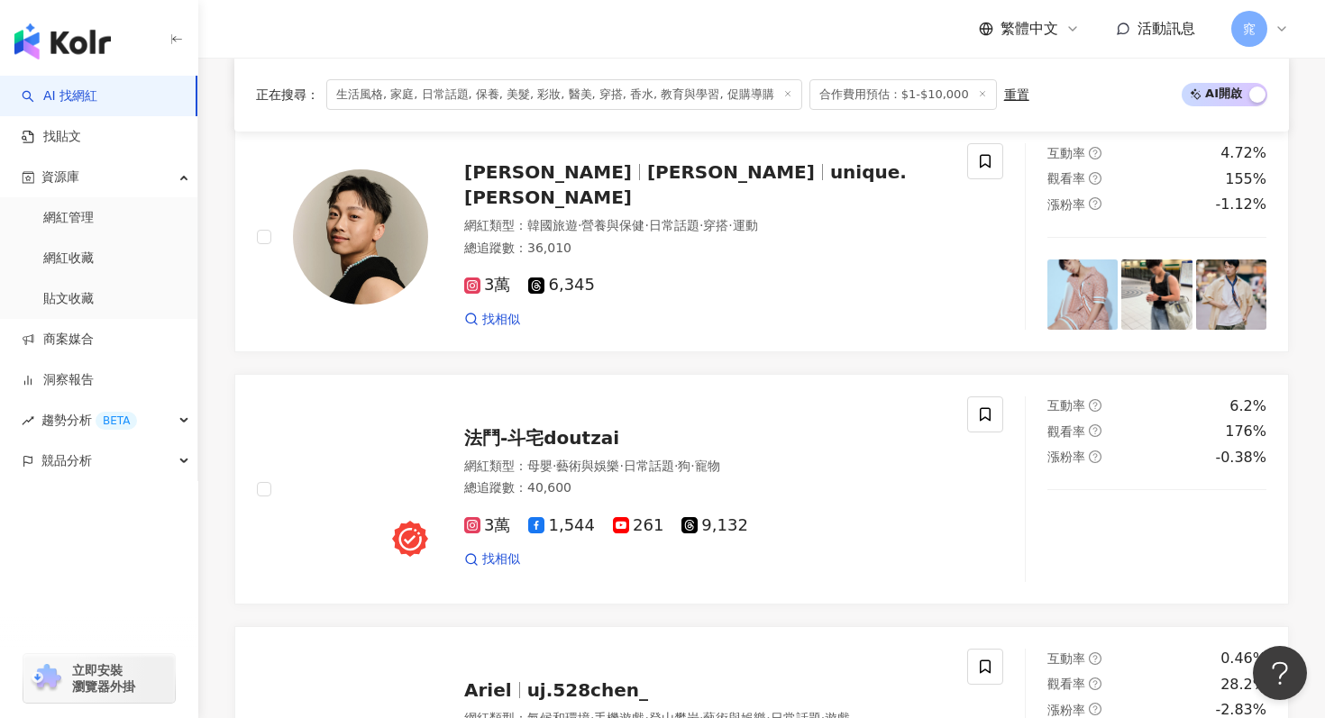
scroll to position [526, 0]
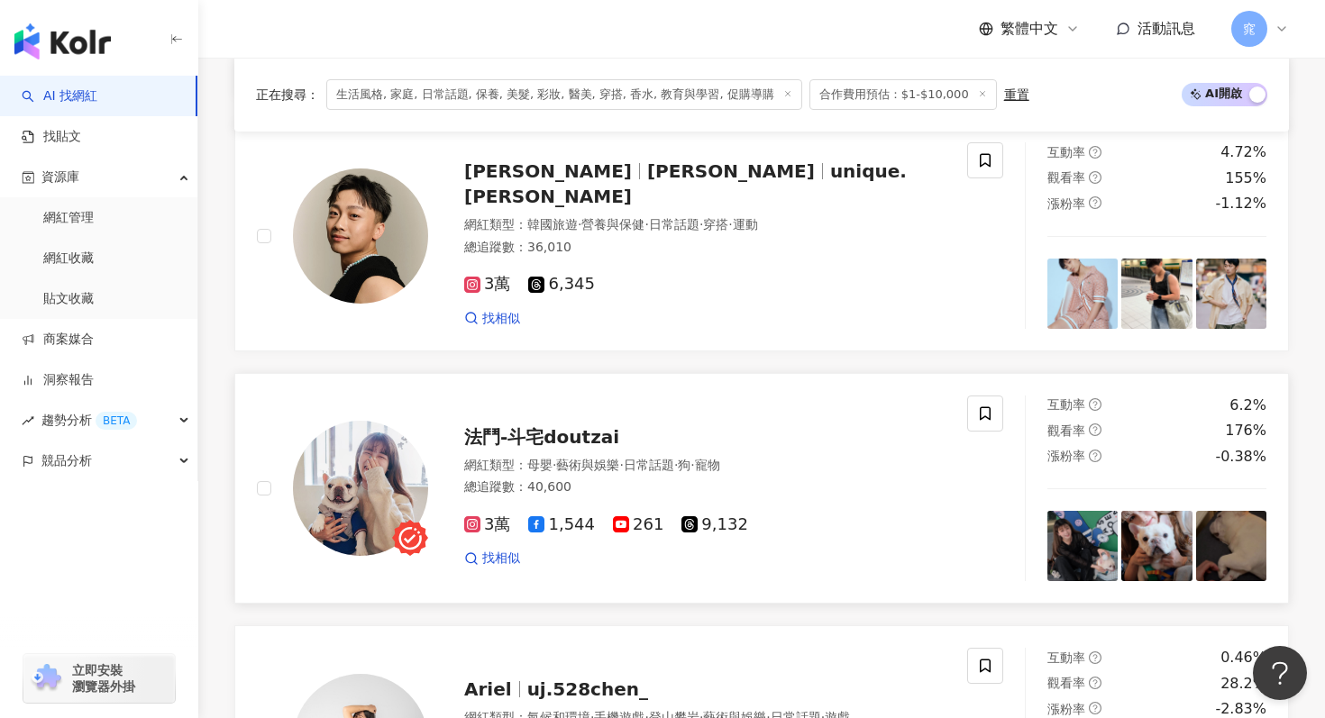
click at [585, 432] on span "法鬥-斗宅doutzai" at bounding box center [541, 437] width 155 height 22
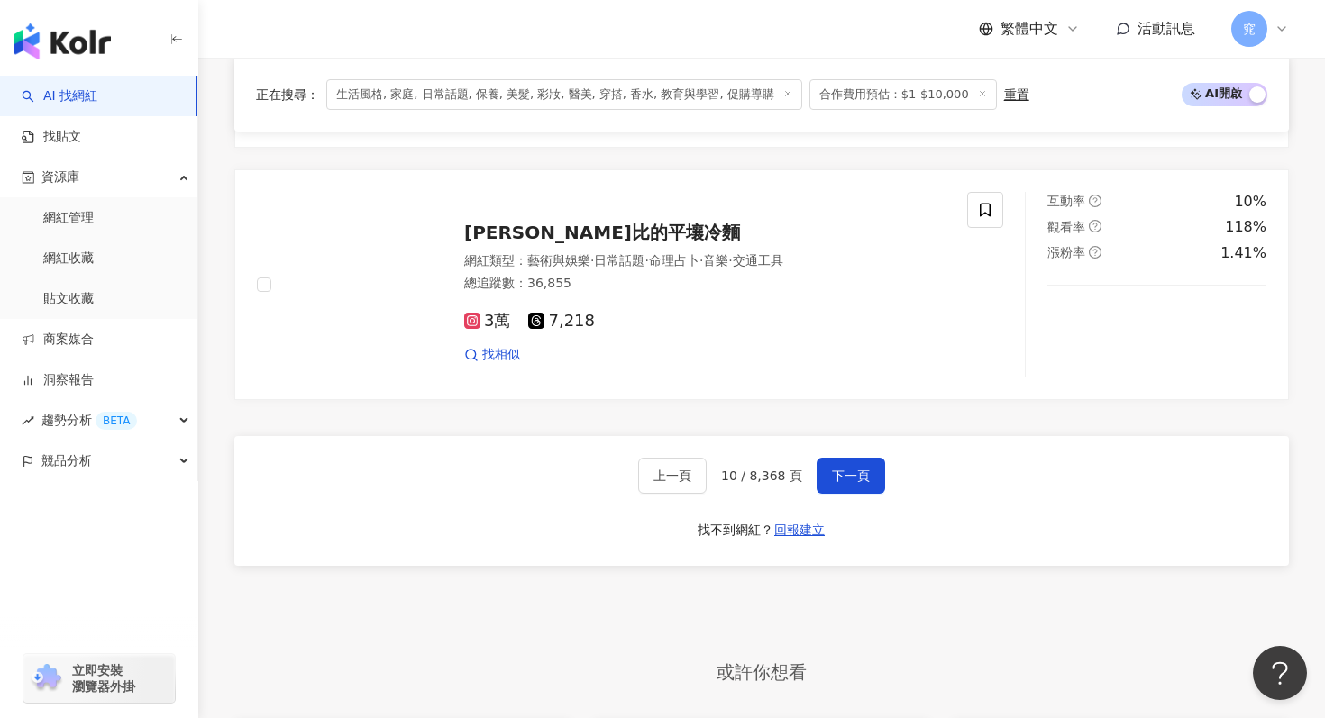
scroll to position [3000, 0]
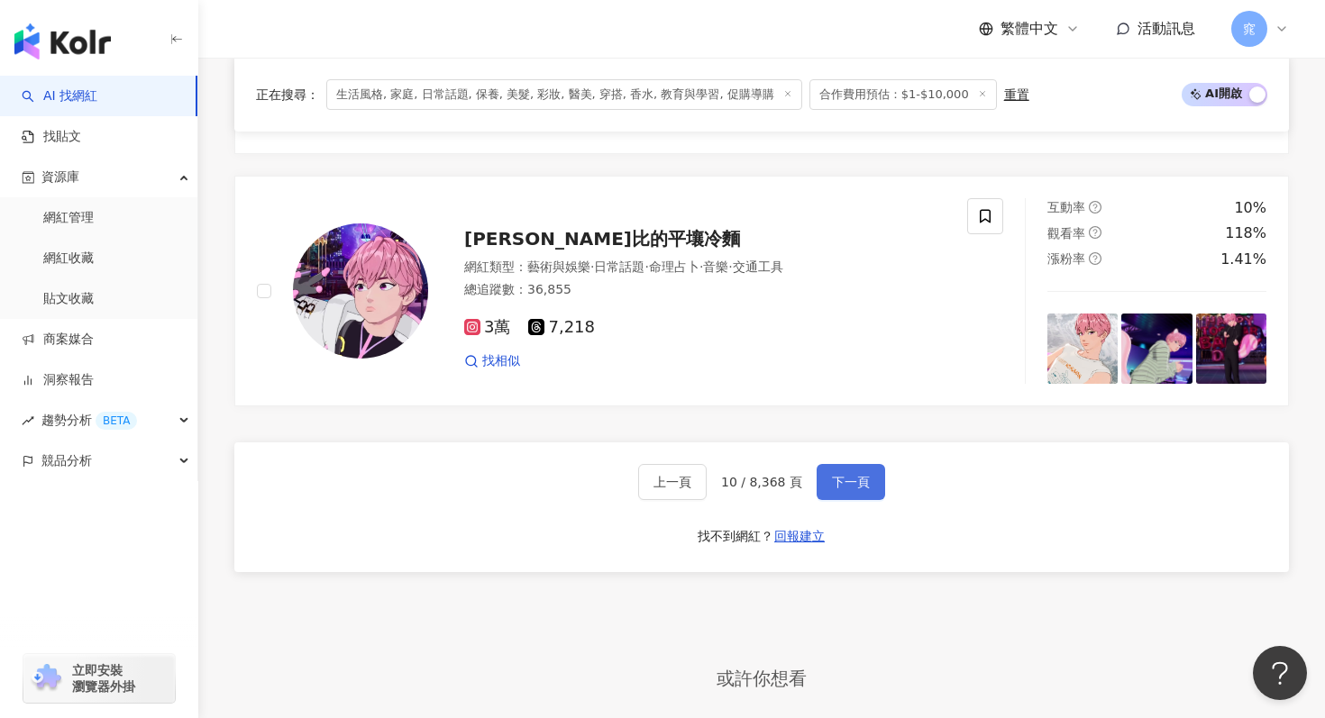
click at [844, 473] on button "下一頁" at bounding box center [851, 482] width 69 height 36
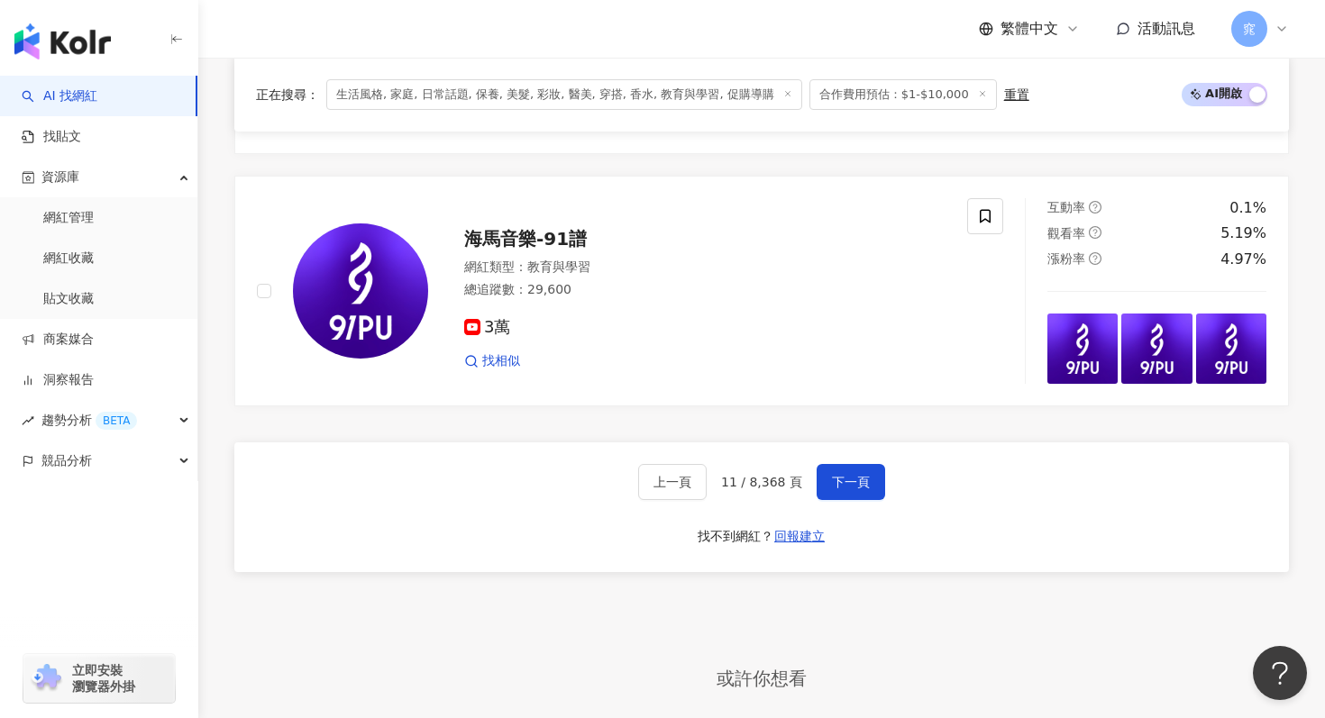
click at [428, 97] on span "生活風格, 家庭, 日常話題, 保養, 美髮, 彩妝, 醫美, 穿搭, 香水, 教育與學習, 促購導購" at bounding box center [564, 94] width 476 height 31
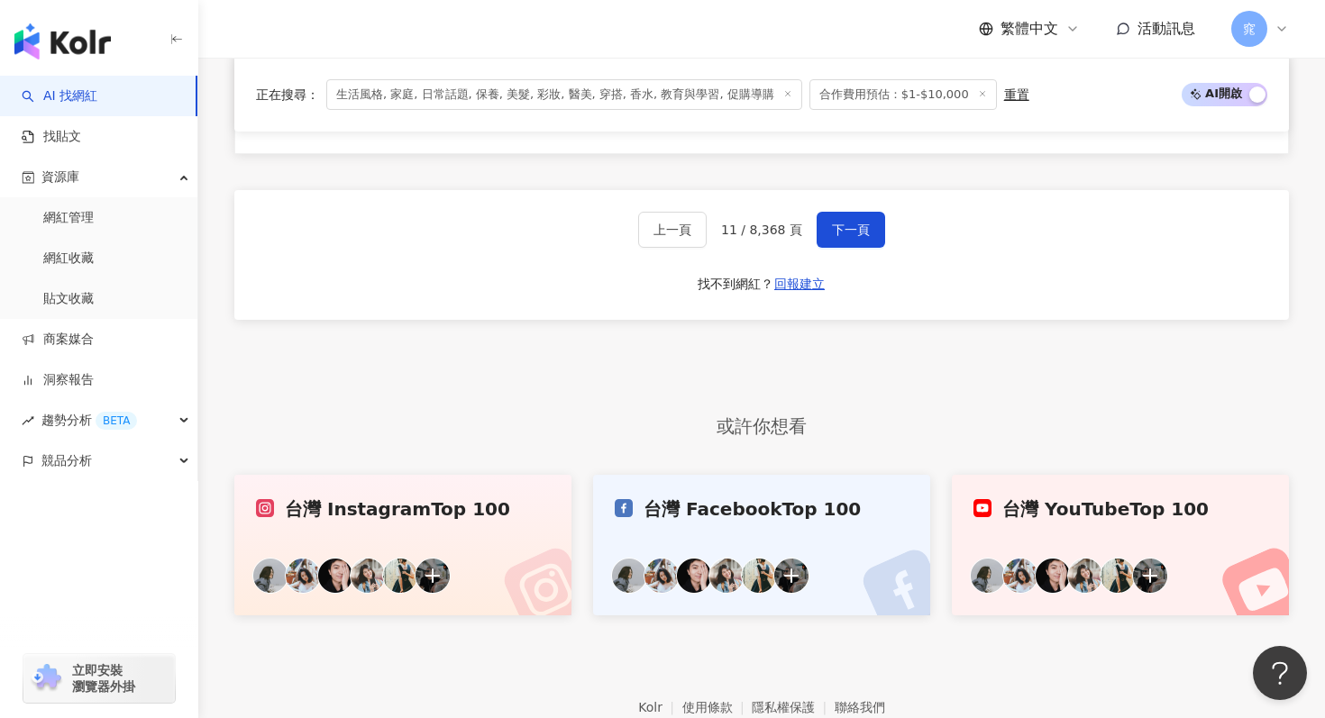
scroll to position [3349, 0]
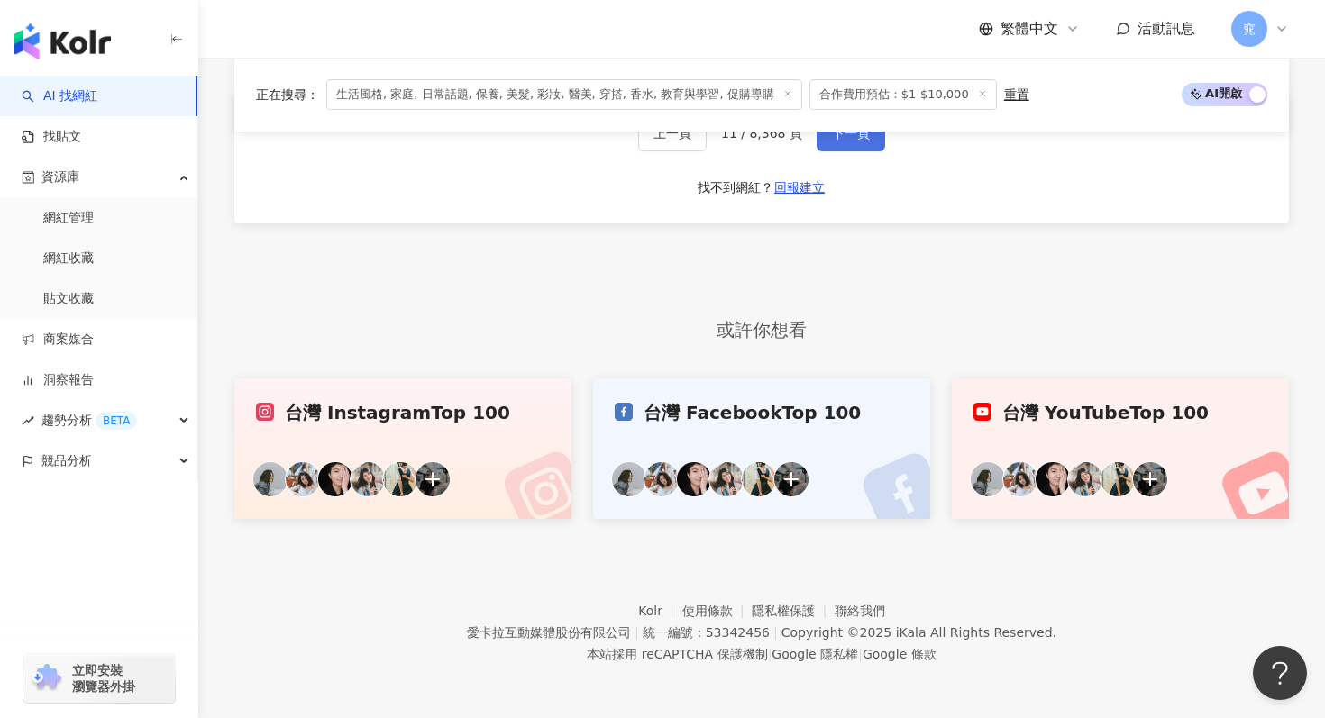
click at [837, 136] on span "下一頁" at bounding box center [851, 133] width 38 height 14
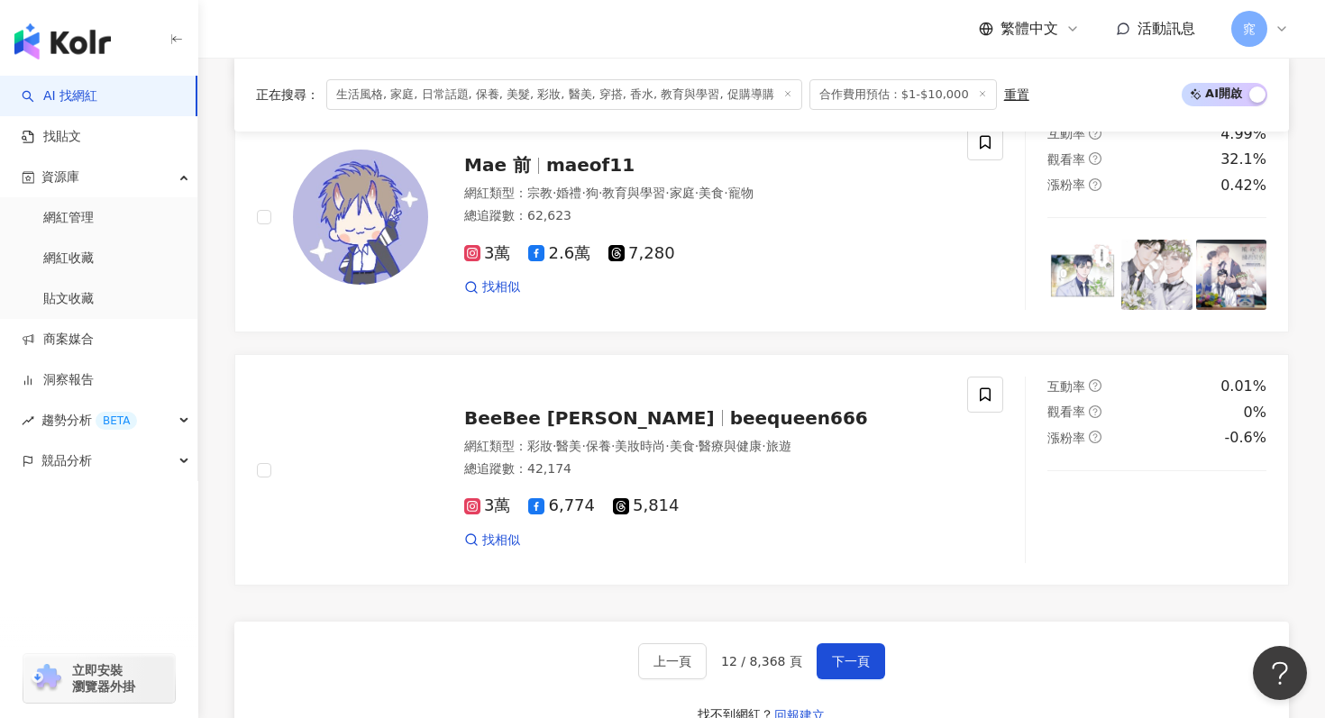
scroll to position [2931, 0]
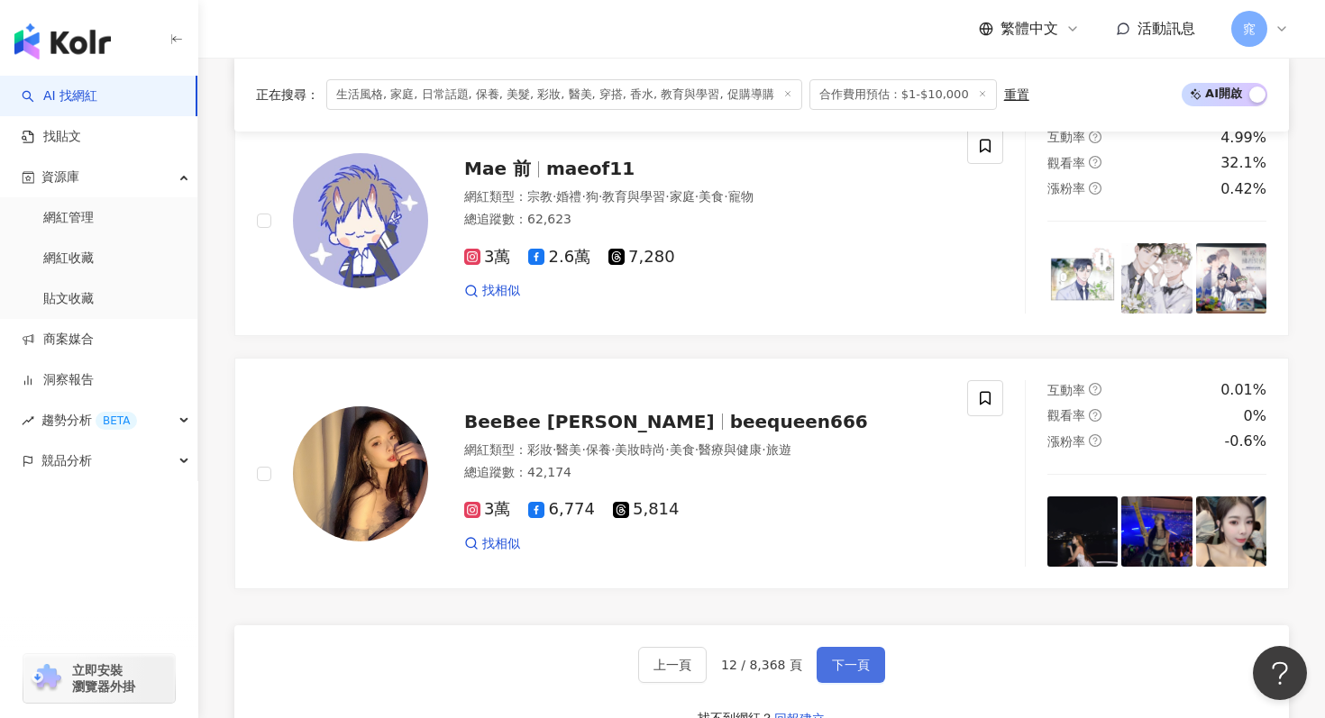
click at [832, 658] on span "下一頁" at bounding box center [851, 665] width 38 height 14
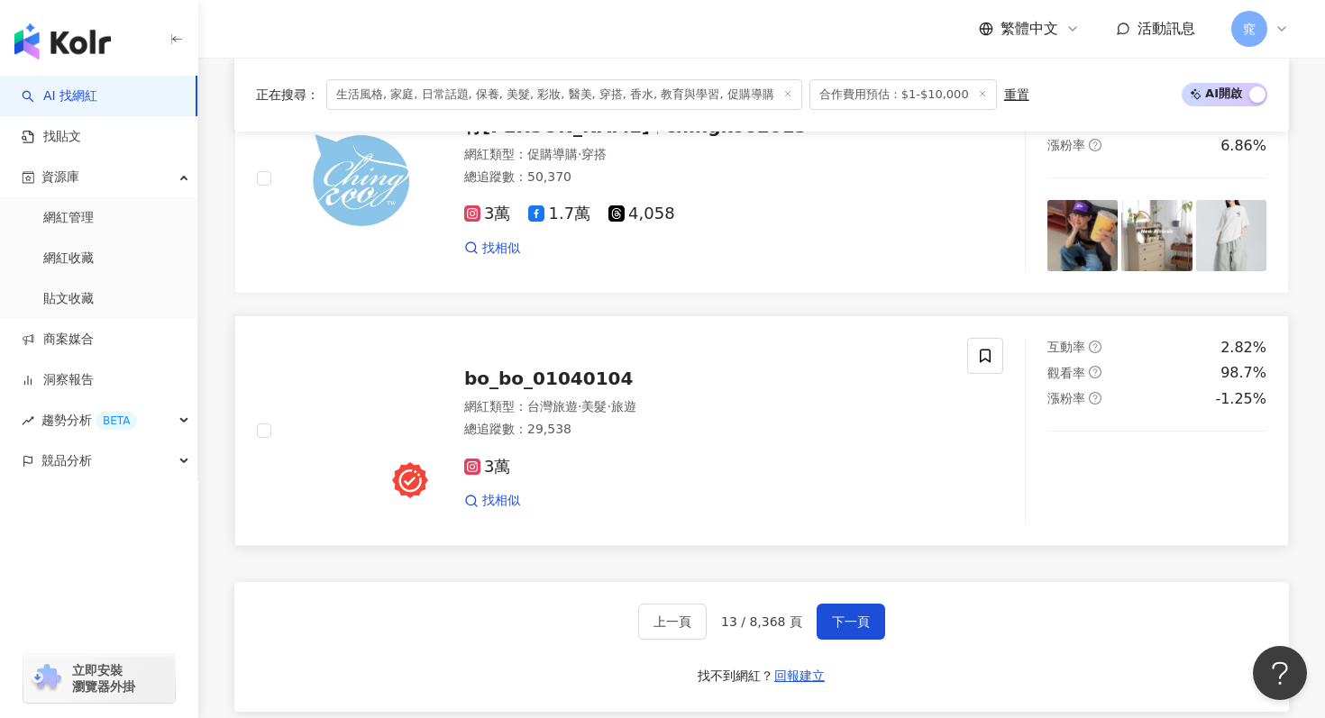
scroll to position [2855, 0]
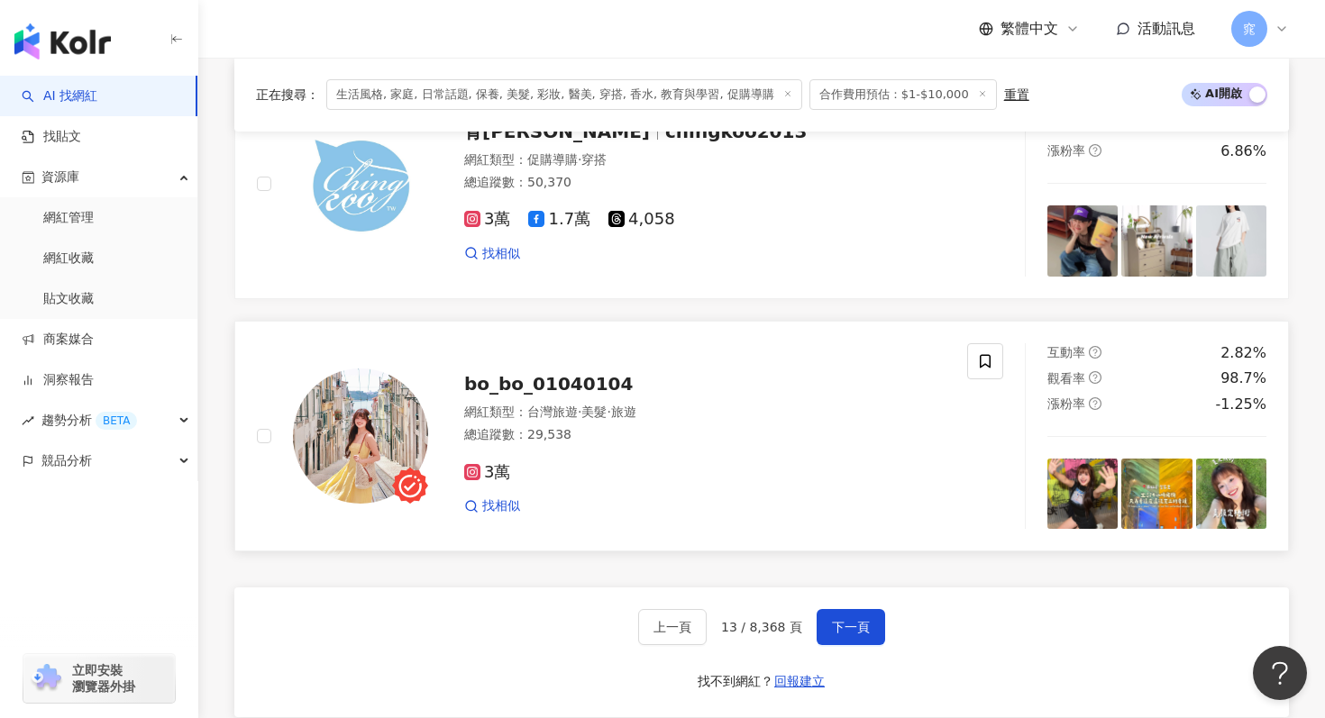
click at [582, 386] on span "bo_bo_01040104" at bounding box center [548, 384] width 169 height 22
click at [854, 634] on span "下一頁" at bounding box center [851, 627] width 38 height 14
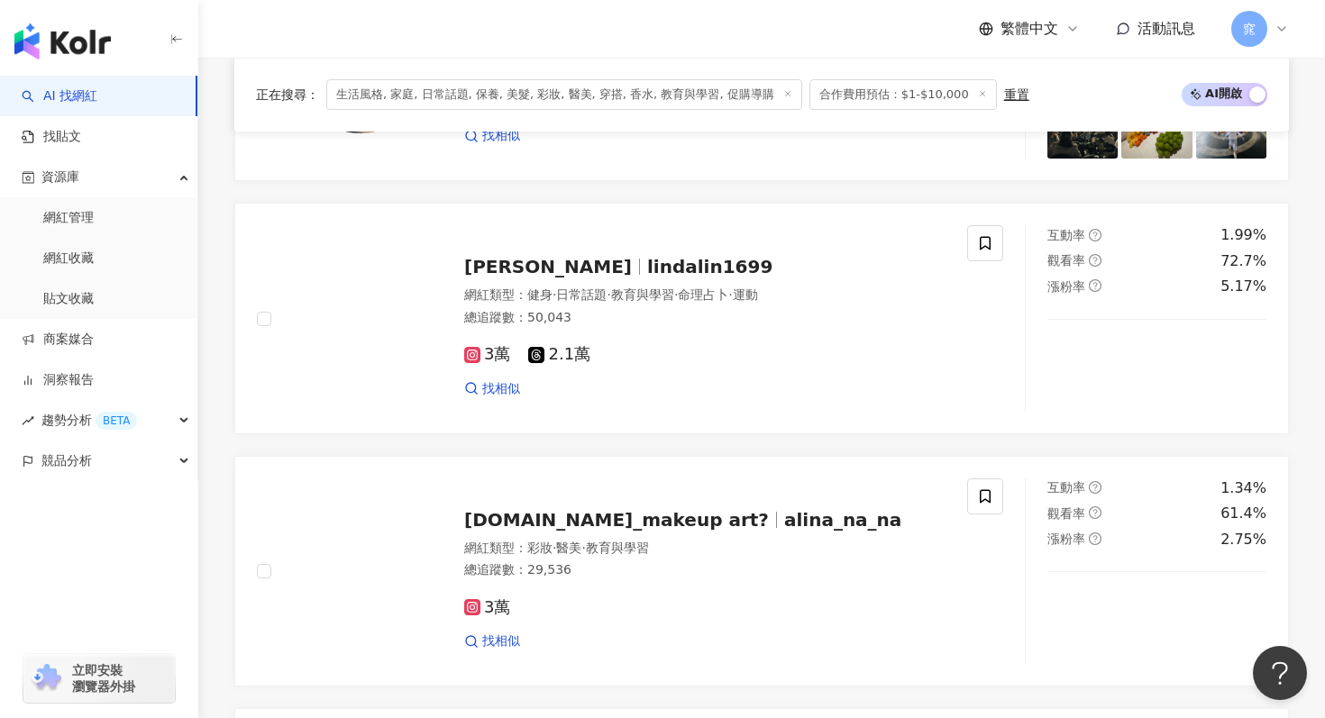
scroll to position [0, 0]
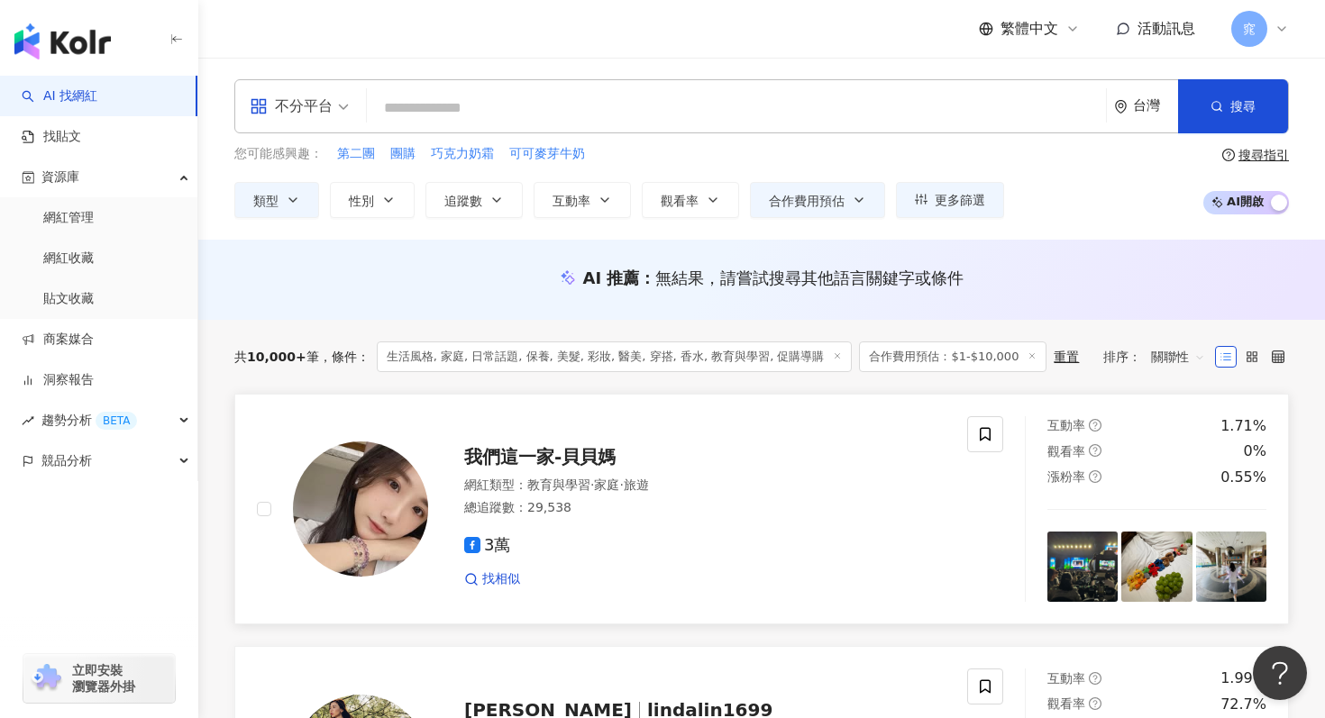
click at [567, 456] on span "我們這一家-貝貝媽" at bounding box center [539, 457] width 151 height 22
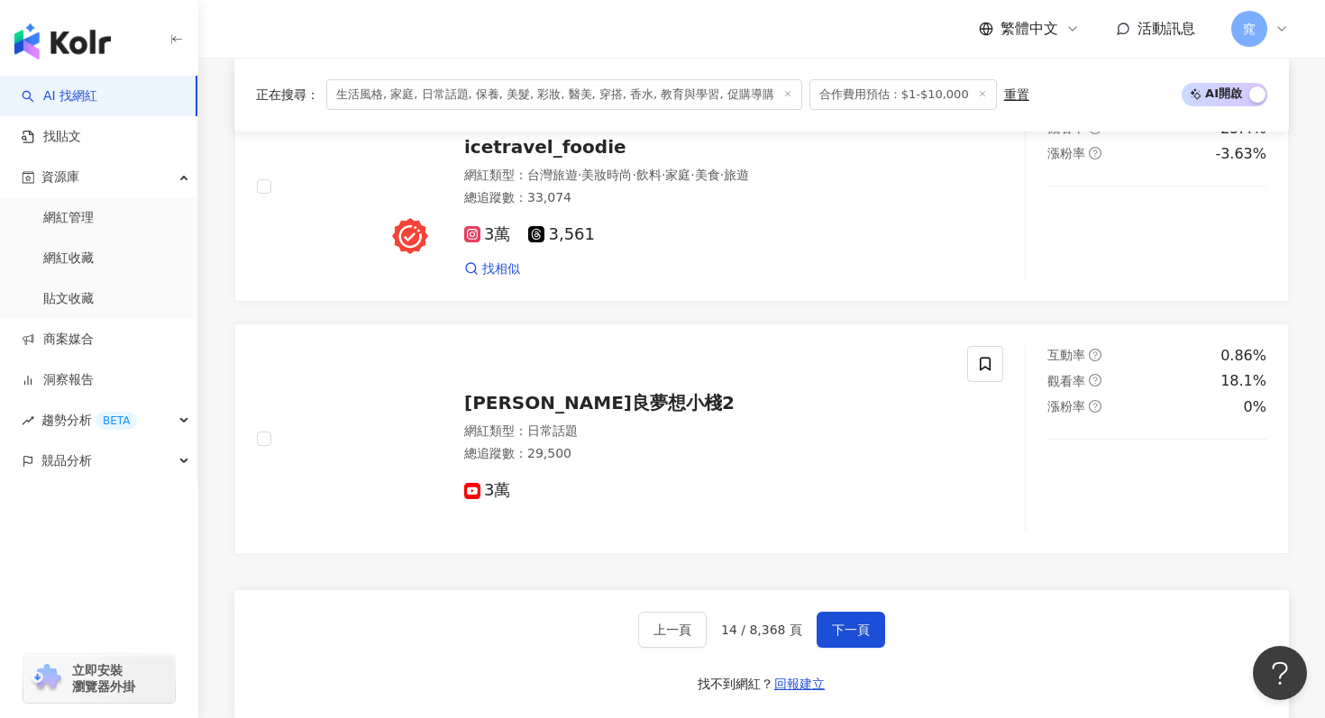
scroll to position [2853, 0]
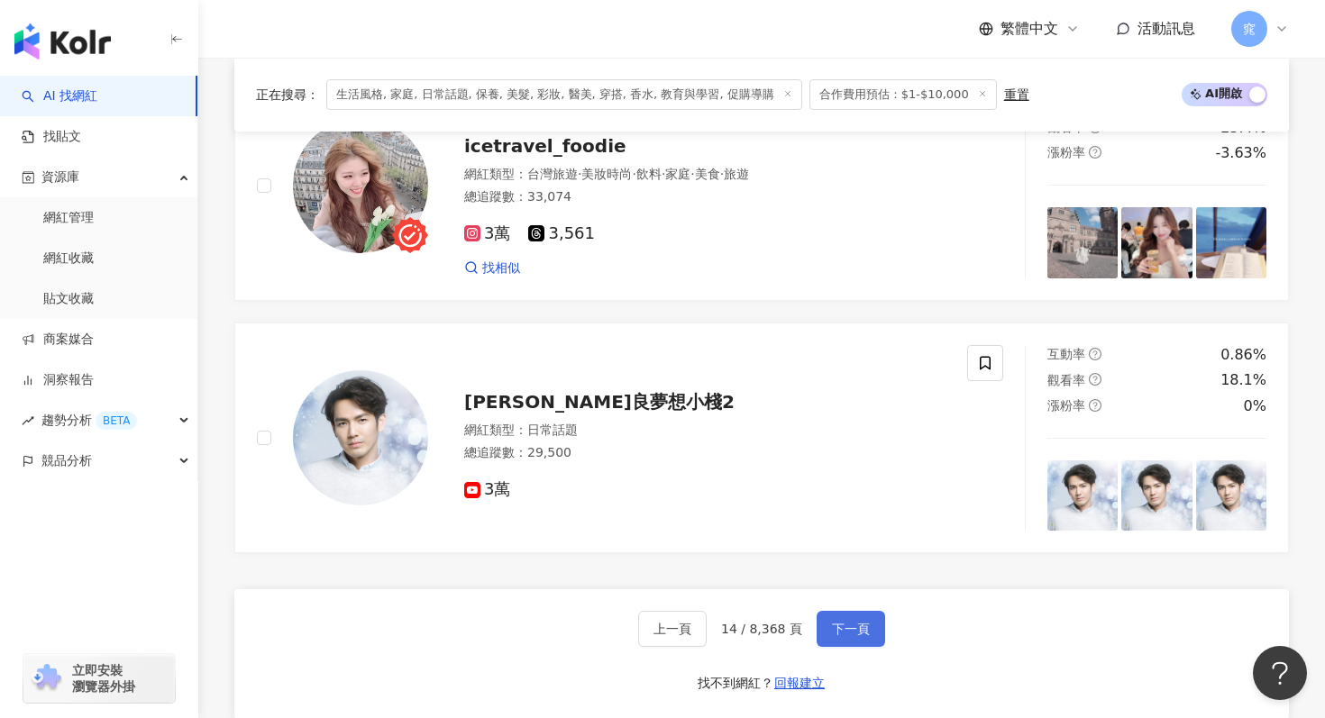
click at [837, 623] on span "下一頁" at bounding box center [851, 629] width 38 height 14
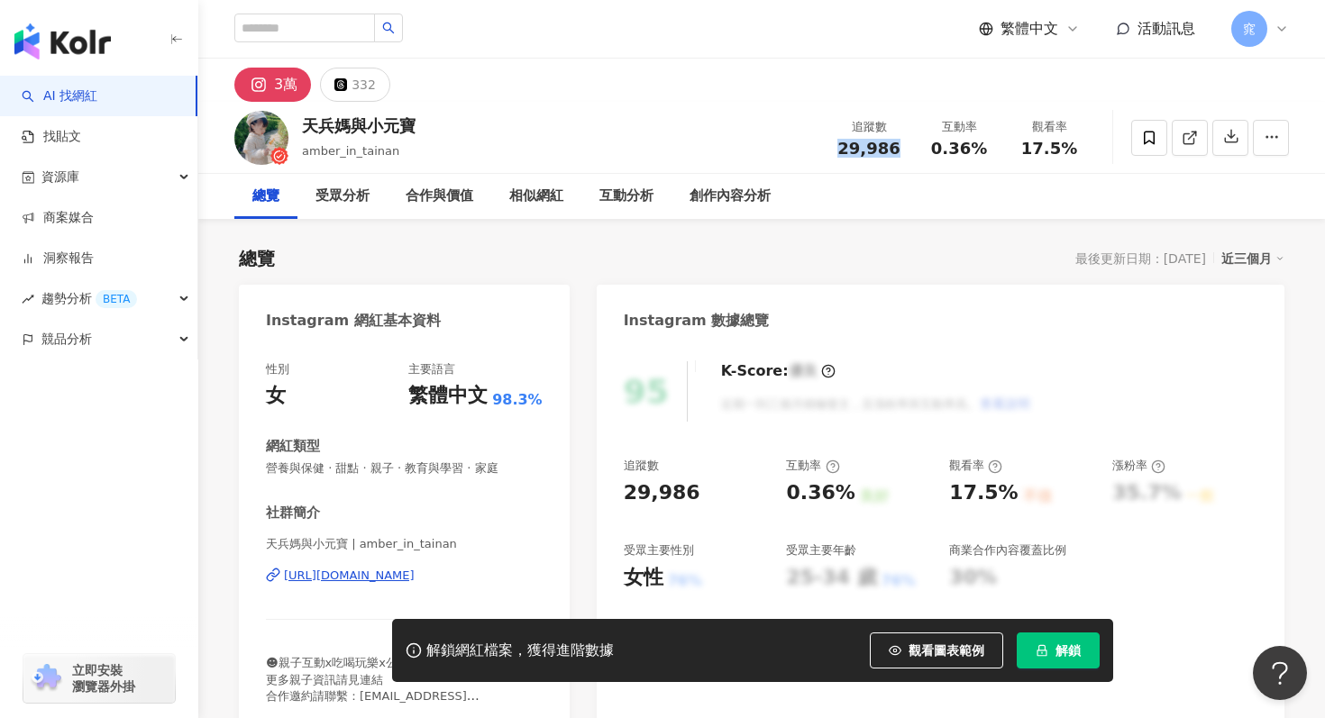
drag, startPoint x: 839, startPoint y: 146, endPoint x: 895, endPoint y: 147, distance: 55.9
click at [895, 147] on div "29,986" at bounding box center [869, 149] width 69 height 18
copy span "29,986"
click at [1184, 147] on link at bounding box center [1190, 138] width 36 height 36
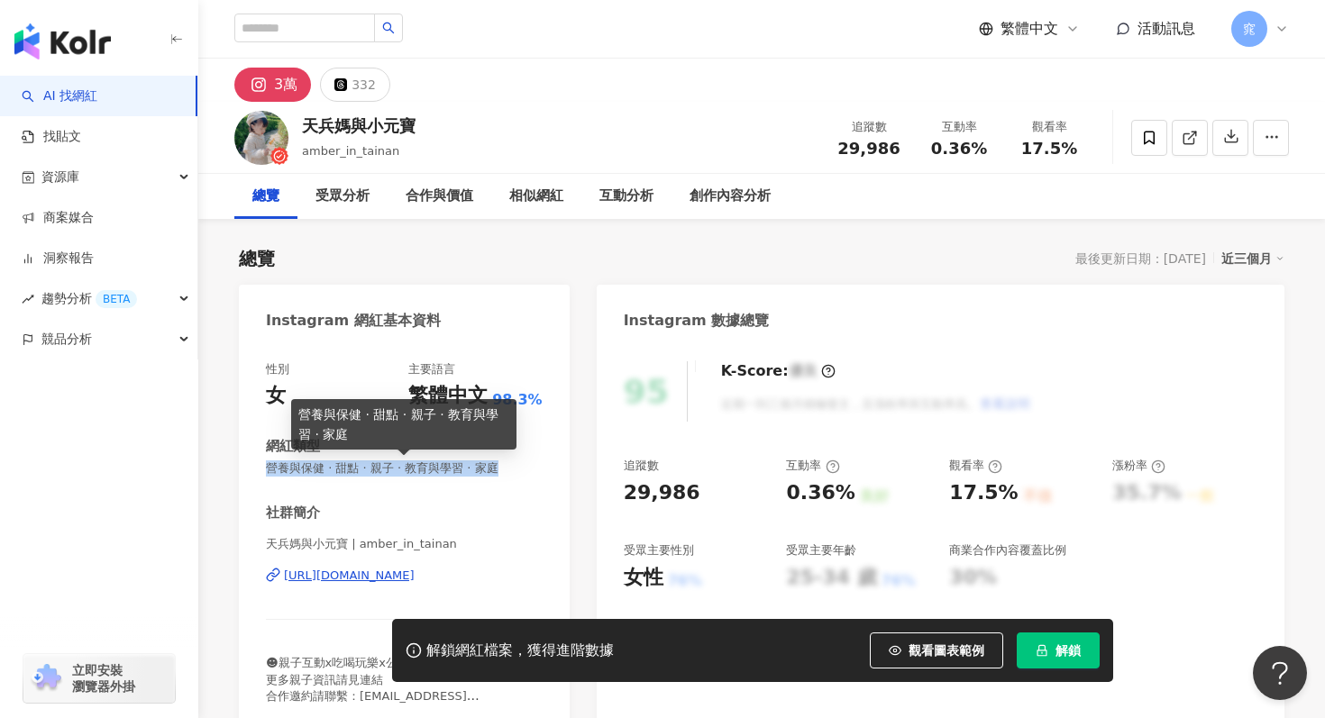
drag, startPoint x: 267, startPoint y: 471, endPoint x: 487, endPoint y: 471, distance: 220.0
click at [487, 471] on span "營養與保健 · 甜點 · 親子 · 教育與學習 · 家庭" at bounding box center [404, 469] width 277 height 16
copy span "營養與保健 · 甜點 · 親子 · 教育與學習 · 家庭"
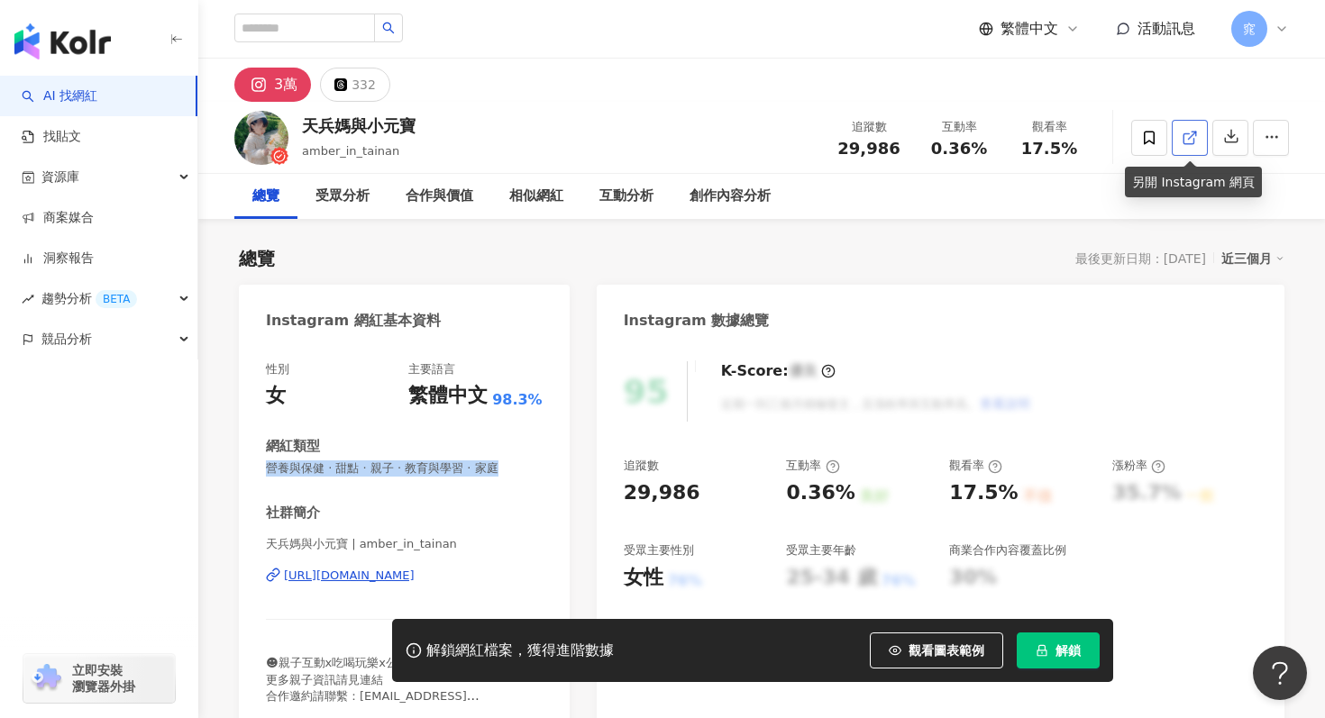
click at [1184, 133] on icon at bounding box center [1189, 138] width 10 height 10
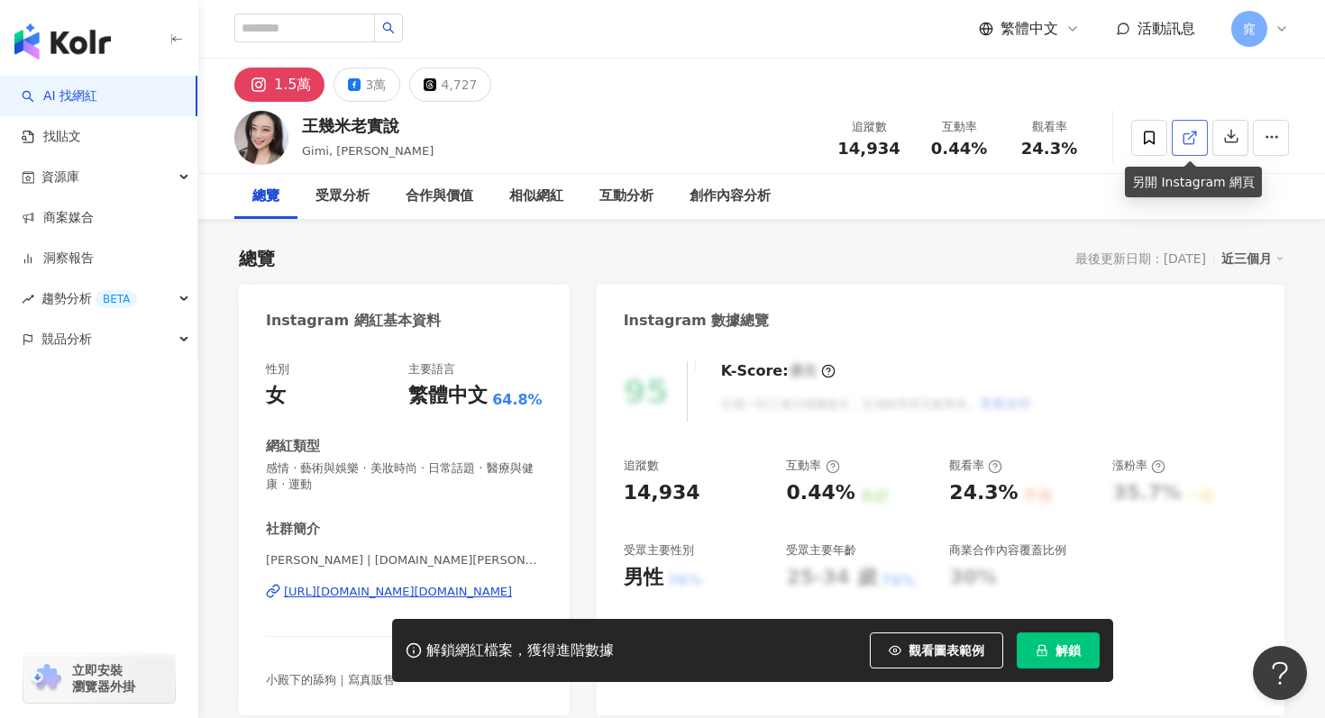
click at [1198, 129] on link at bounding box center [1190, 138] width 36 height 36
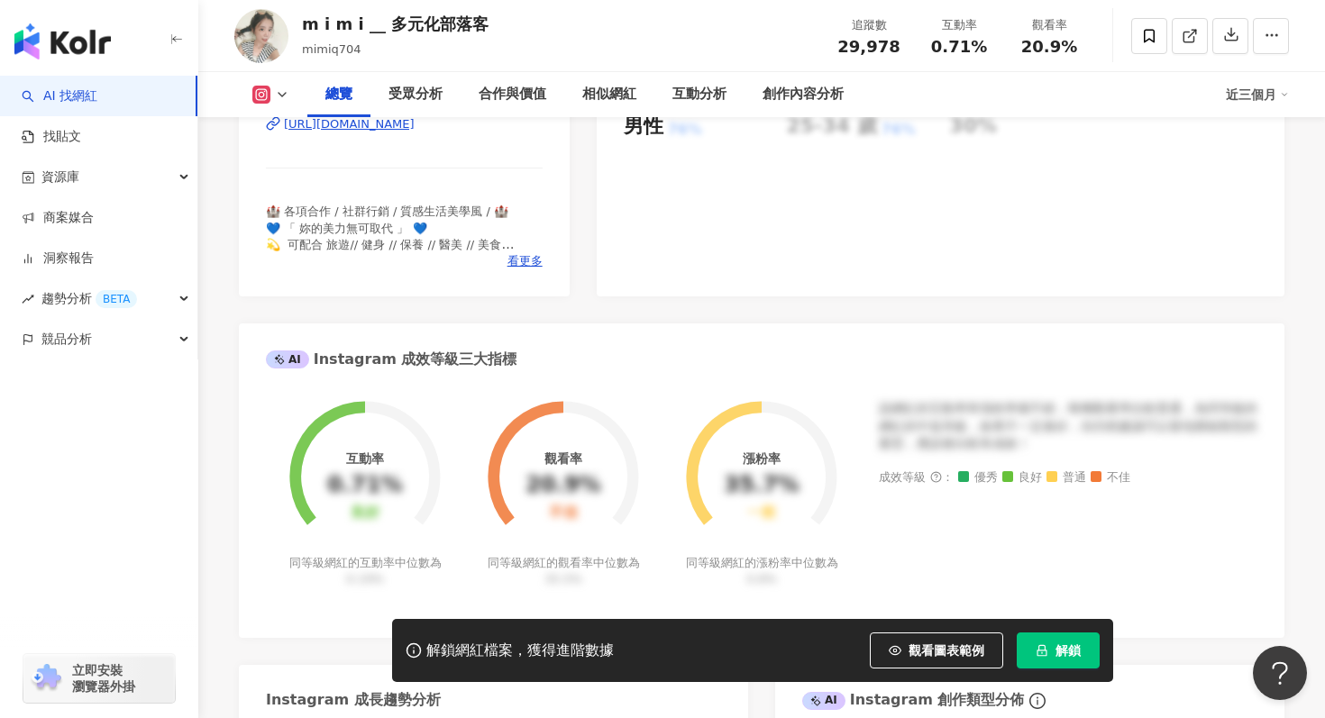
scroll to position [510, 0]
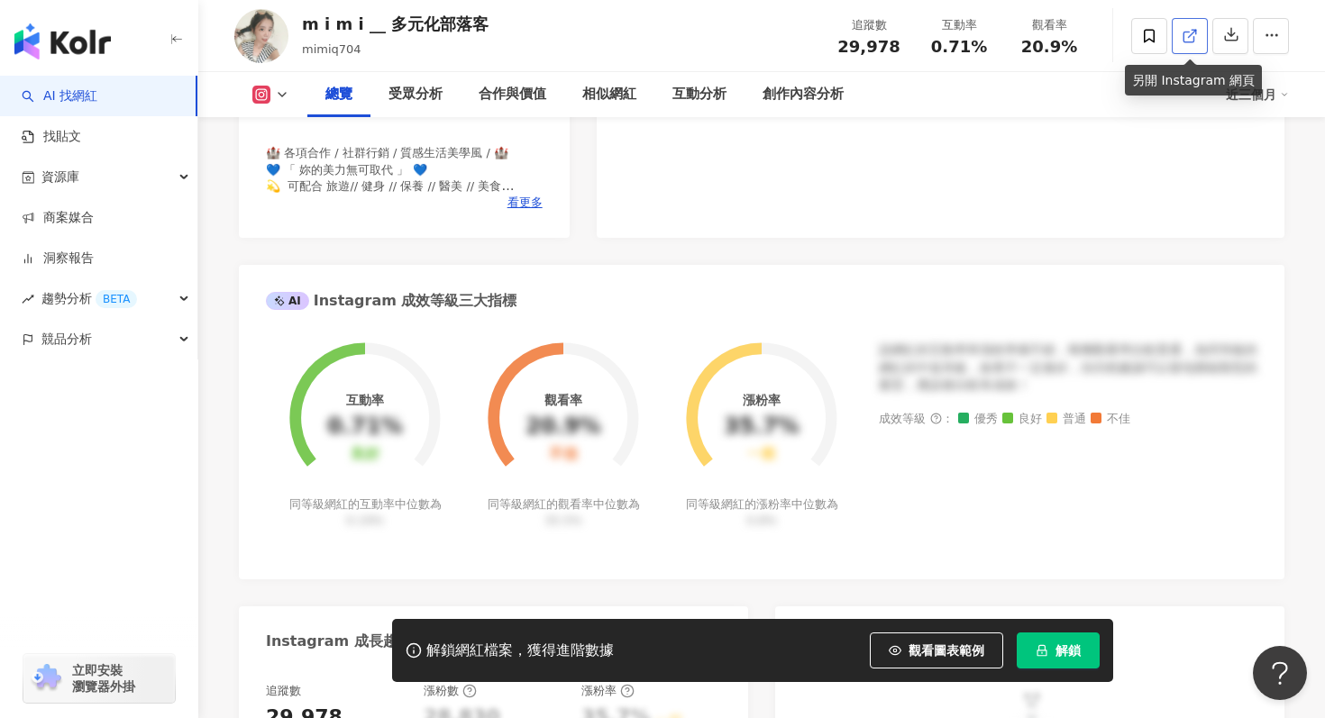
click at [1194, 30] on line at bounding box center [1192, 33] width 7 height 7
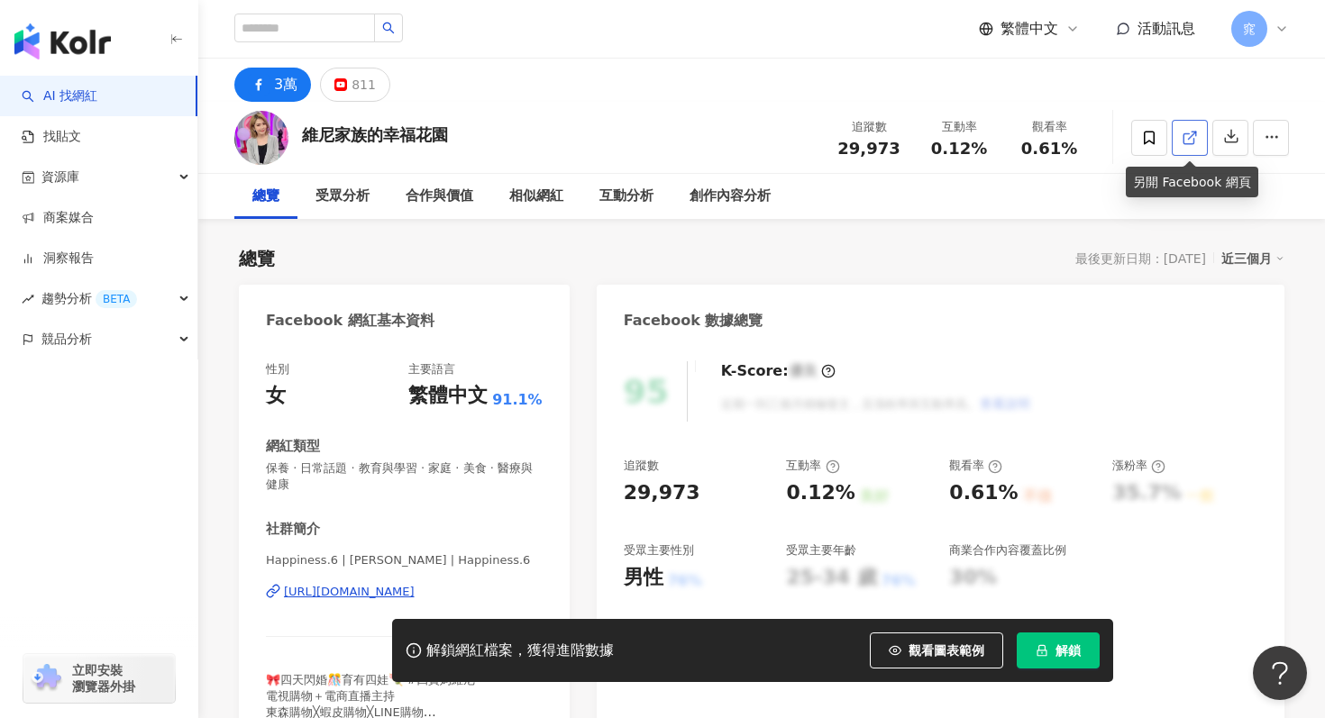
click at [1185, 142] on icon at bounding box center [1189, 138] width 10 height 10
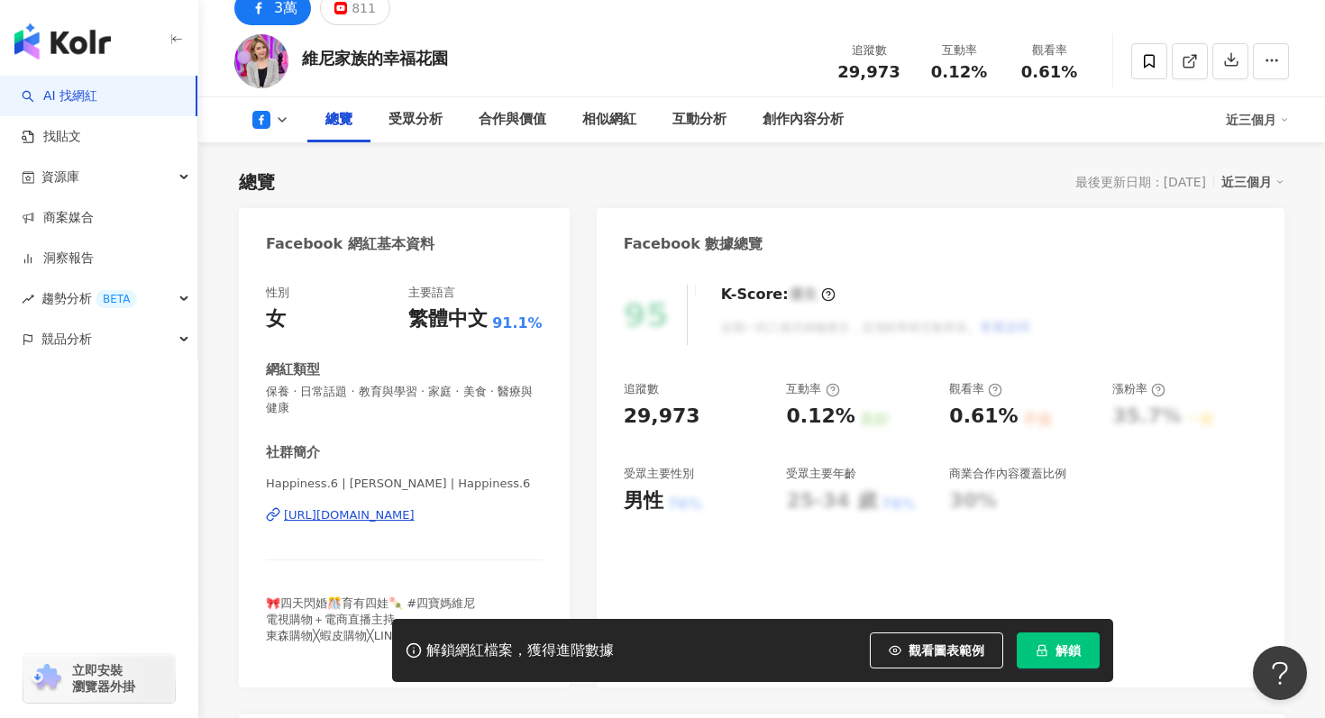
scroll to position [79, 0]
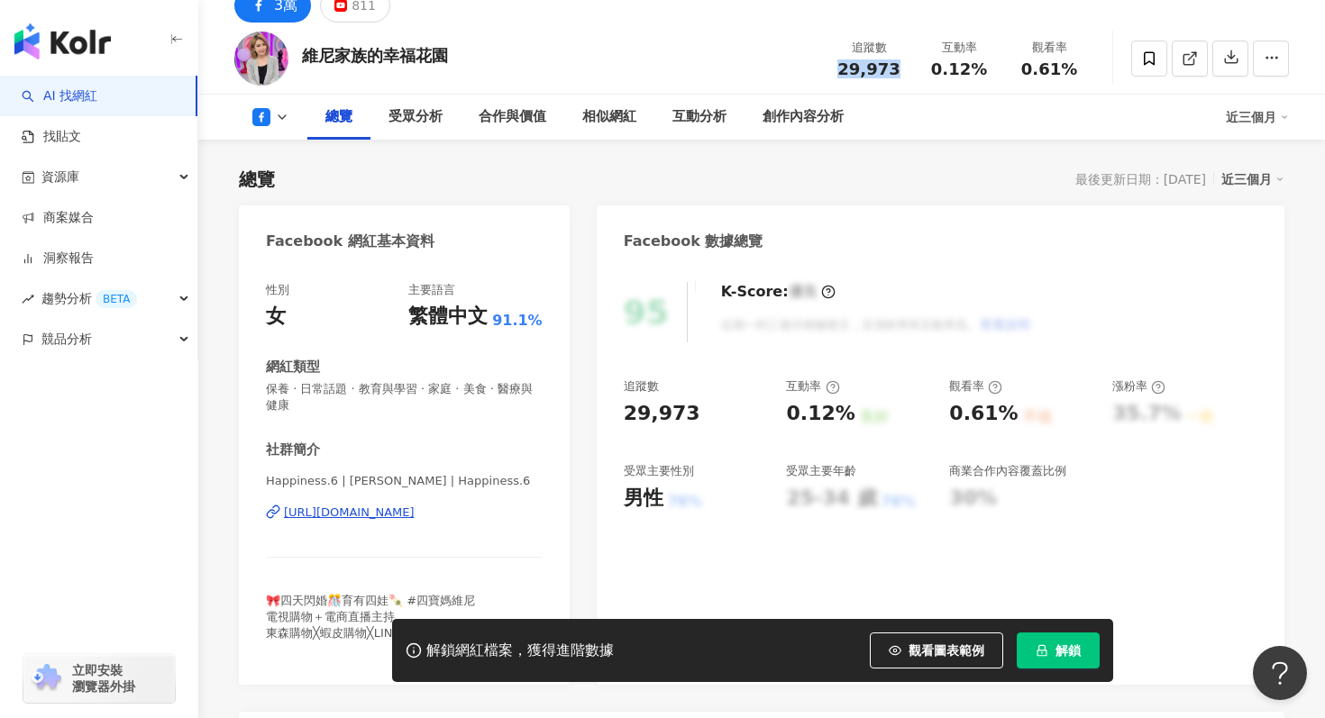
drag, startPoint x: 837, startPoint y: 64, endPoint x: 901, endPoint y: 65, distance: 64.9
click at [901, 65] on div "29,973" at bounding box center [869, 69] width 69 height 18
copy span "29,973"
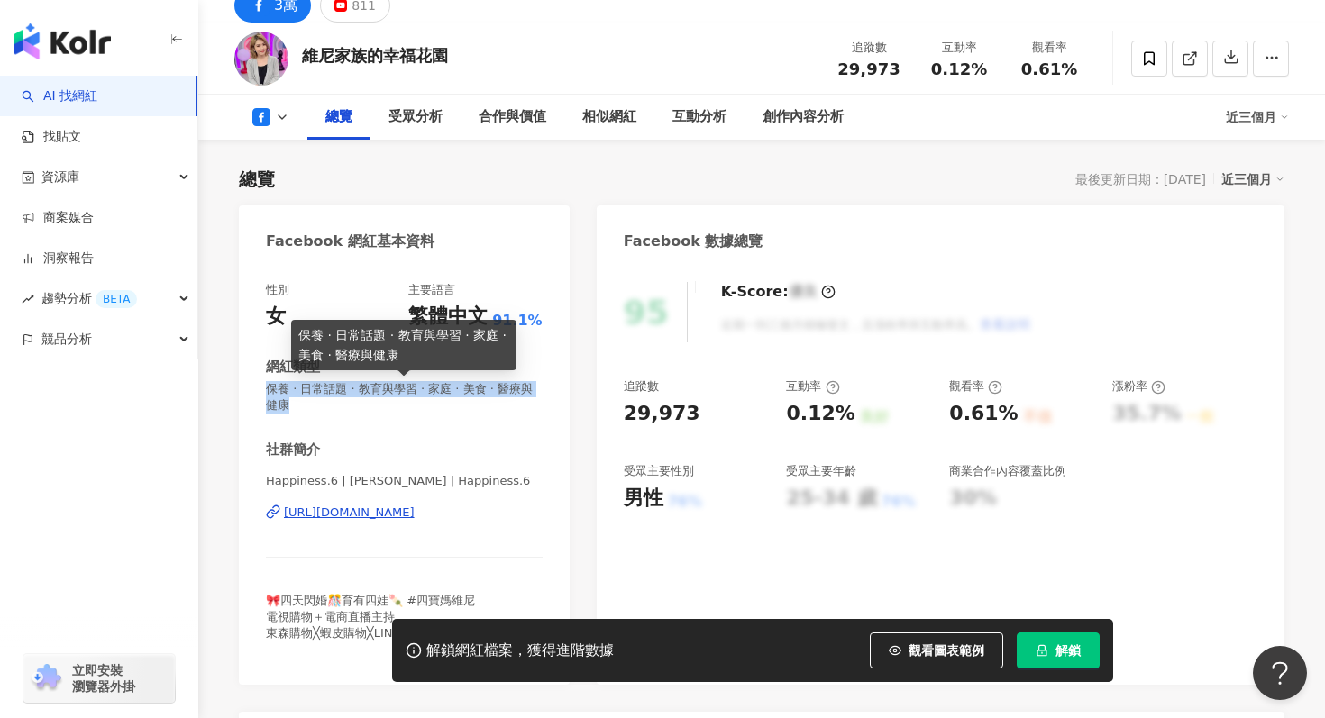
drag, startPoint x: 269, startPoint y: 389, endPoint x: 291, endPoint y: 400, distance: 25.0
click at [291, 400] on span "保養 · 日常話題 · 教育與學習 · 家庭 · 美食 · 醫療與健康" at bounding box center [404, 397] width 277 height 32
copy span "保養 · 日常話題 · 教育與學習 · 家庭 · 美食 · 醫療與健康"
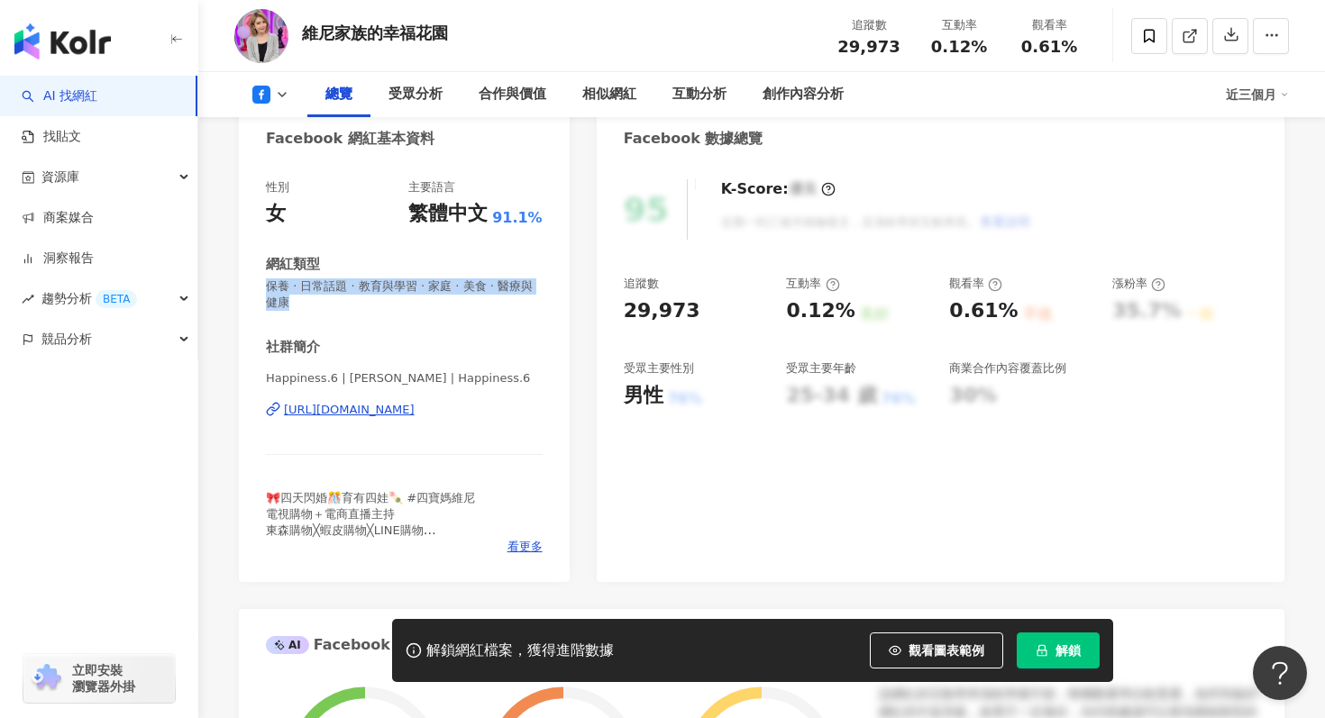
scroll to position [165, 0]
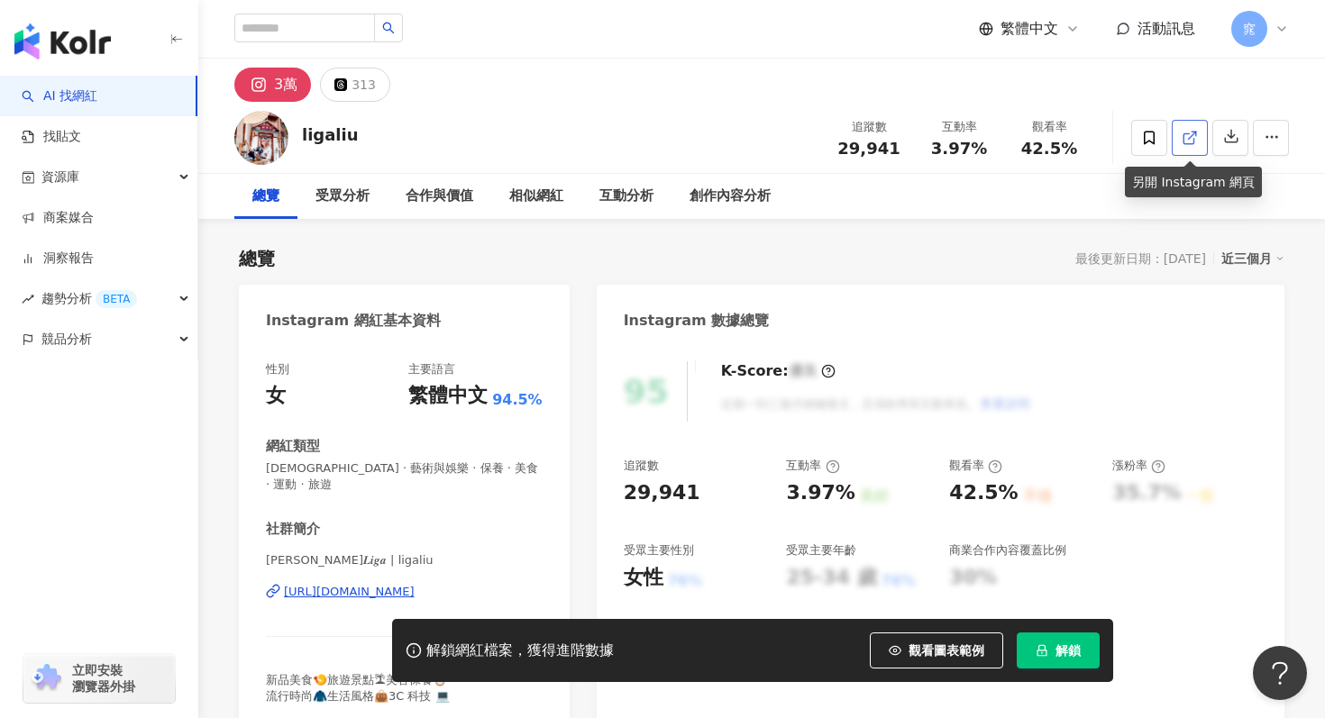
click at [1194, 139] on icon at bounding box center [1190, 138] width 16 height 16
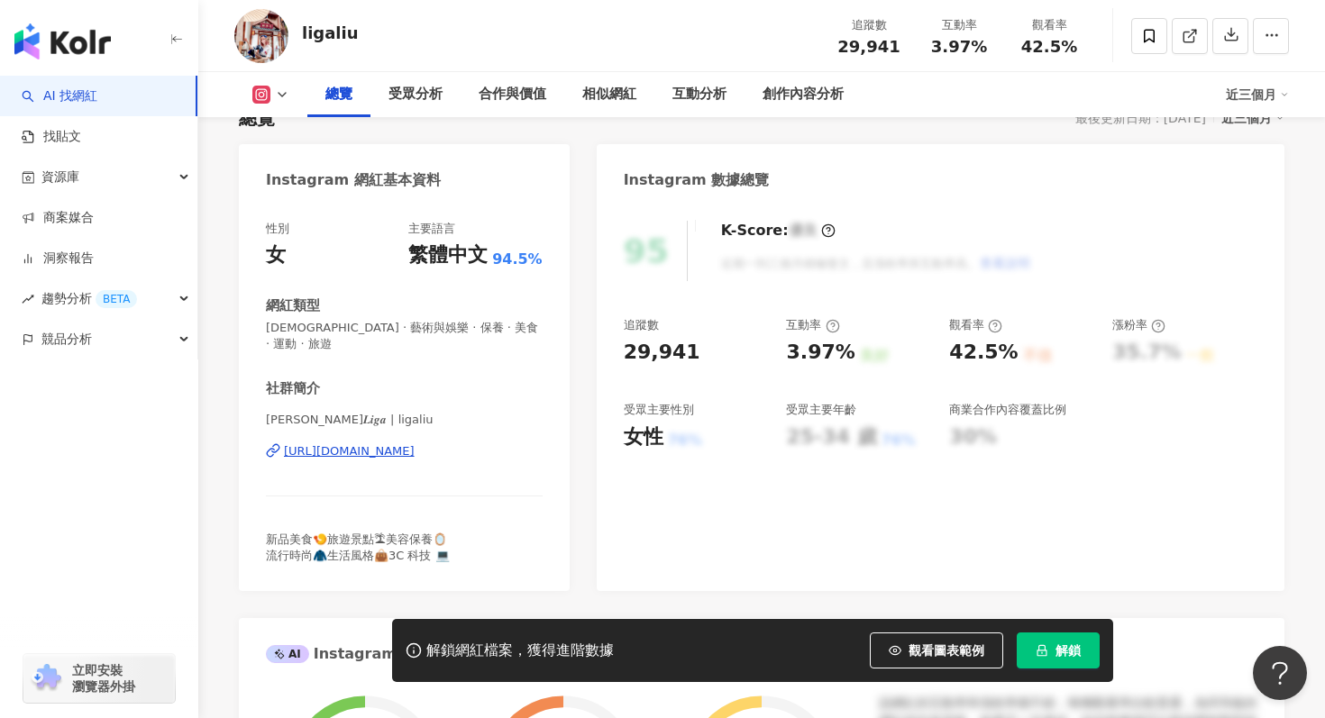
scroll to position [62, 0]
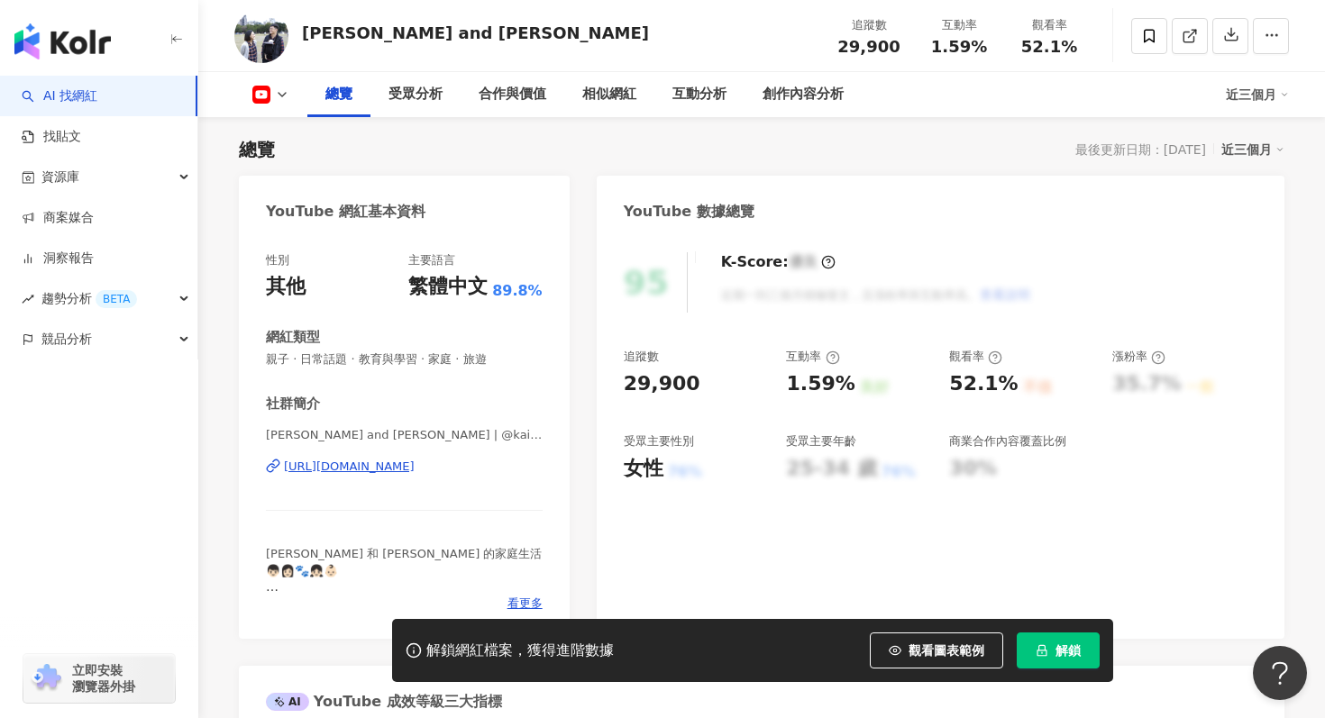
scroll to position [89, 0]
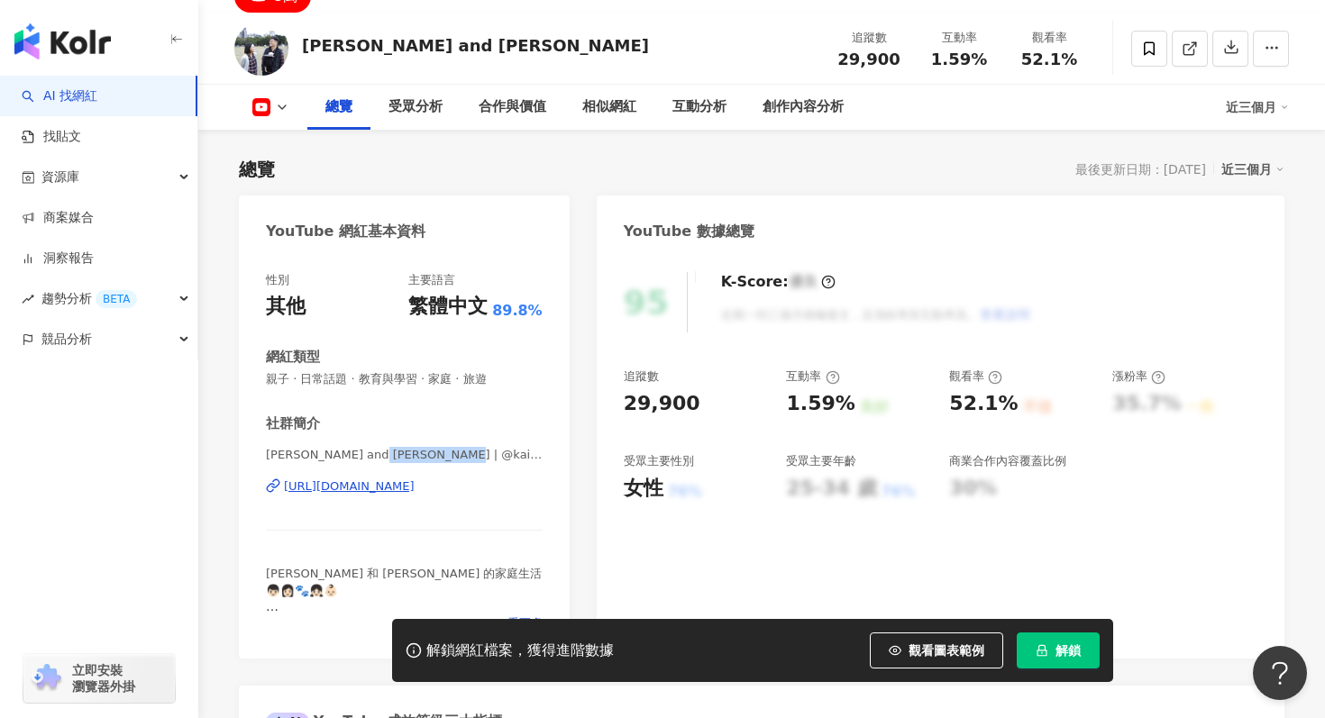
drag, startPoint x: 368, startPoint y: 455, endPoint x: 449, endPoint y: 453, distance: 81.1
click at [449, 454] on span "Kai and Hannah | @kaiandhannah | UCQXzSCONZXKnzWMTYR_2kzQ" at bounding box center [404, 455] width 277 height 16
copy span "@kaiandhannah"
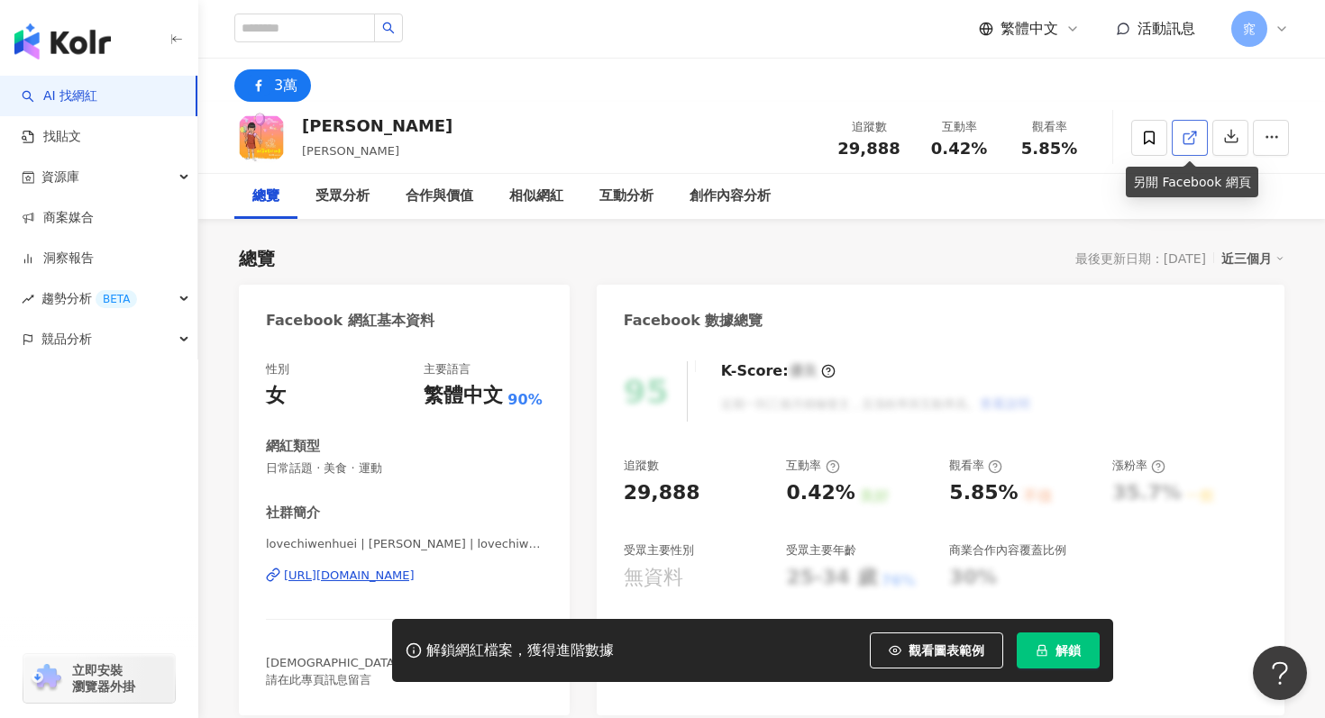
click at [1186, 135] on icon at bounding box center [1190, 138] width 16 height 16
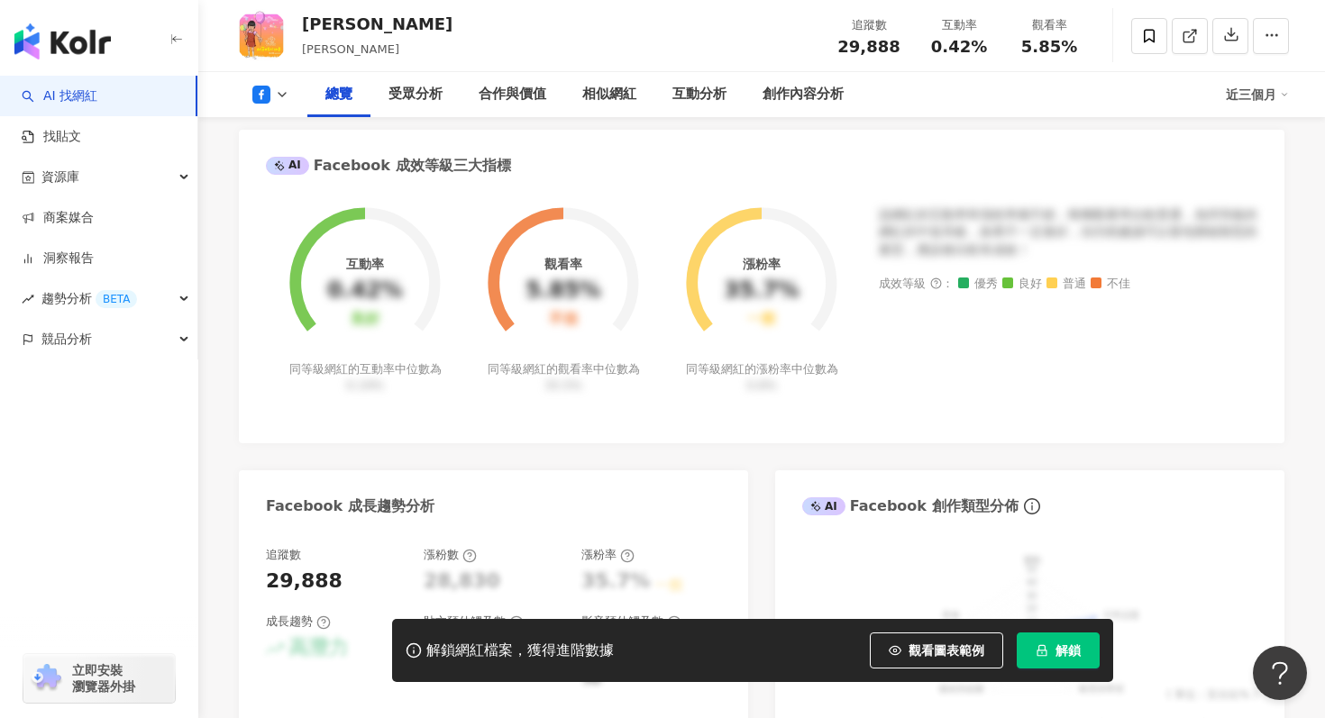
scroll to position [622, 0]
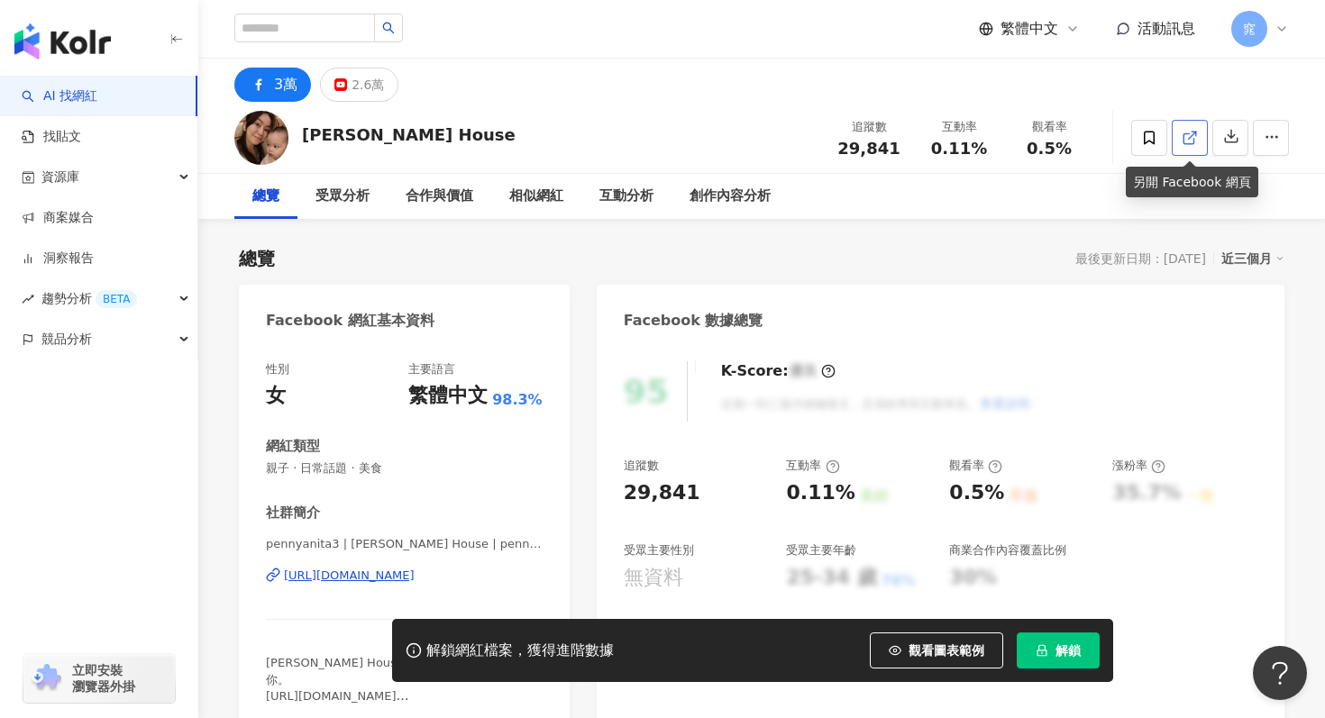
click at [1182, 132] on icon at bounding box center [1190, 138] width 16 height 16
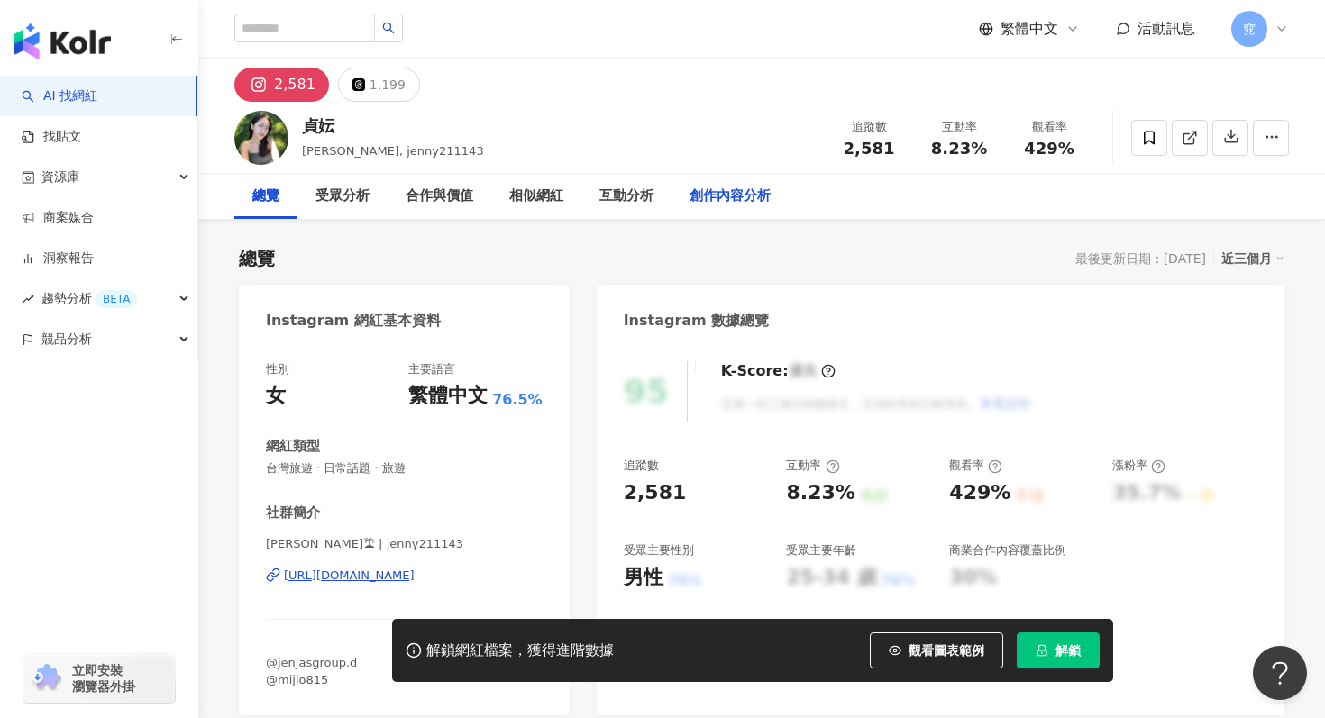
click at [762, 188] on div "創作內容分析" at bounding box center [730, 197] width 81 height 22
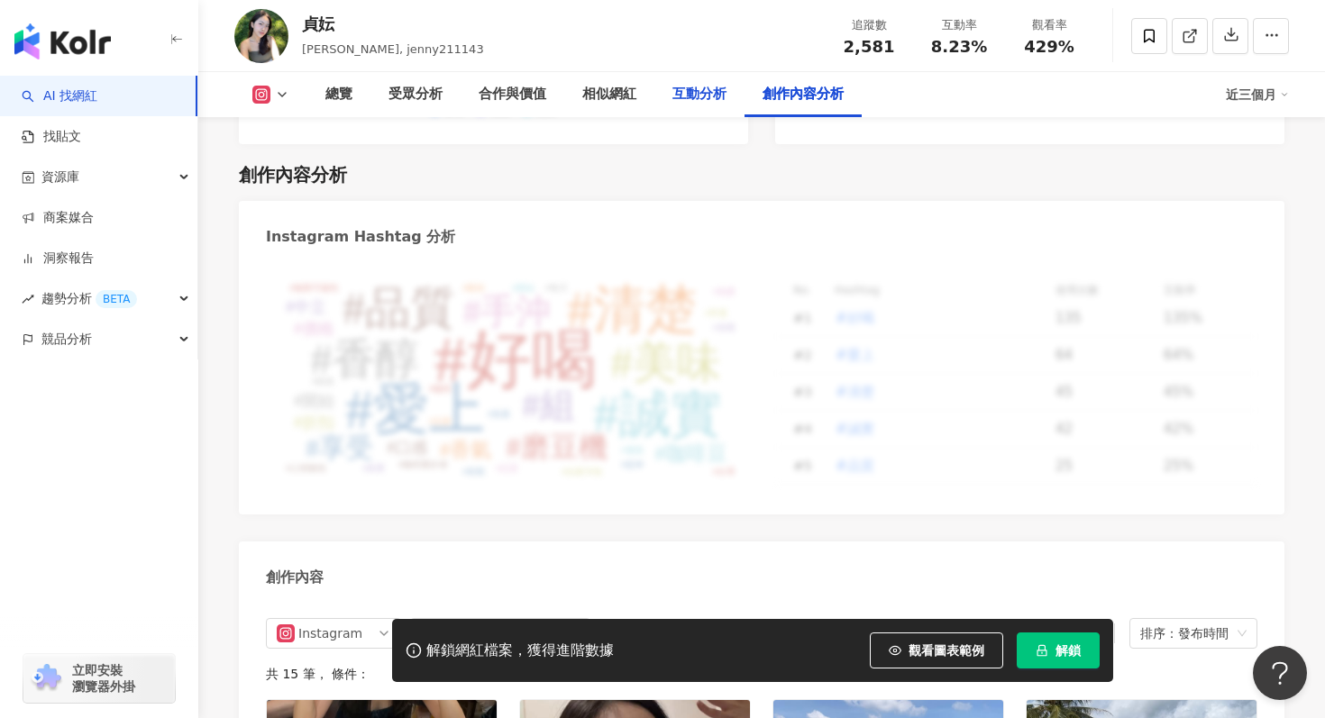
click at [686, 99] on div "互動分析" at bounding box center [699, 95] width 54 height 22
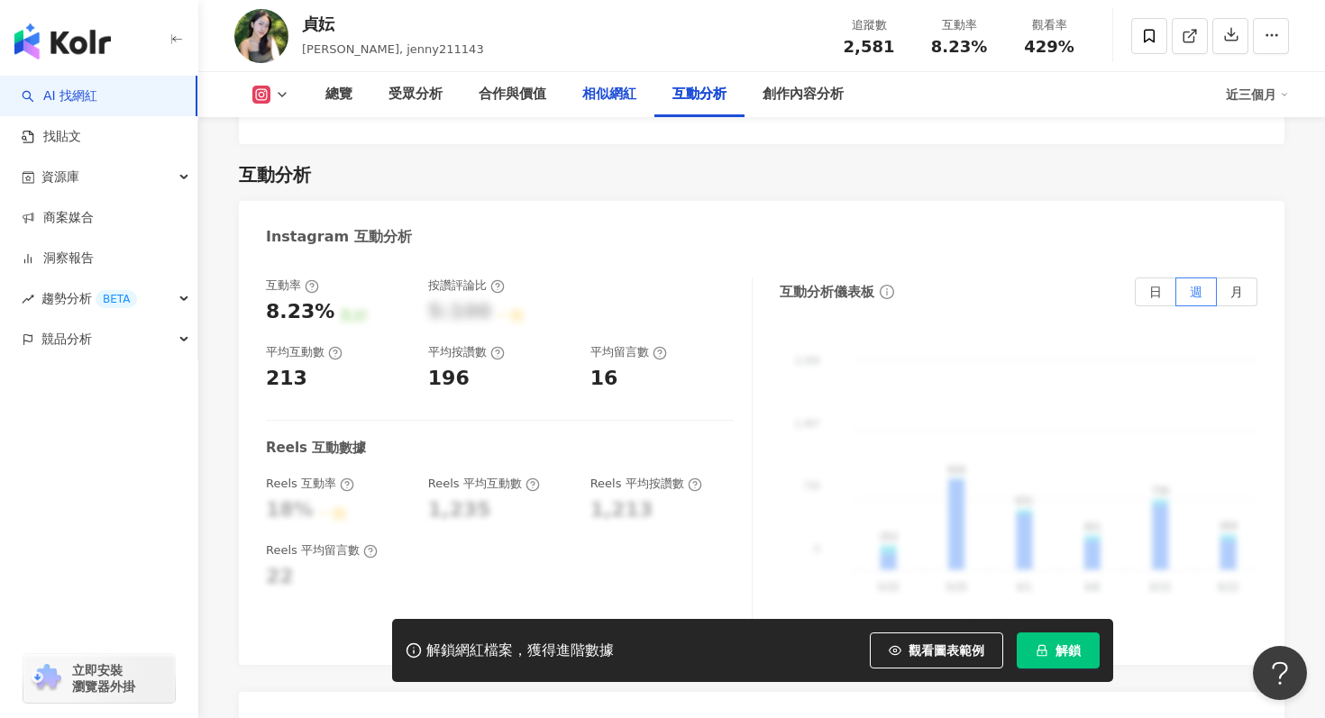
click at [600, 97] on div "相似網紅" at bounding box center [609, 95] width 54 height 22
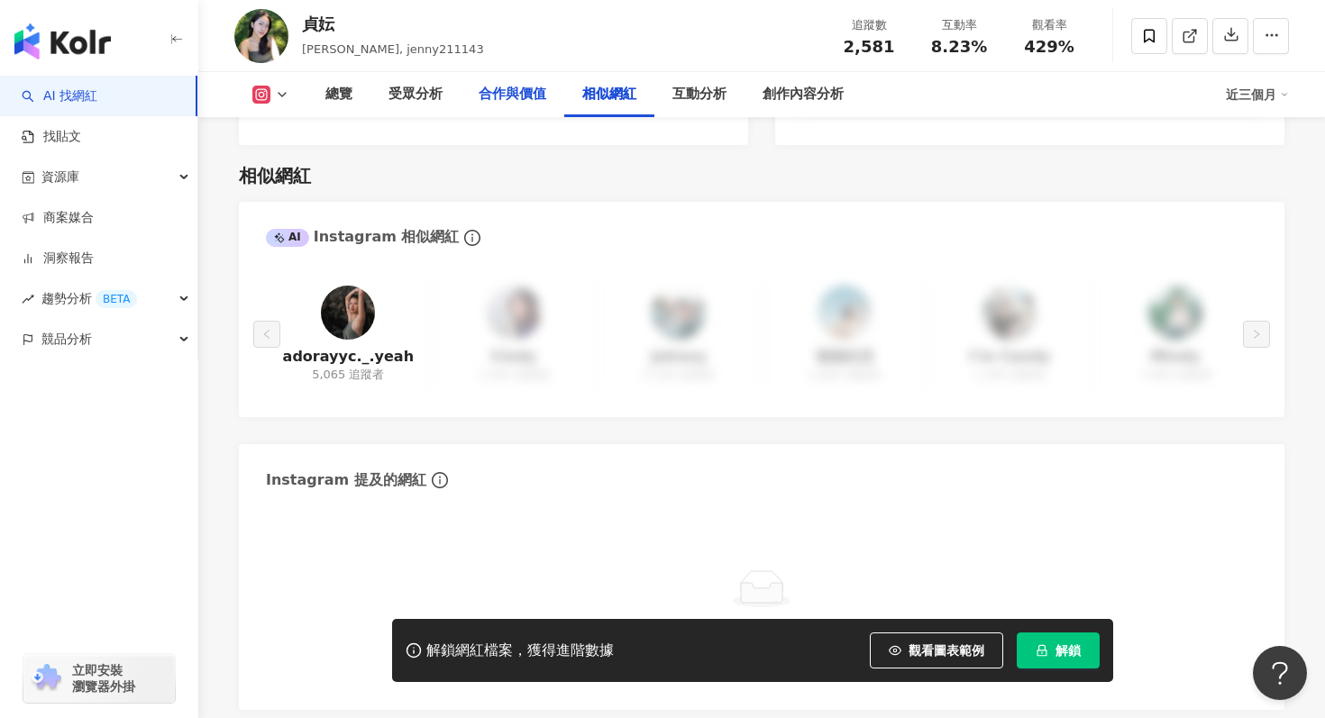
click at [527, 97] on div "合作與價值" at bounding box center [513, 95] width 68 height 22
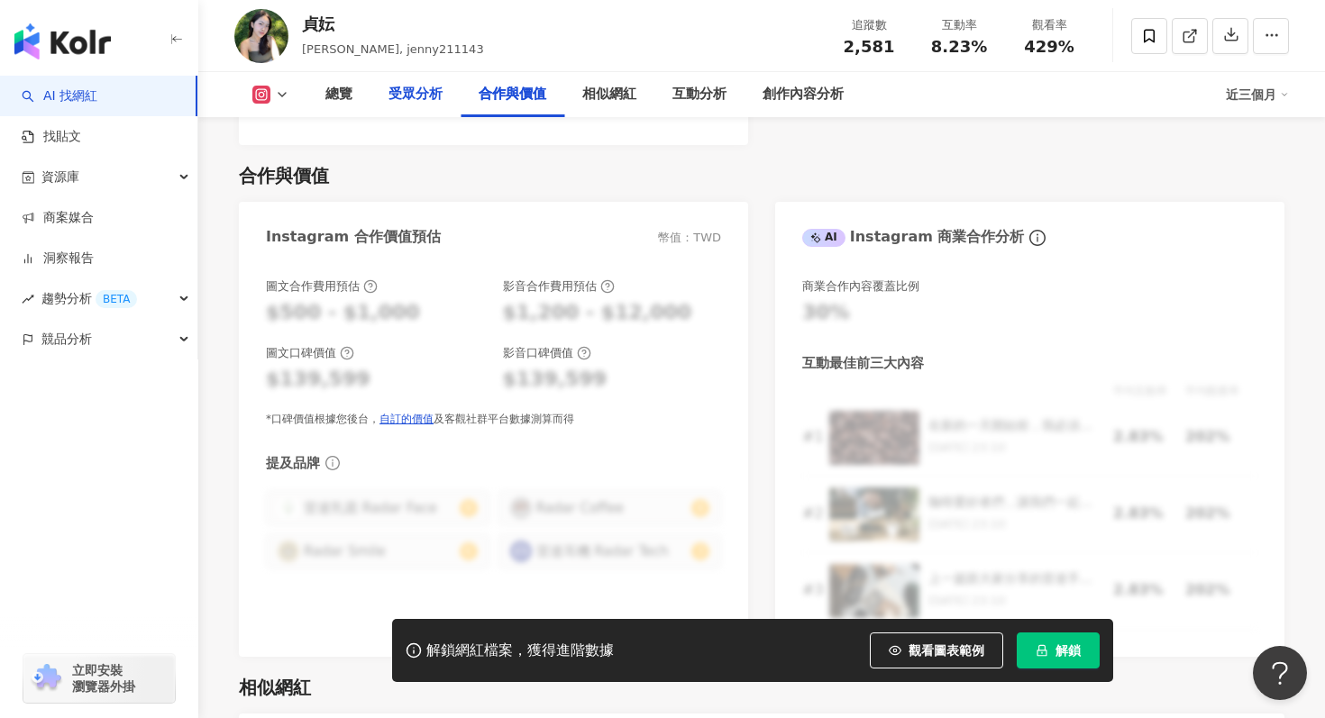
click at [444, 108] on div "受眾分析" at bounding box center [415, 94] width 90 height 45
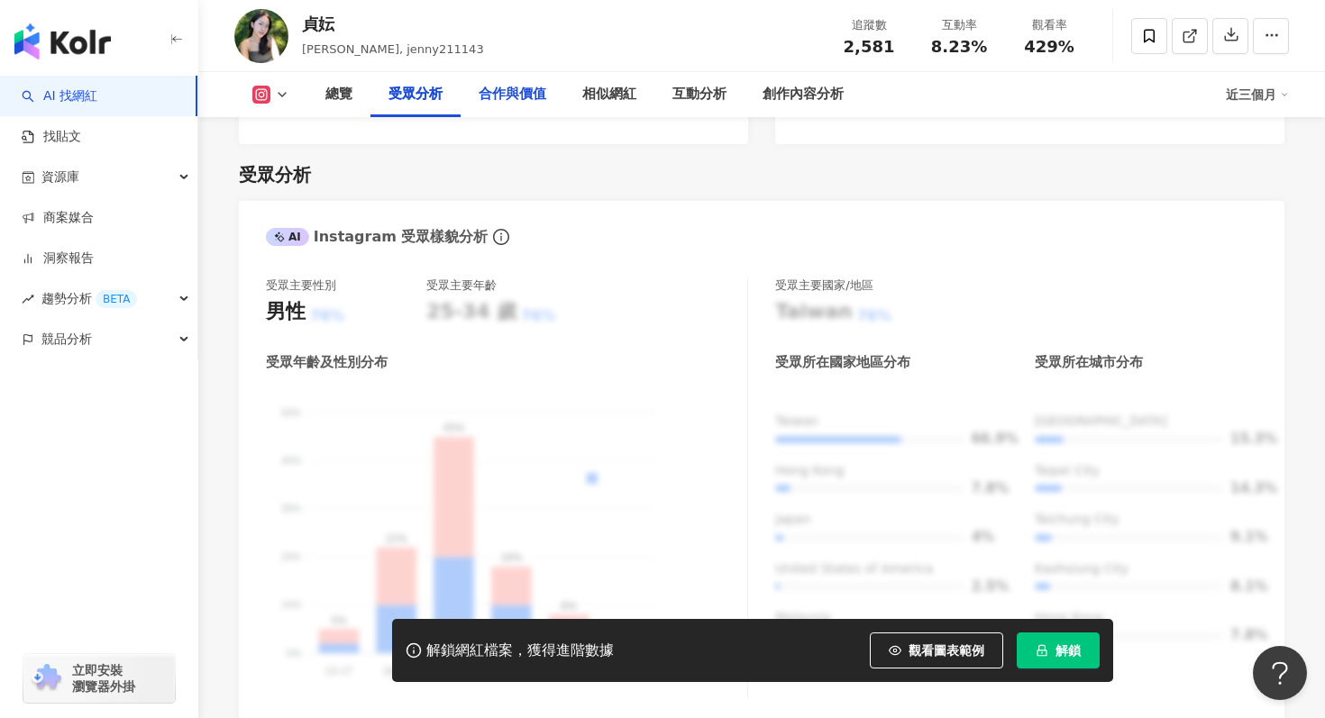
click at [529, 98] on div "合作與價值" at bounding box center [513, 95] width 68 height 22
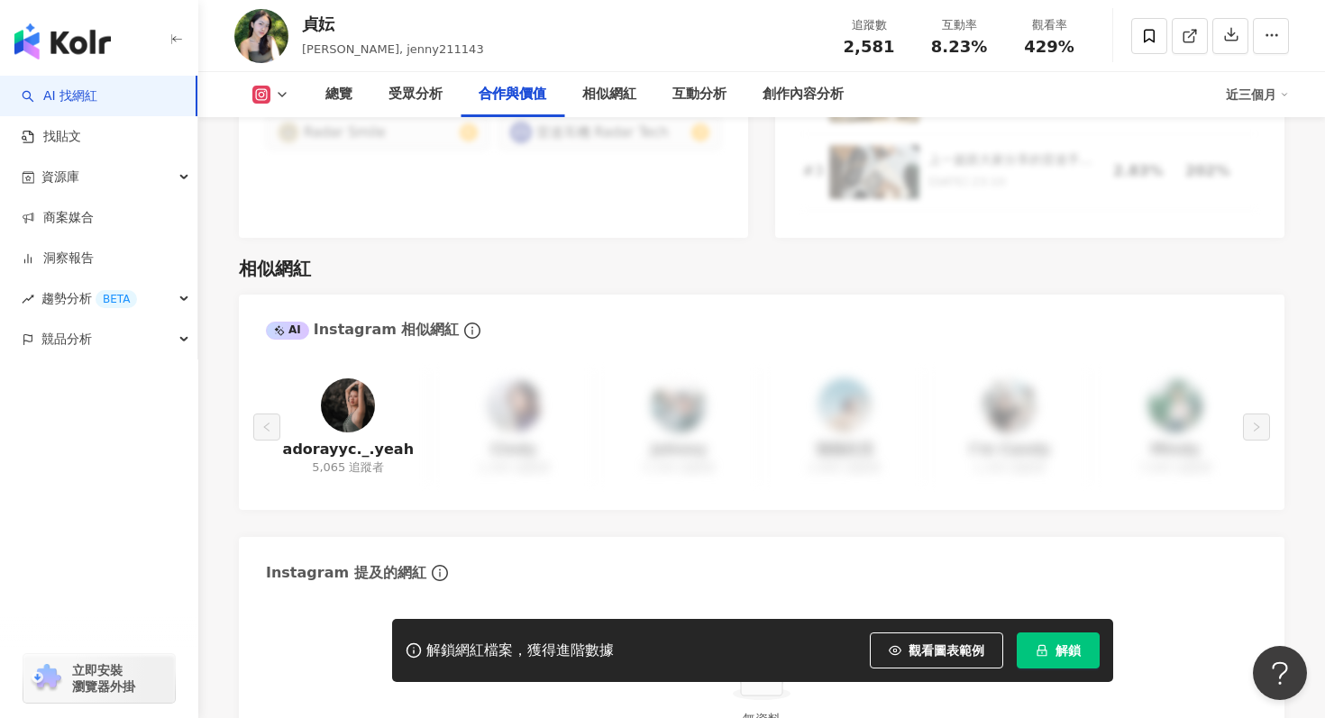
scroll to position [2821, 0]
click at [690, 96] on div "互動分析" at bounding box center [699, 95] width 54 height 22
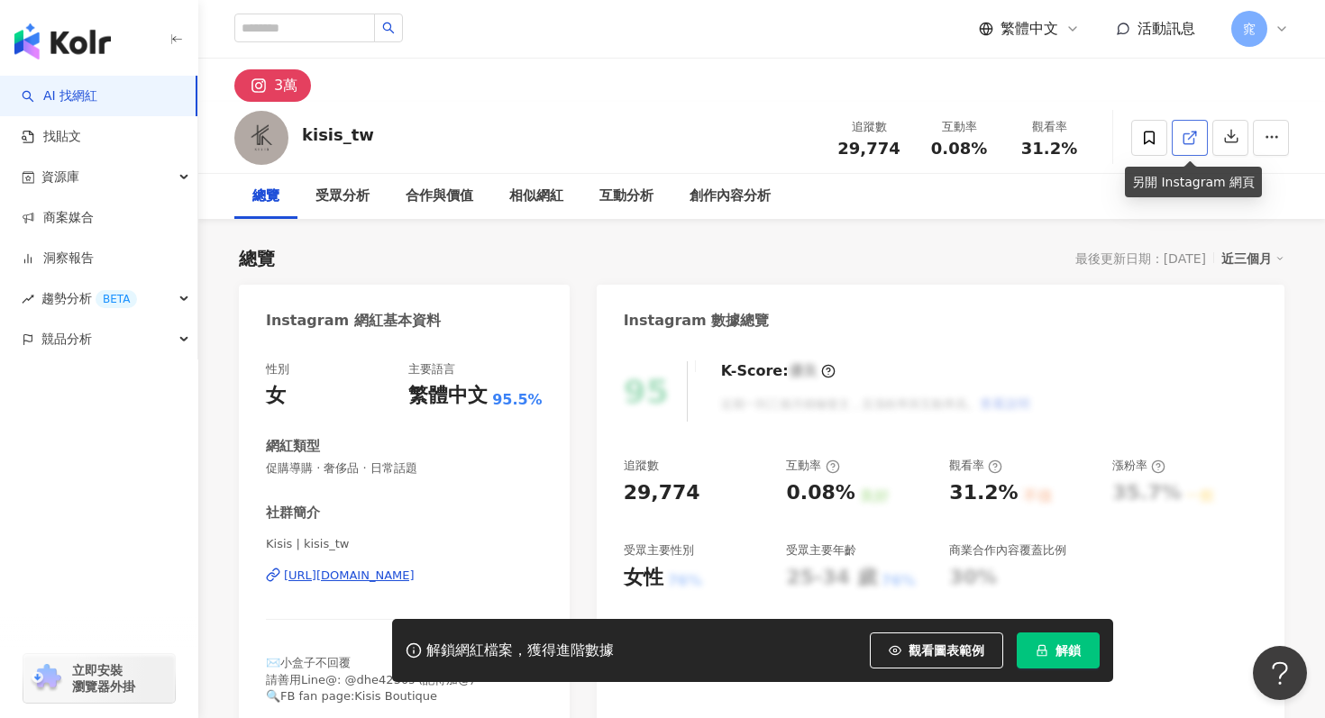
click at [1186, 130] on icon at bounding box center [1190, 138] width 16 height 16
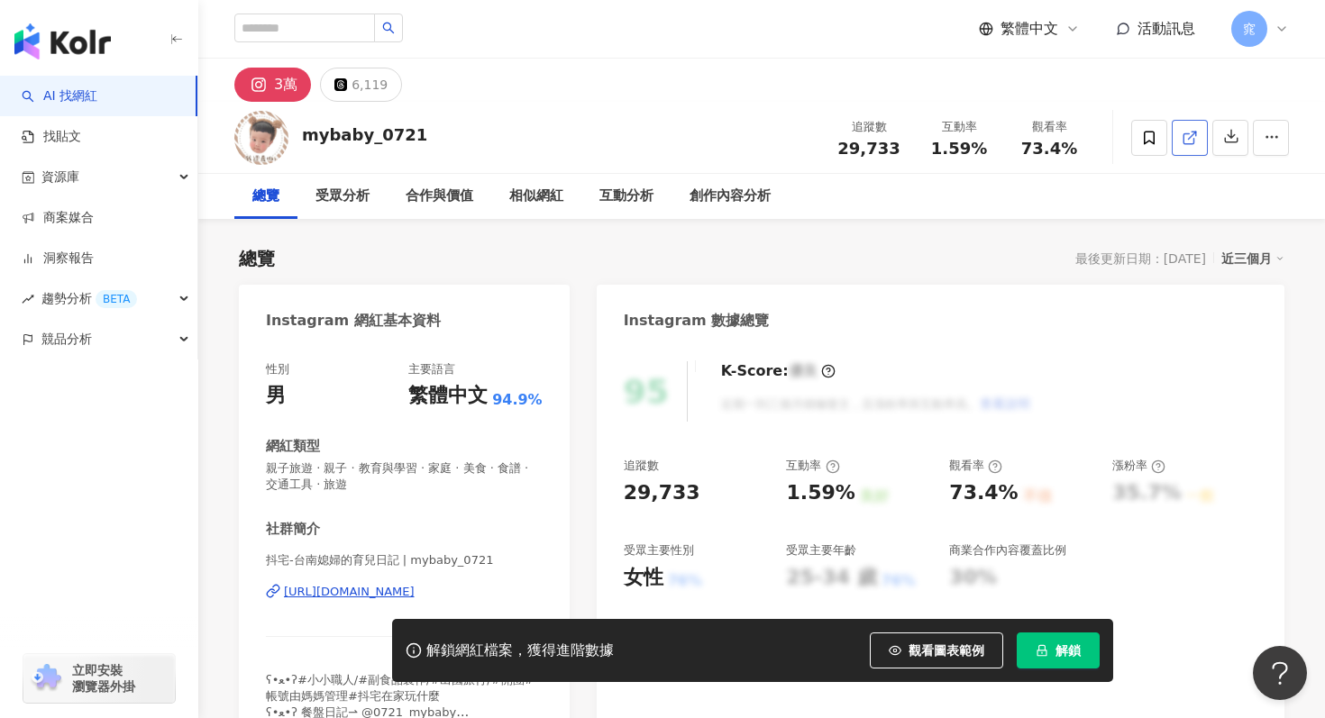
click at [1186, 141] on icon at bounding box center [1190, 138] width 16 height 16
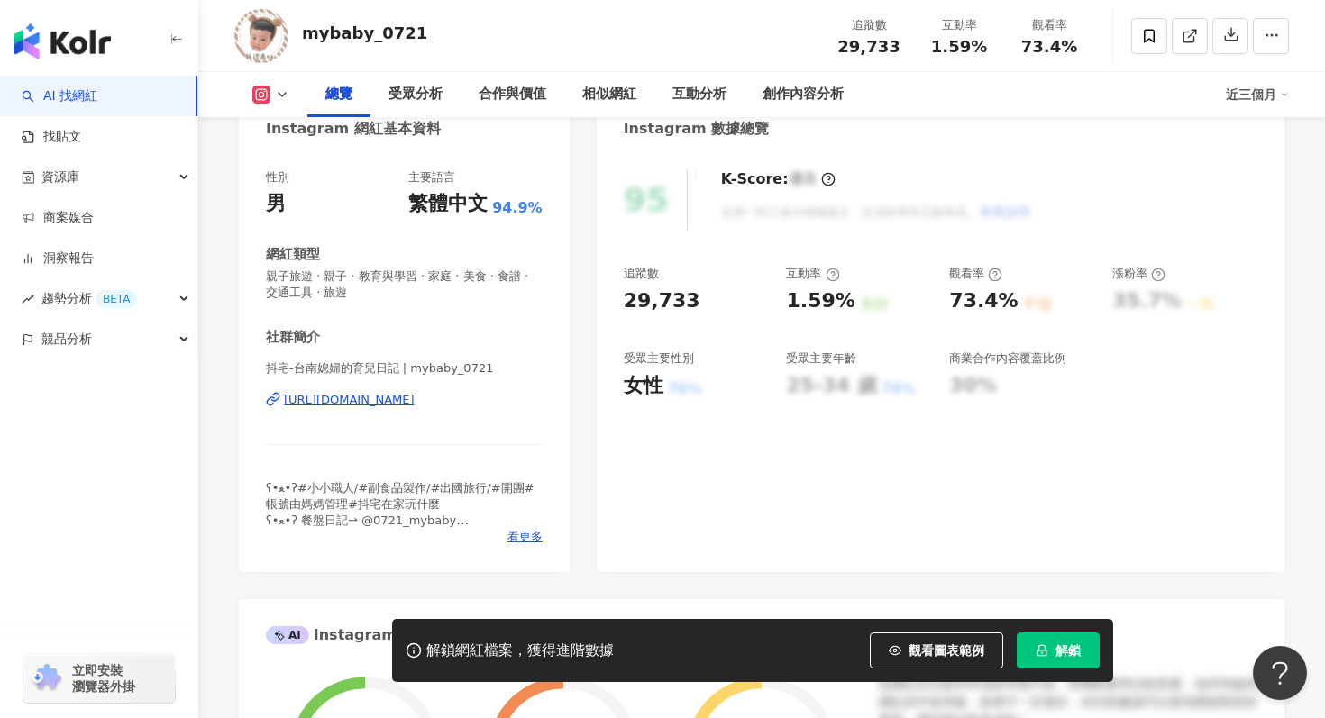
scroll to position [211, 0]
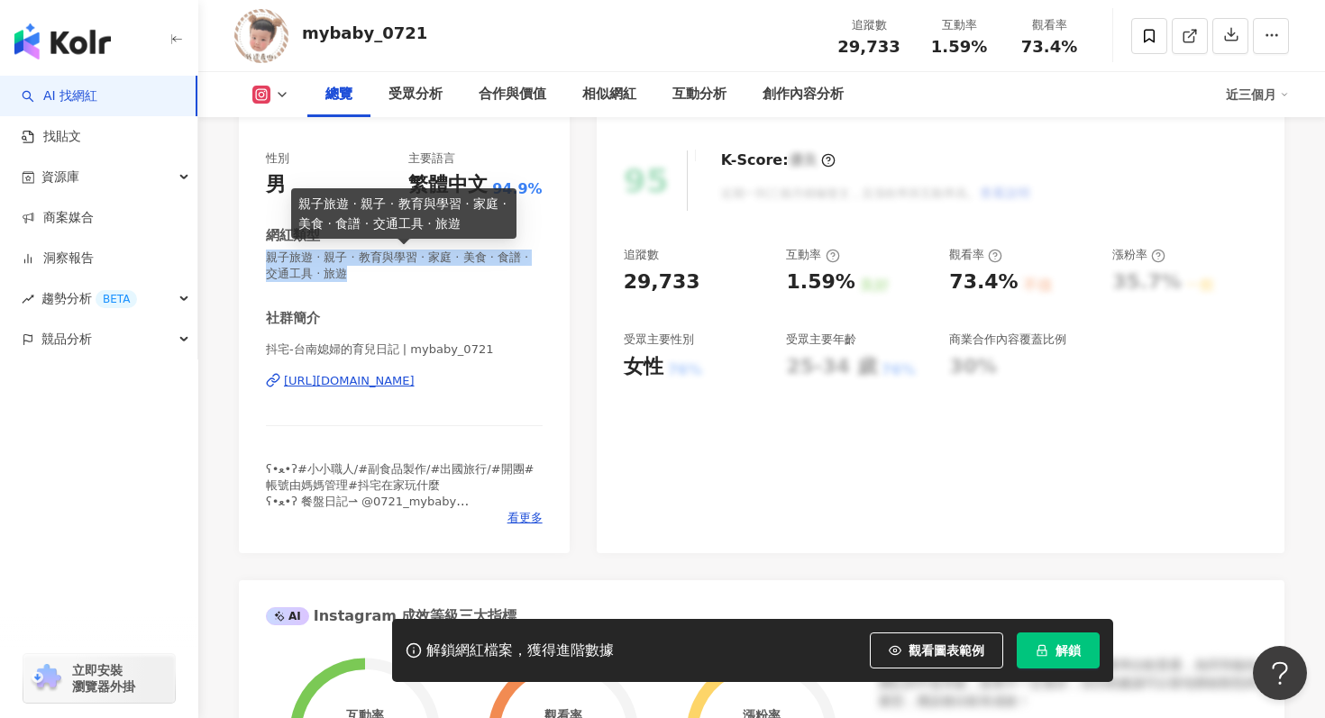
drag, startPoint x: 263, startPoint y: 256, endPoint x: 347, endPoint y: 270, distance: 85.1
click at [347, 271] on div "性別 男 主要語言 繁體中文 94.9% 網紅類型 親子旅遊 · 親子 · 教育與學習 · 家庭 · 美食 · 食譜 · 交通工具 · 旅遊 社群簡介 抖宅-…" at bounding box center [404, 343] width 331 height 421
copy span "親子旅遊 · 親子 · 教育與學習 · 家庭 · 美食 · 食譜 · 交通工具 · 旅遊"
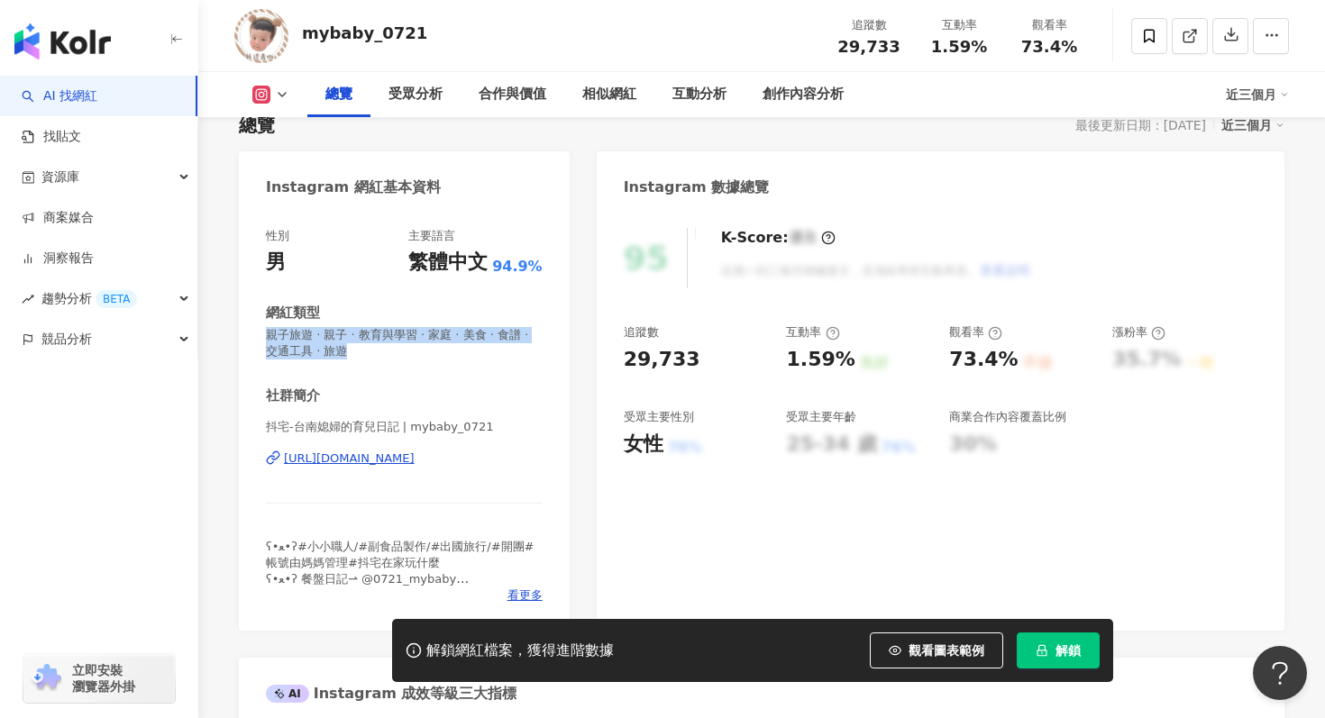
scroll to position [146, 0]
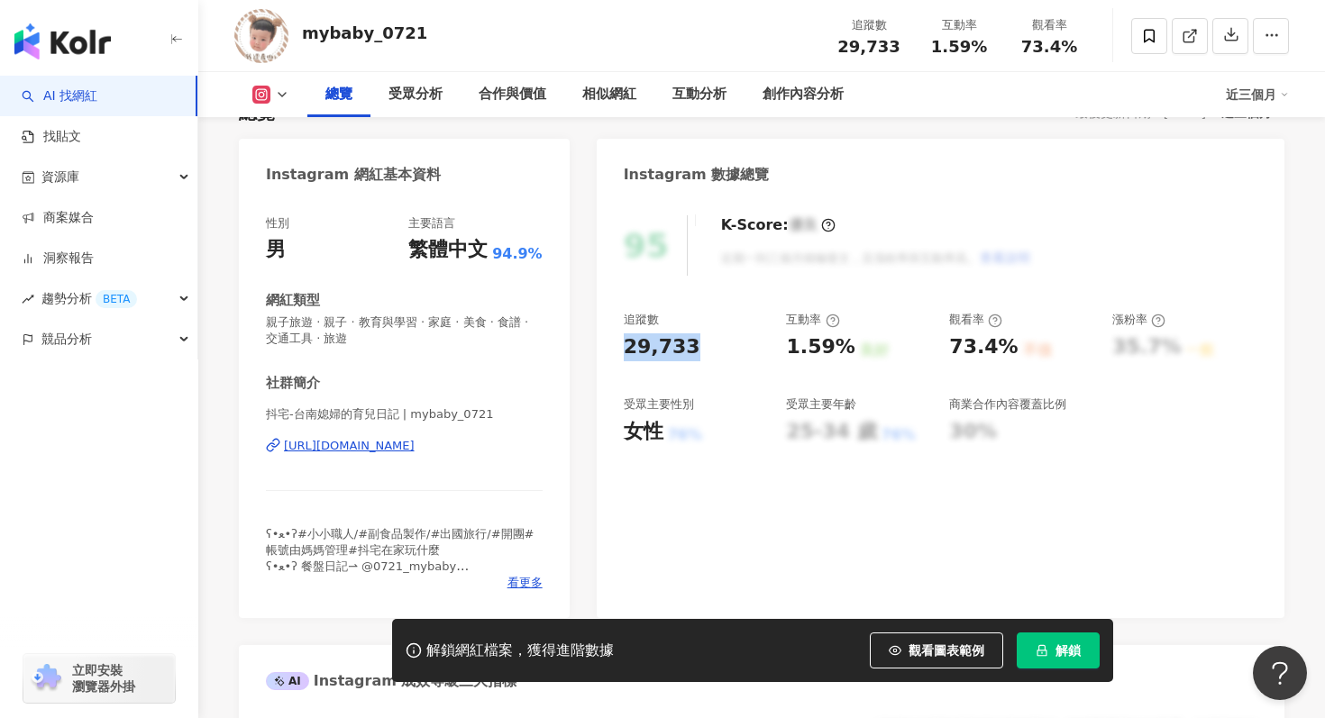
drag, startPoint x: 624, startPoint y: 349, endPoint x: 700, endPoint y: 350, distance: 76.6
click at [701, 350] on div "29,733" at bounding box center [696, 348] width 145 height 28
copy div "29,733"
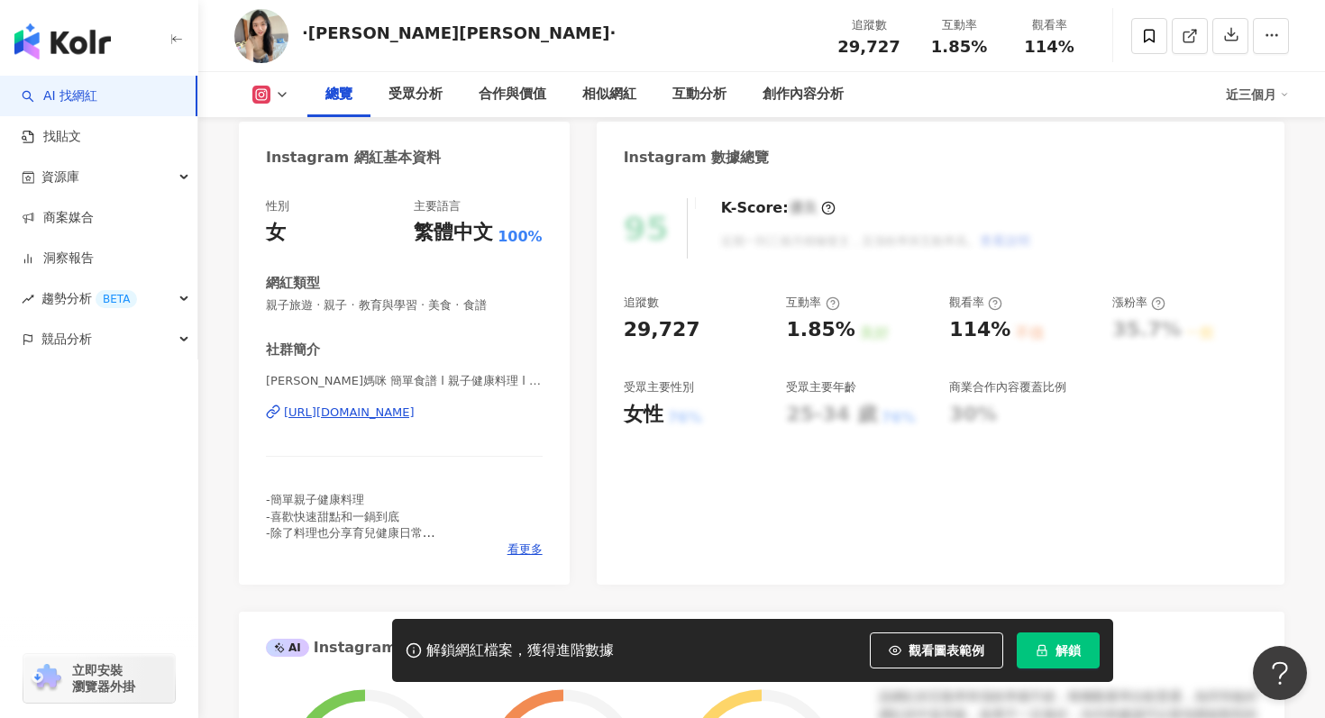
scroll to position [181, 0]
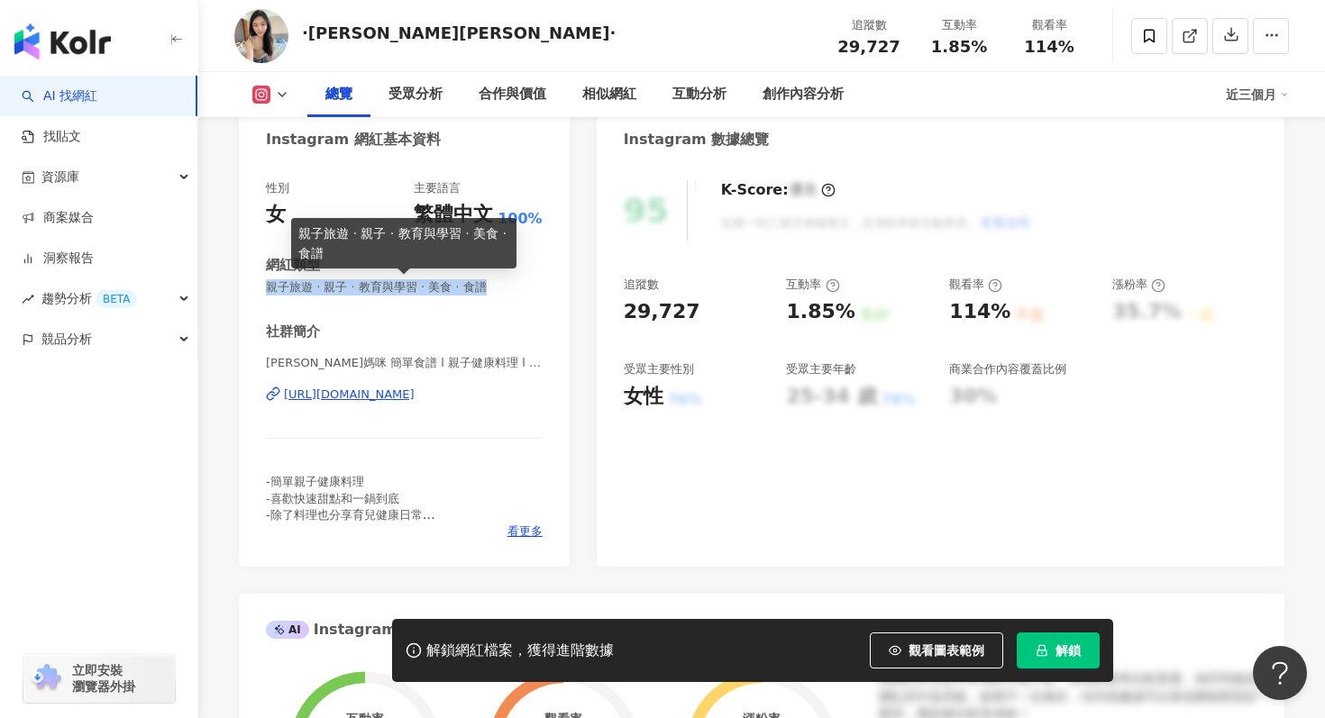
drag, startPoint x: 260, startPoint y: 291, endPoint x: 515, endPoint y: 296, distance: 255.1
click at [515, 296] on div "性別 女 主要語言 繁體中文 100% 網紅類型 親子旅遊 · 親子 · 教育與學習 · 美食 · 食譜 社群簡介 Daisy曉鈞媽咪 簡單食譜 l 親子健康…" at bounding box center [404, 364] width 331 height 405
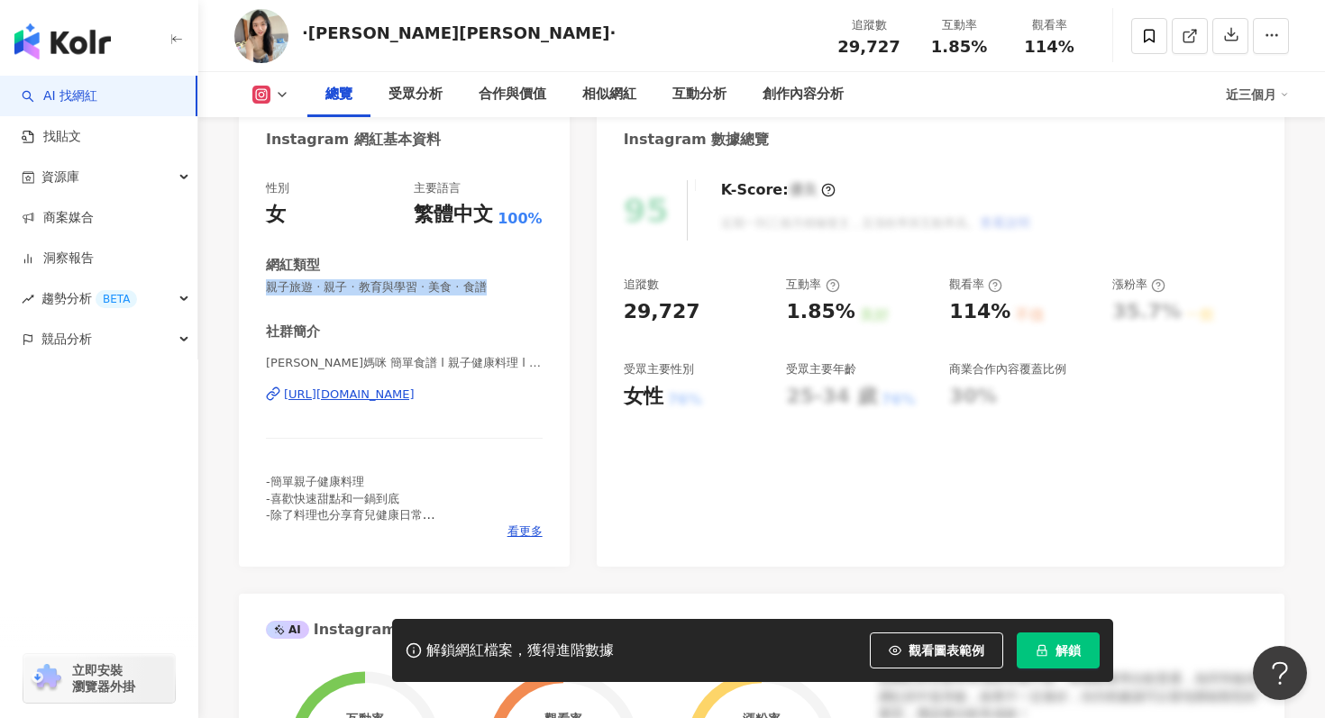
click at [461, 283] on span "親子旅遊 · 親子 · 教育與學習 · 美食 · 食譜" at bounding box center [404, 287] width 277 height 16
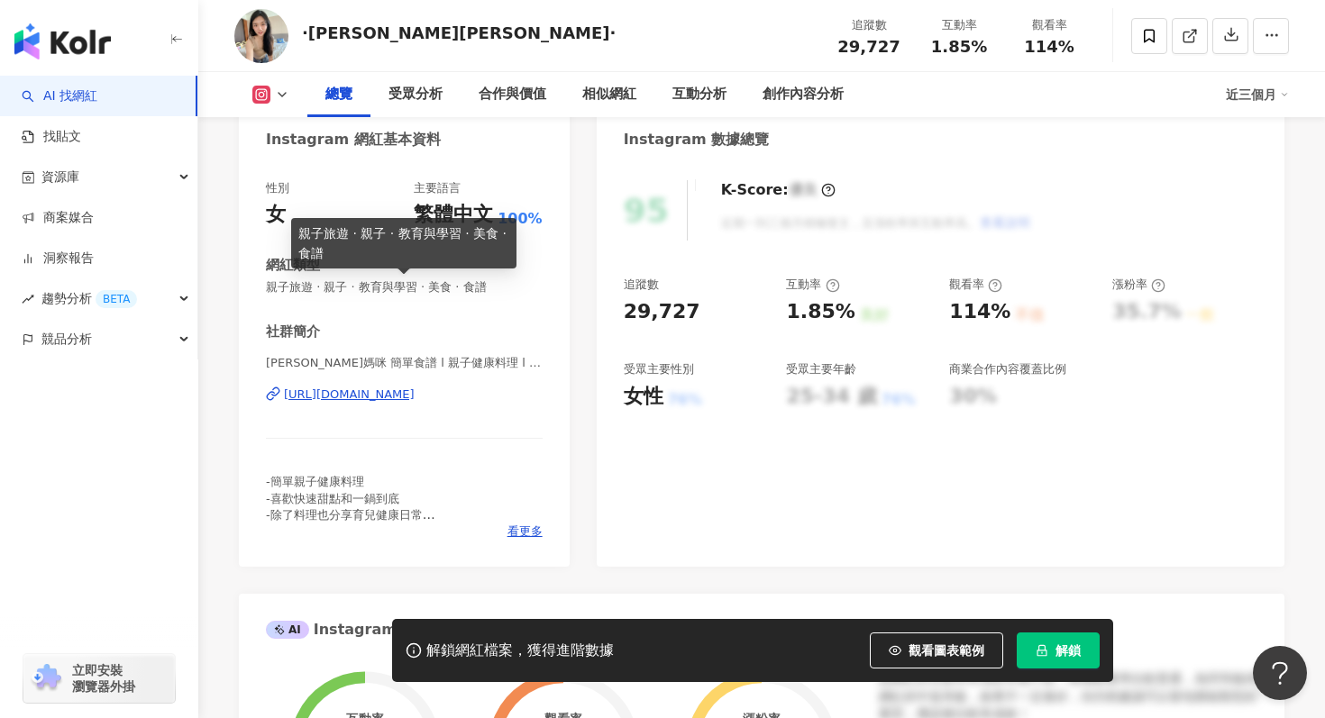
click at [461, 283] on span "親子旅遊 · 親子 · 教育與學習 · 美食 · 食譜" at bounding box center [404, 287] width 277 height 16
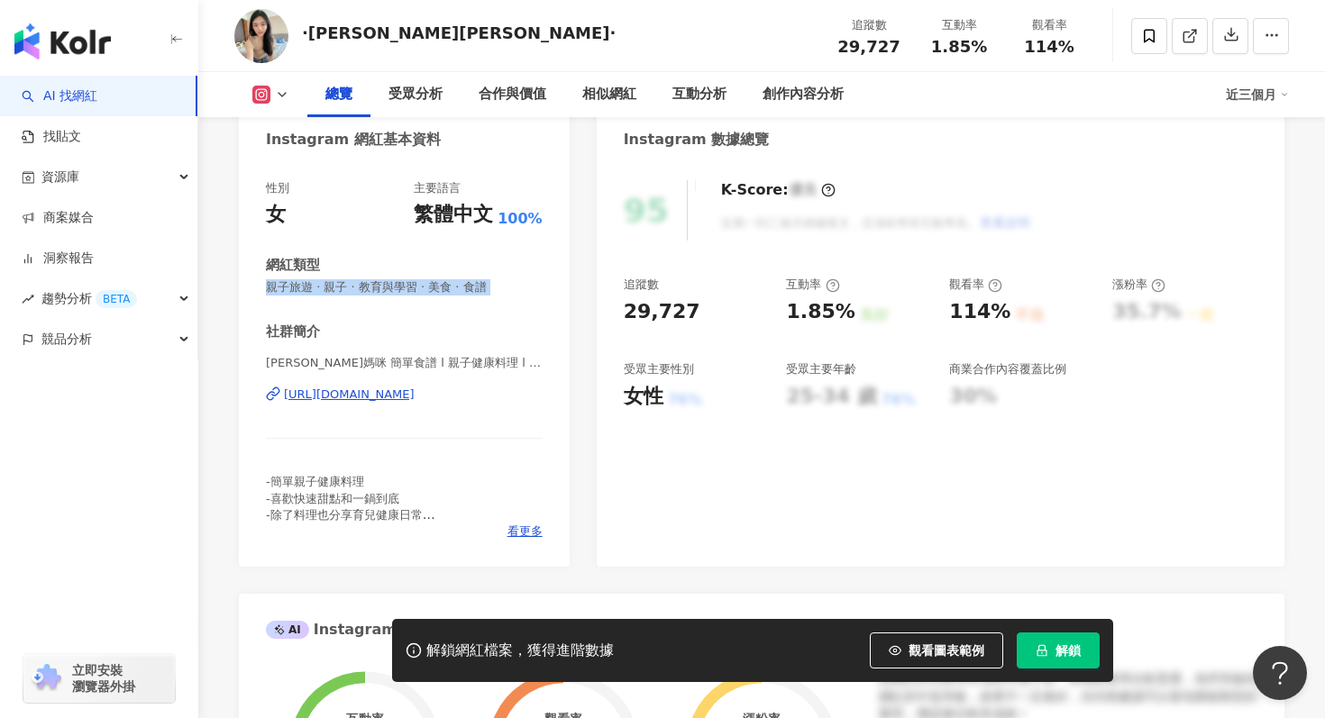
scroll to position [90, 0]
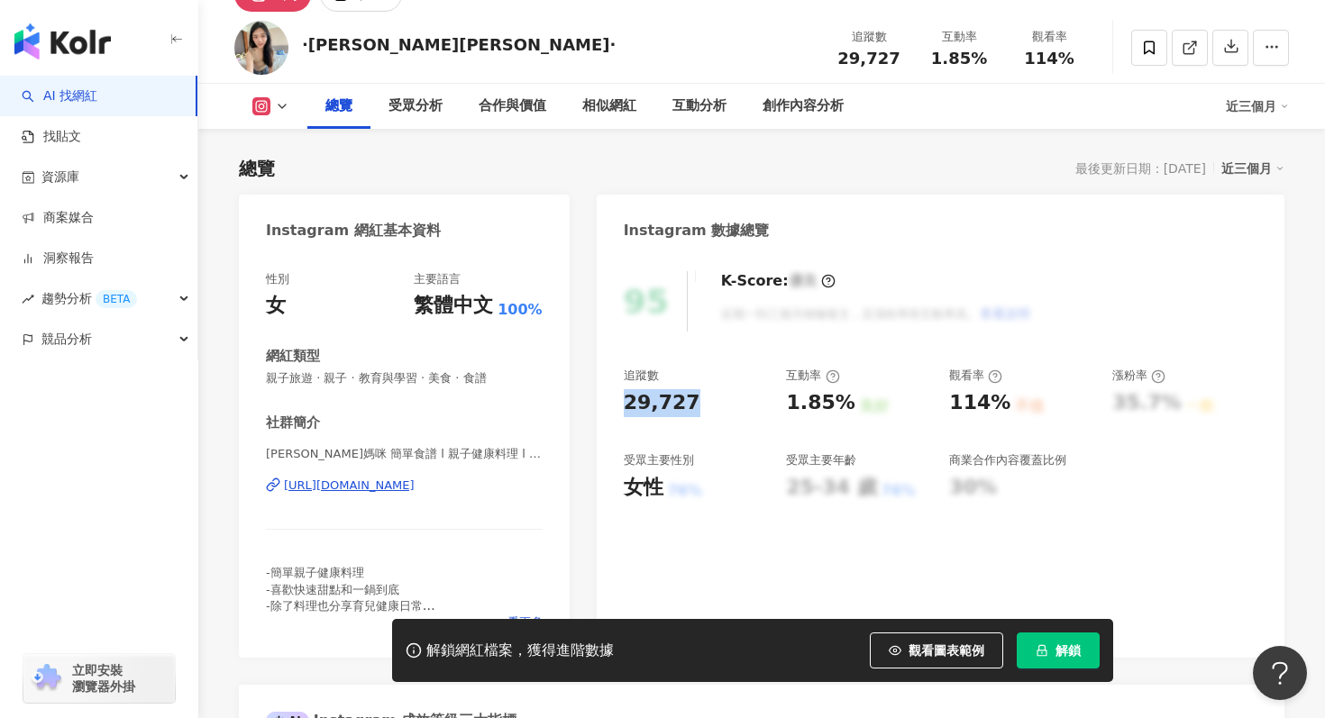
drag, startPoint x: 627, startPoint y: 401, endPoint x: 693, endPoint y: 402, distance: 65.8
click at [693, 402] on div "29,727" at bounding box center [696, 403] width 145 height 28
copy div "29,727"
click at [1176, 52] on link at bounding box center [1190, 48] width 36 height 36
drag, startPoint x: 308, startPoint y: 44, endPoint x: 380, endPoint y: 44, distance: 72.1
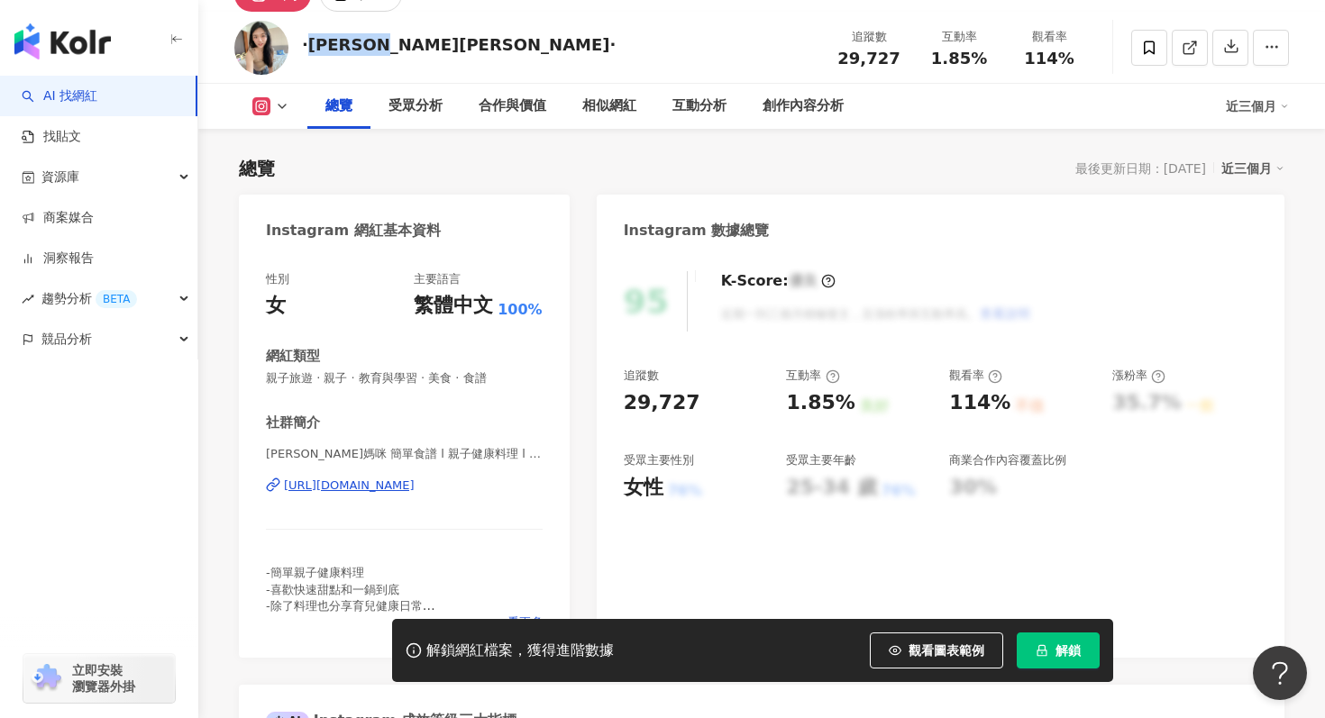
click at [381, 45] on div "·曉鈞Daisy·" at bounding box center [459, 44] width 314 height 23
copy div "曉鈞Daisy"
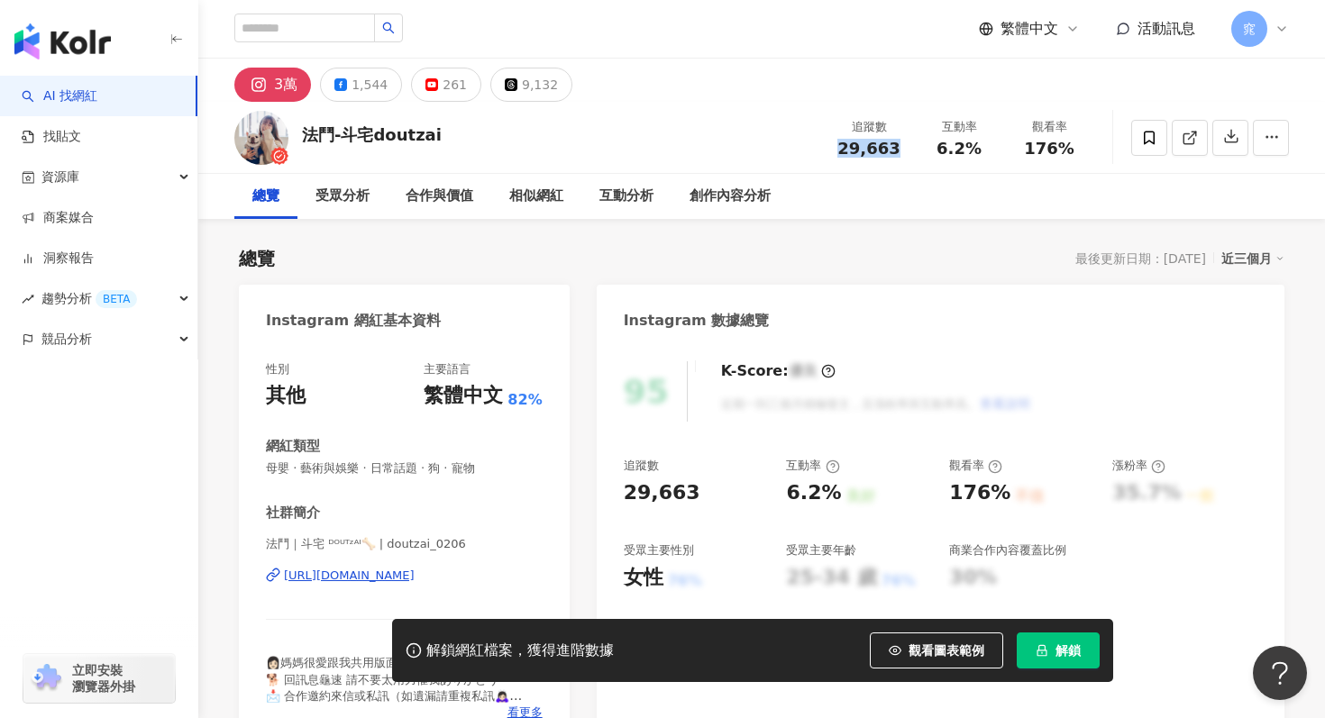
drag, startPoint x: 839, startPoint y: 151, endPoint x: 900, endPoint y: 153, distance: 60.4
click at [900, 153] on div "29,663" at bounding box center [869, 149] width 69 height 18
copy span "29,663"
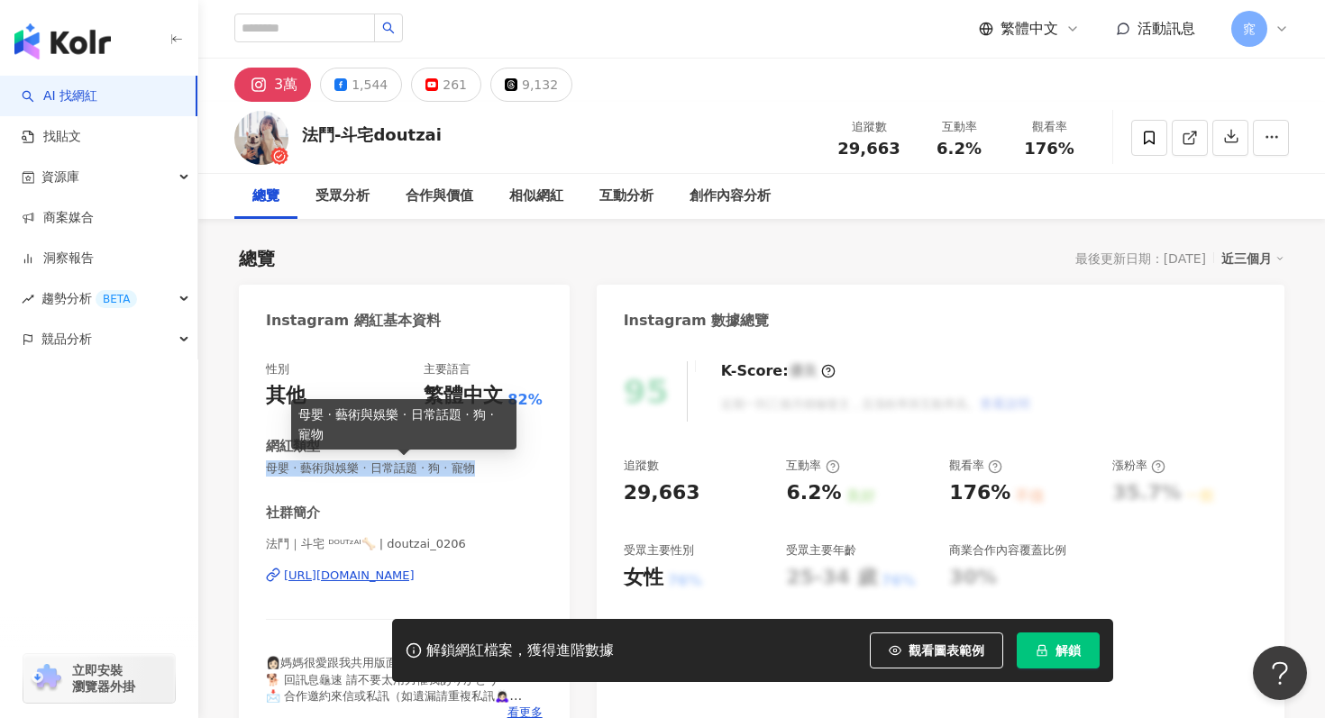
drag, startPoint x: 262, startPoint y: 472, endPoint x: 484, endPoint y: 467, distance: 221.8
click at [485, 467] on div "性別 其他 主要語言 繁體中文 82% 網紅類型 母嬰 · 藝術與娛樂 · 日常話題 · 狗 · 寵物 社群簡介 法鬥｜斗宅 ᴰᴼᵁᵀᶻᴬᴵ🦴 | doutz…" at bounding box center [404, 545] width 331 height 405
copy span "母嬰 · 藝術與娛樂 · 日常話題 · 狗 · 寵物"
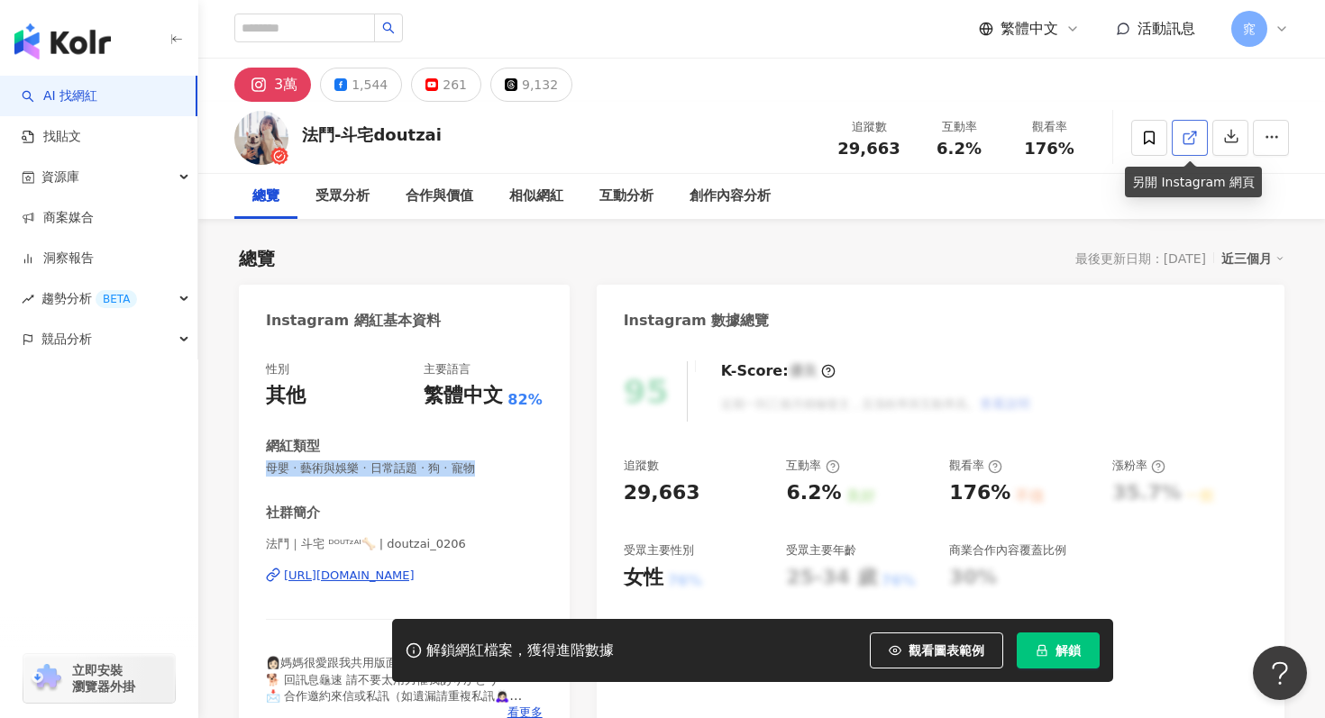
click at [1190, 143] on icon at bounding box center [1189, 138] width 10 height 10
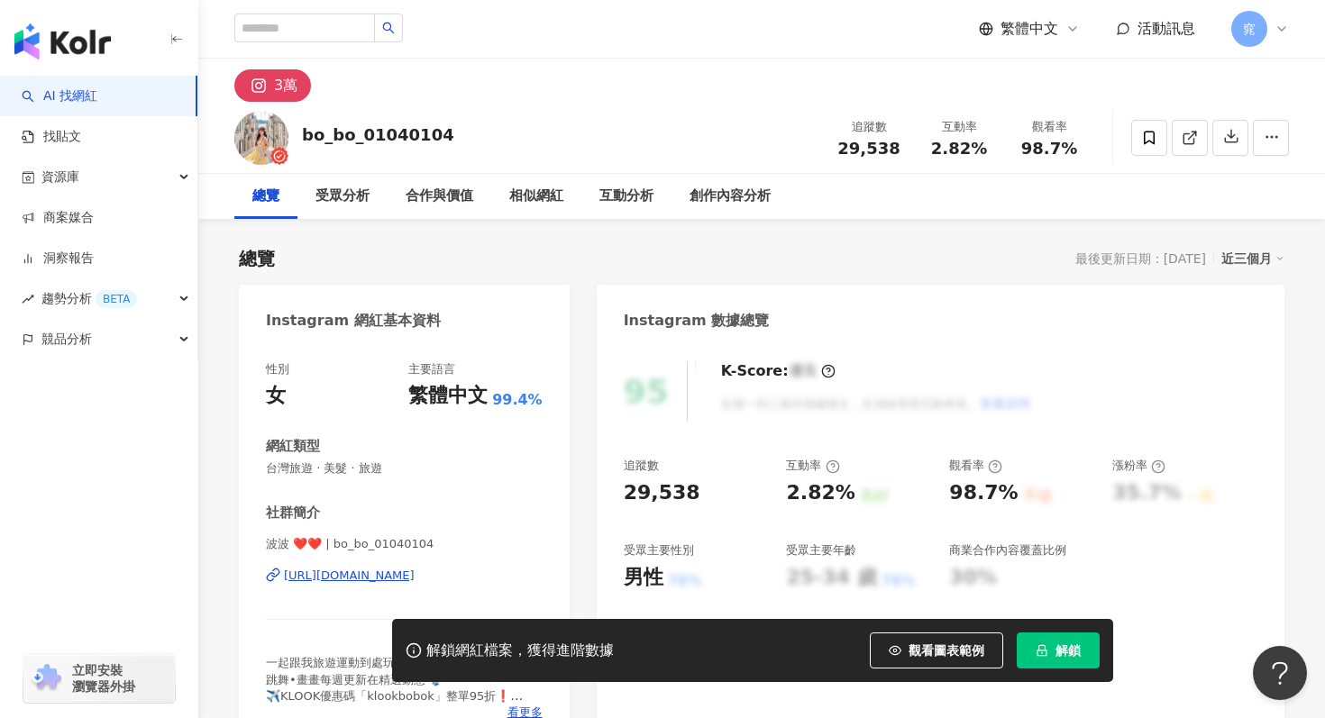
scroll to position [71, 0]
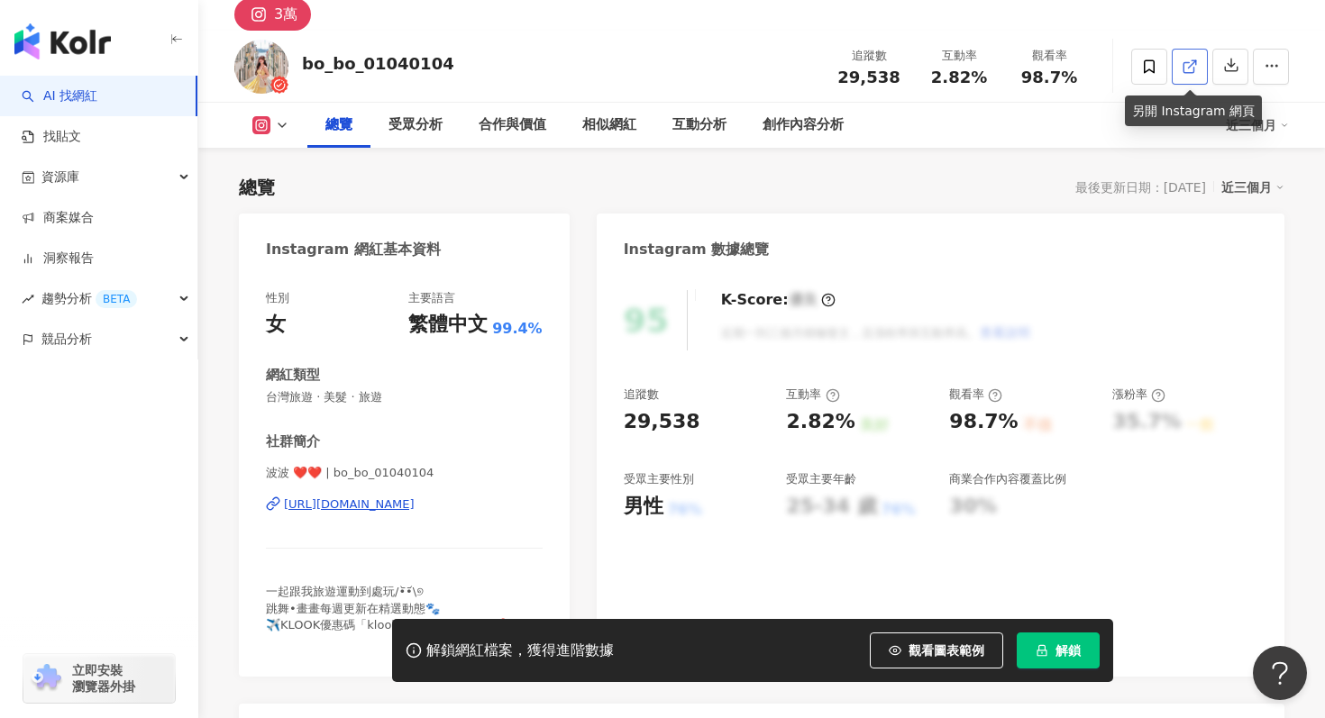
click at [1185, 77] on link at bounding box center [1190, 67] width 36 height 36
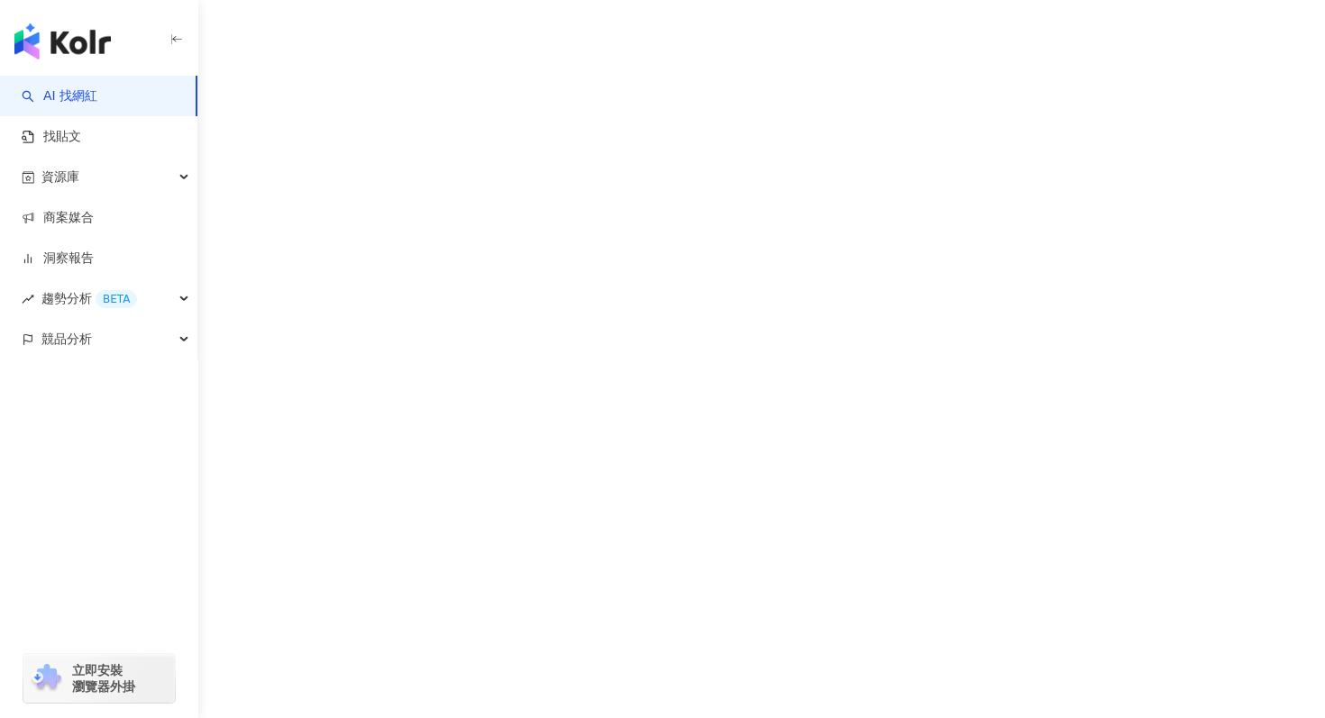
click at [567, 456] on div "AI 找網紅 找貼文 資源庫 商案媒合 洞察報告 趨勢分析 BETA 競品分析 立即安裝 瀏覽器外掛" at bounding box center [662, 359] width 1325 height 718
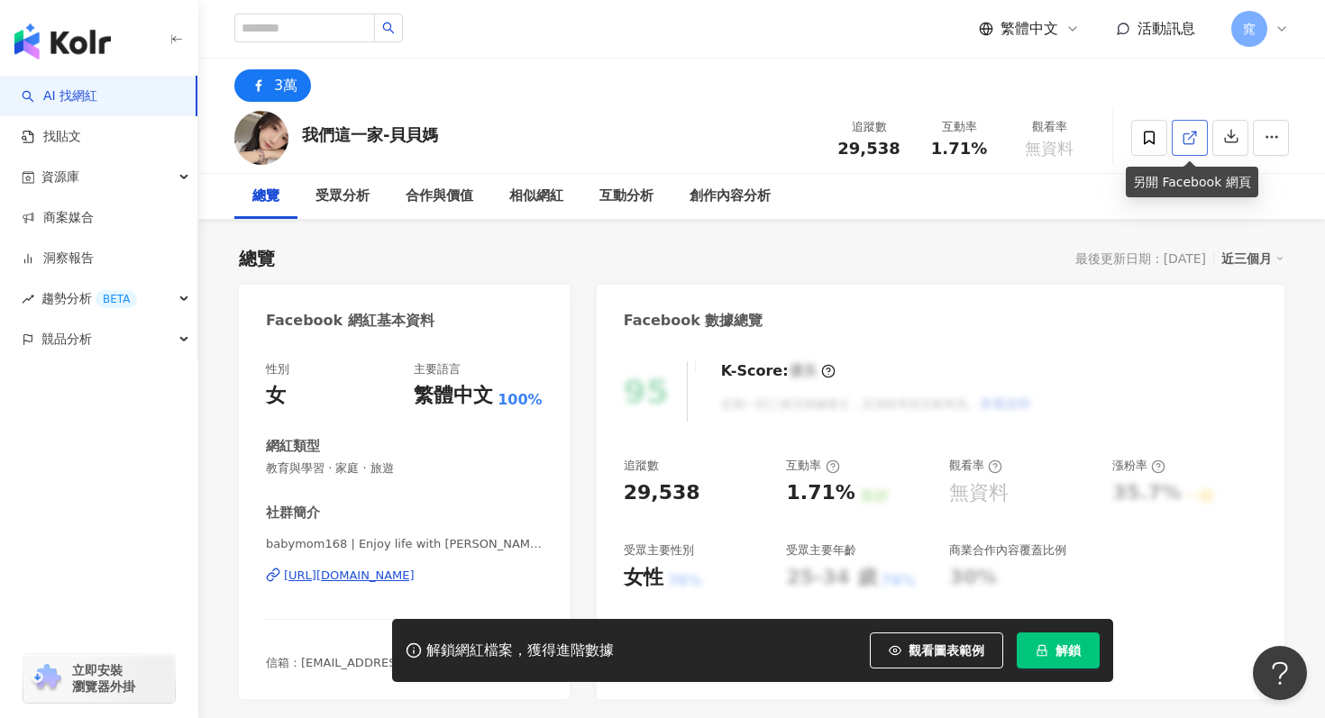
click at [1197, 140] on icon at bounding box center [1190, 138] width 16 height 16
